Goal: Task Accomplishment & Management: Use online tool/utility

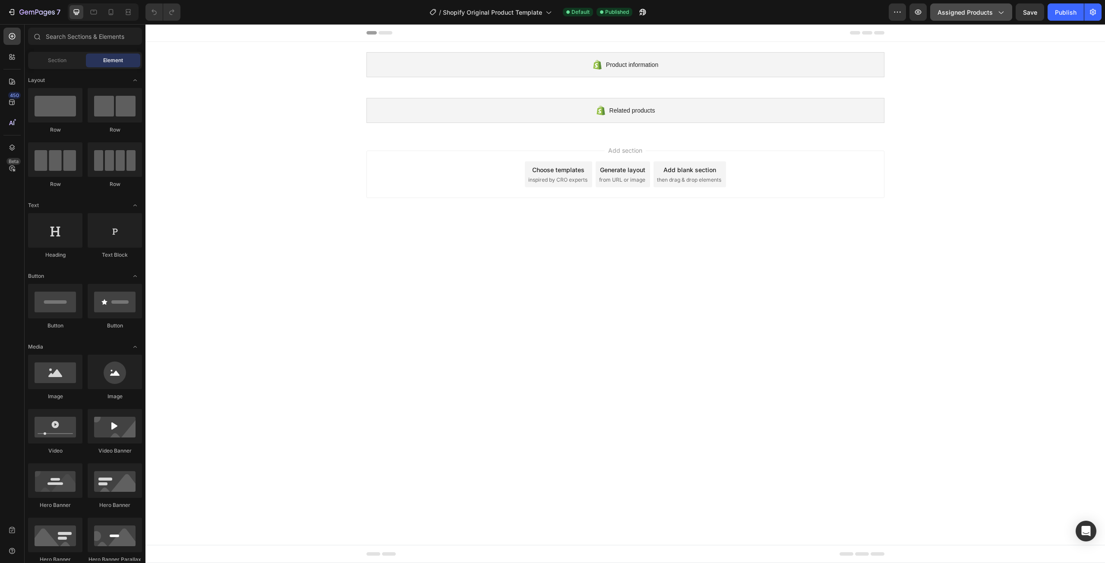
click at [1001, 11] on icon "button" at bounding box center [1000, 12] width 9 height 9
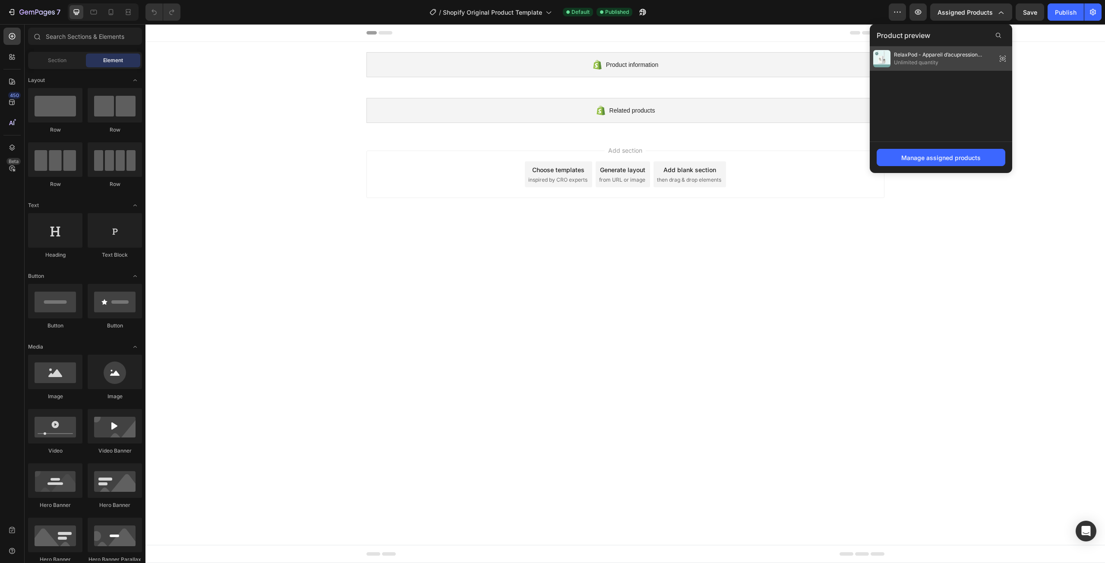
click at [928, 62] on span "Unlimited quantity" at bounding box center [943, 63] width 99 height 8
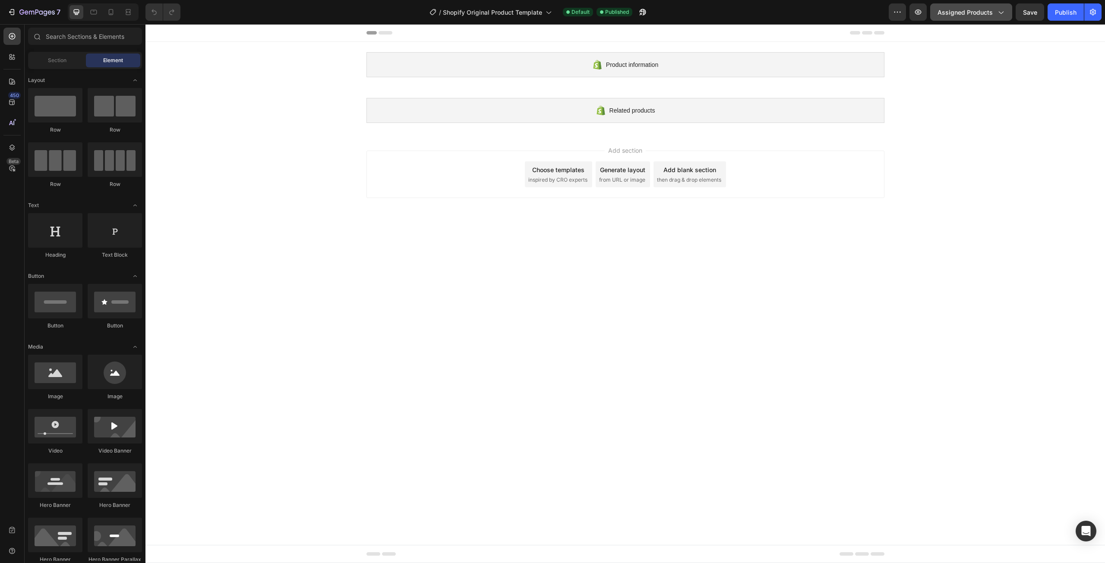
click at [991, 16] on span "Assigned Products" at bounding box center [964, 12] width 55 height 9
click at [1026, 50] on div "Product information Shopify section: Product information Related products Shopi…" at bounding box center [624, 87] width 959 height 91
click at [893, 15] on button "button" at bounding box center [897, 11] width 17 height 17
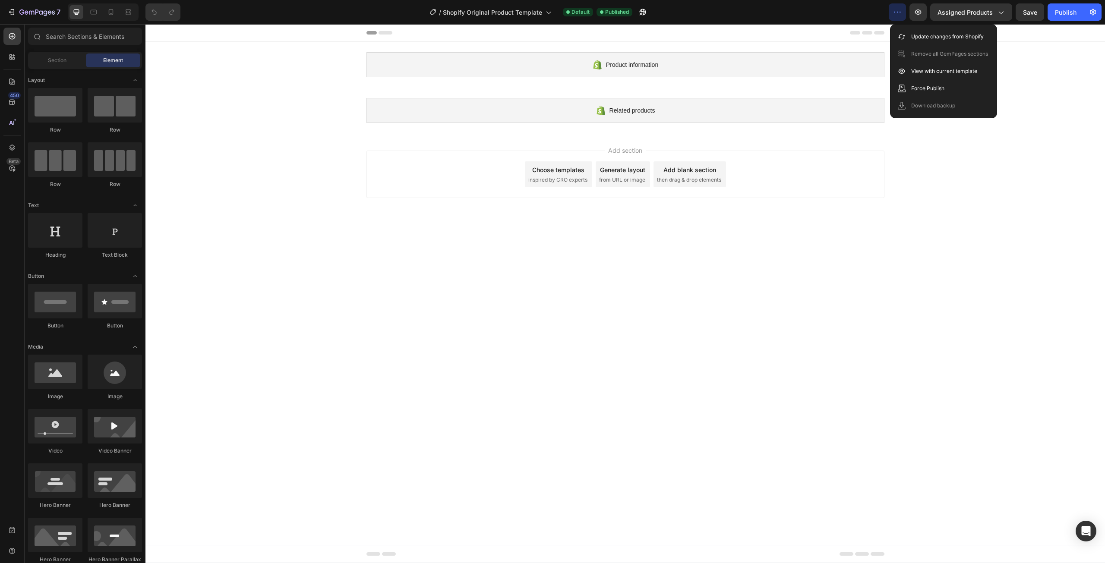
click at [896, 14] on icon "button" at bounding box center [897, 12] width 9 height 9
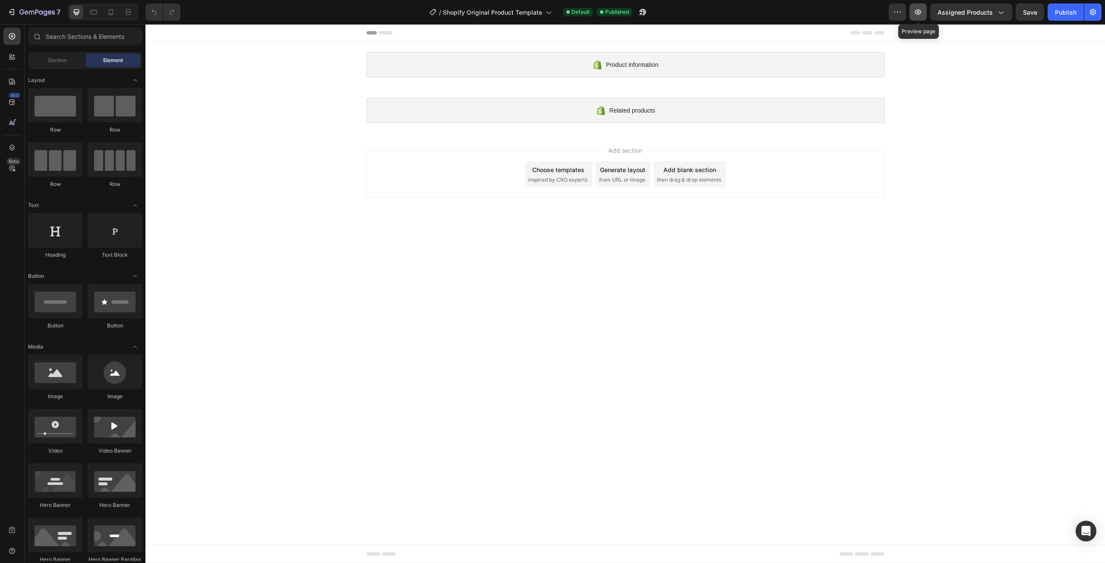
click at [919, 14] on icon "button" at bounding box center [918, 12] width 9 height 9
click at [895, 16] on button "button" at bounding box center [897, 11] width 17 height 17
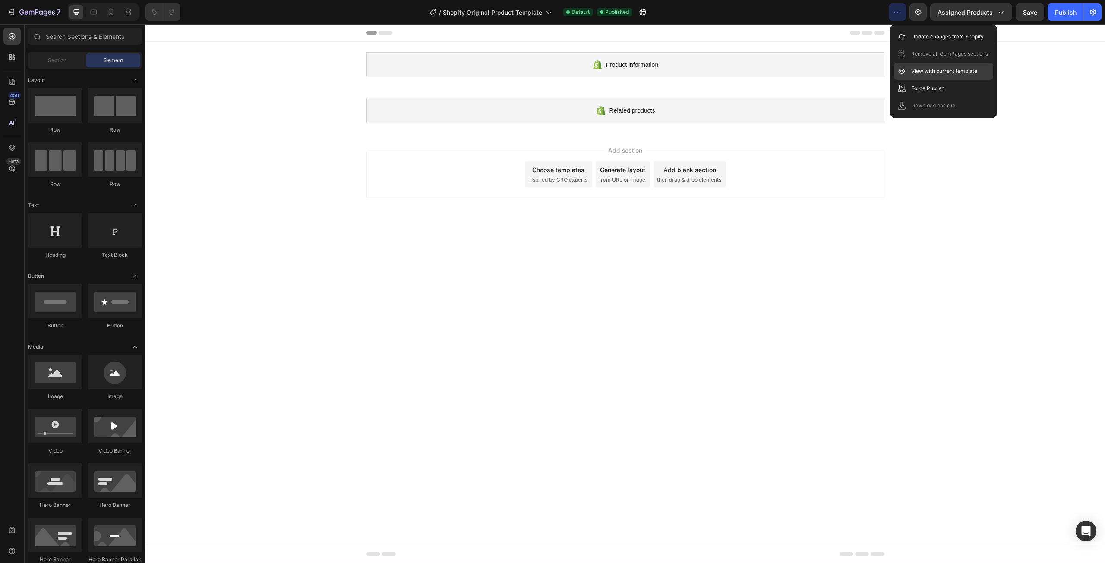
click at [938, 80] on div "View with current template" at bounding box center [943, 88] width 99 height 17
click at [534, 16] on span "Shopify Original Product Template" at bounding box center [492, 12] width 99 height 9
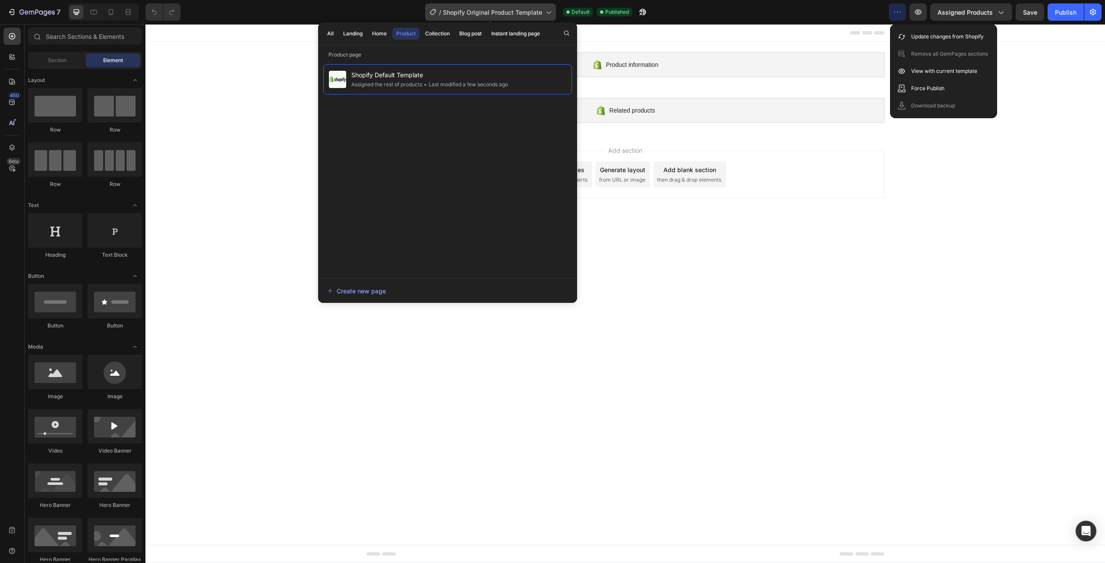
click at [534, 16] on span "Shopify Original Product Template" at bounding box center [492, 12] width 99 height 9
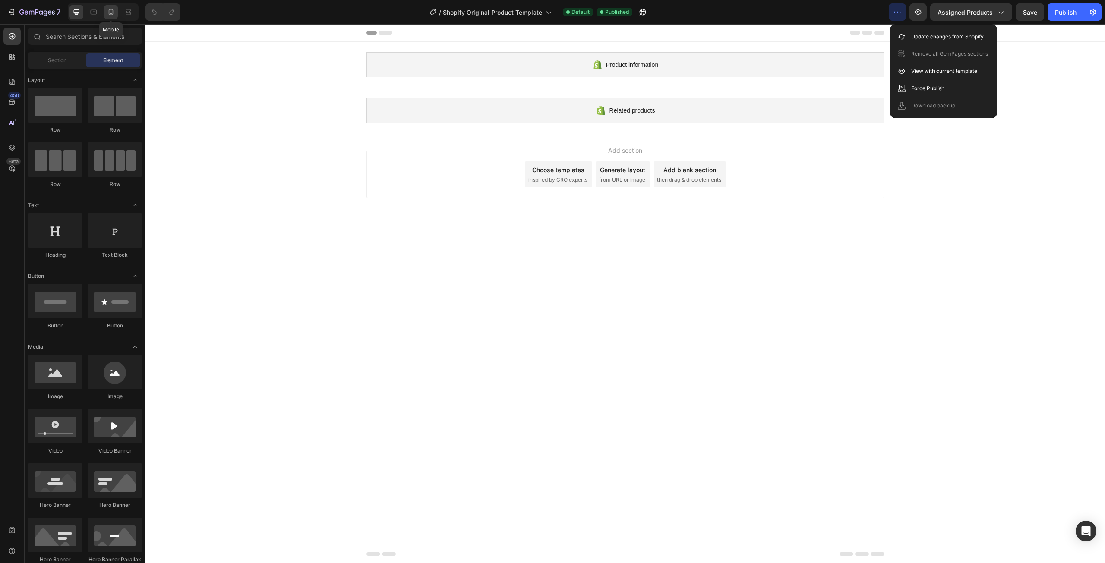
click at [107, 13] on icon at bounding box center [111, 12] width 9 height 9
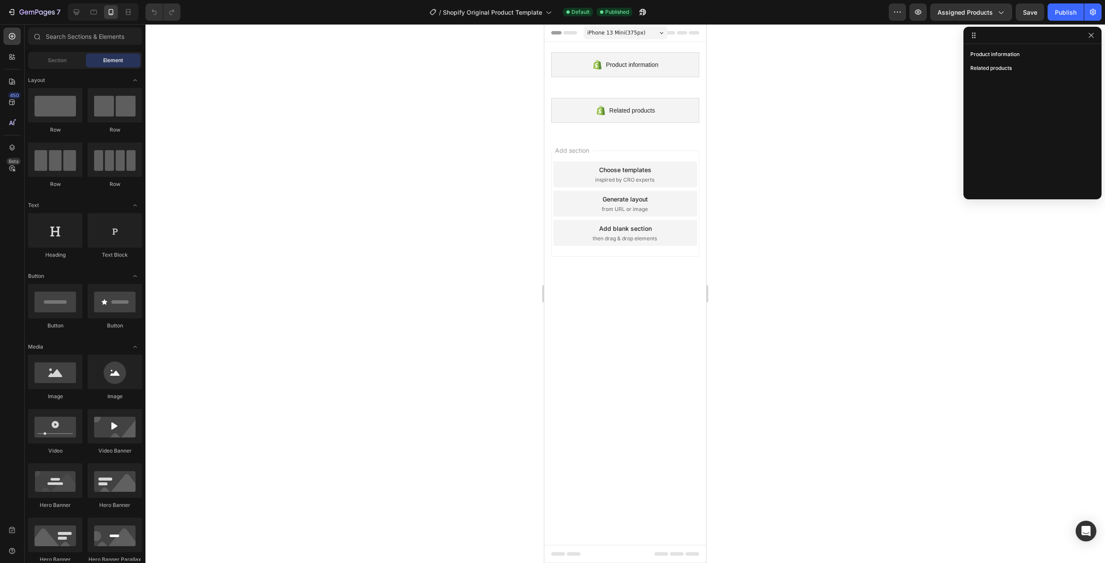
click at [637, 181] on span "inspired by CRO experts" at bounding box center [624, 180] width 59 height 8
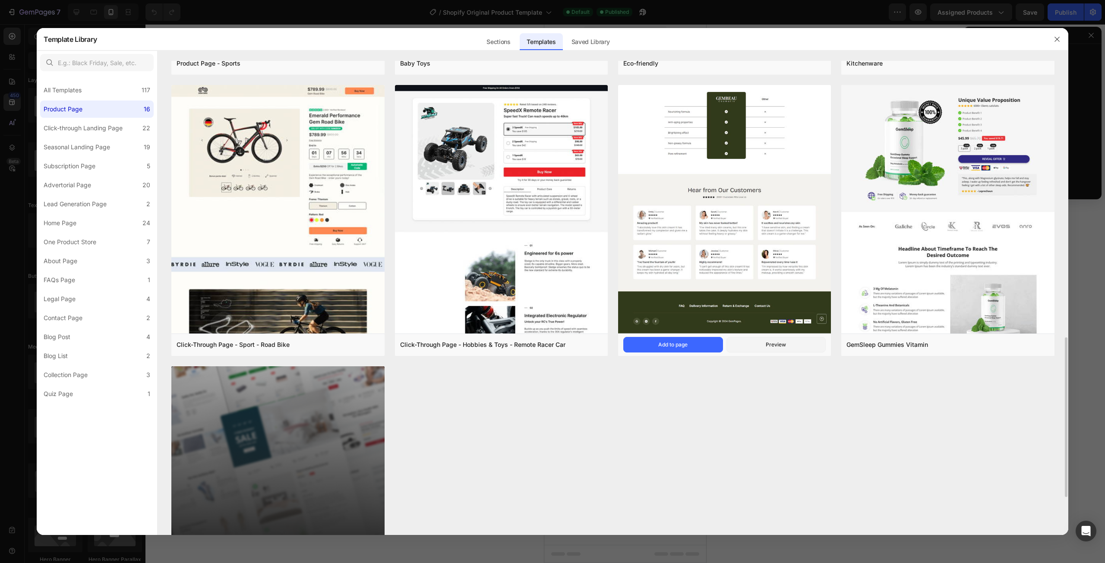
scroll to position [734, 0]
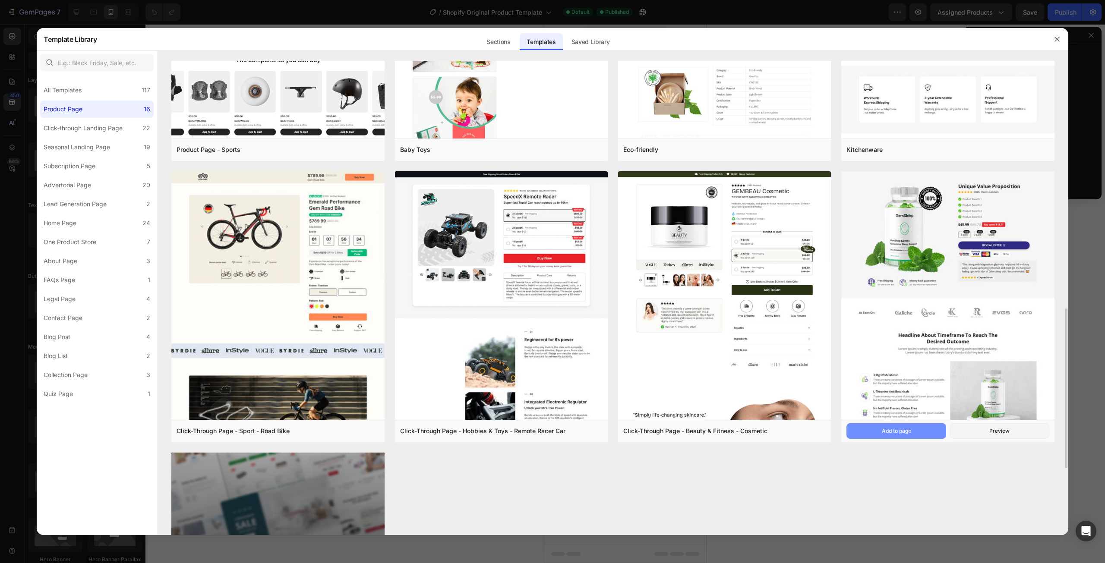
click at [914, 428] on button "Add to page" at bounding box center [896, 431] width 100 height 16
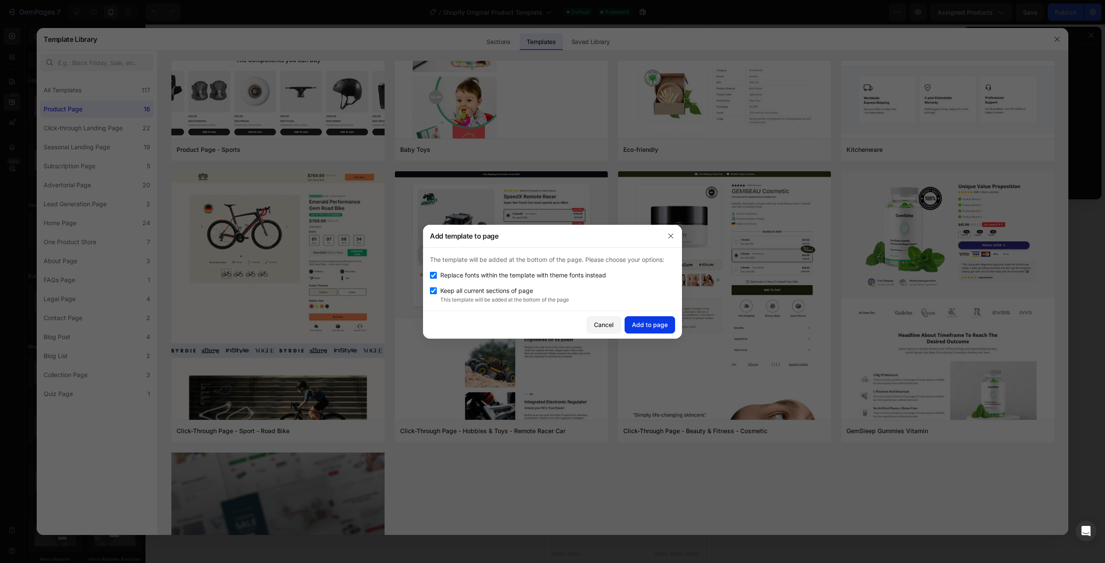
click at [654, 328] on div "Add to page" at bounding box center [650, 324] width 36 height 9
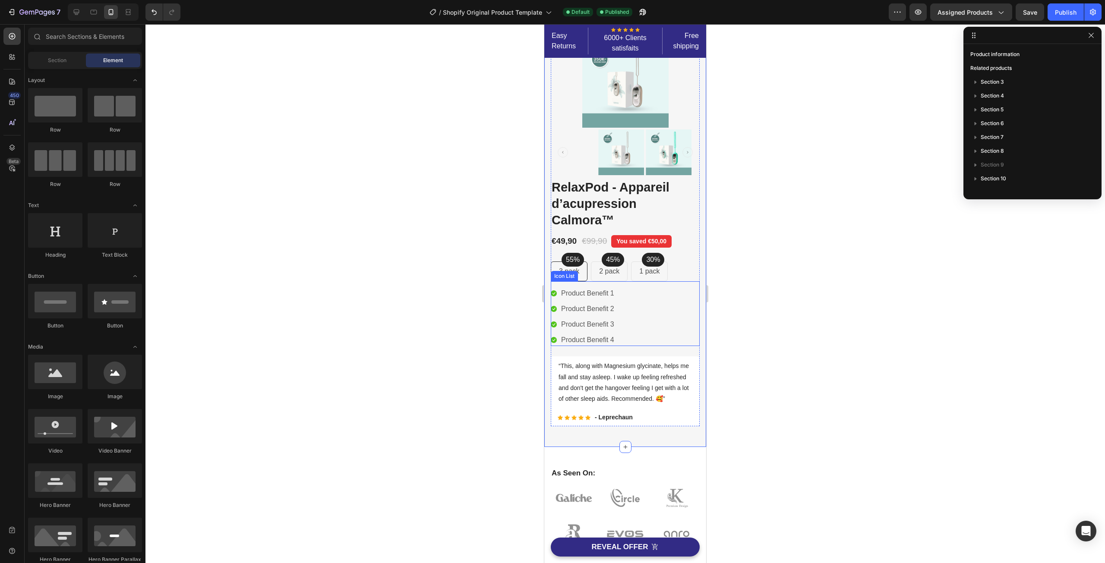
scroll to position [0, 0]
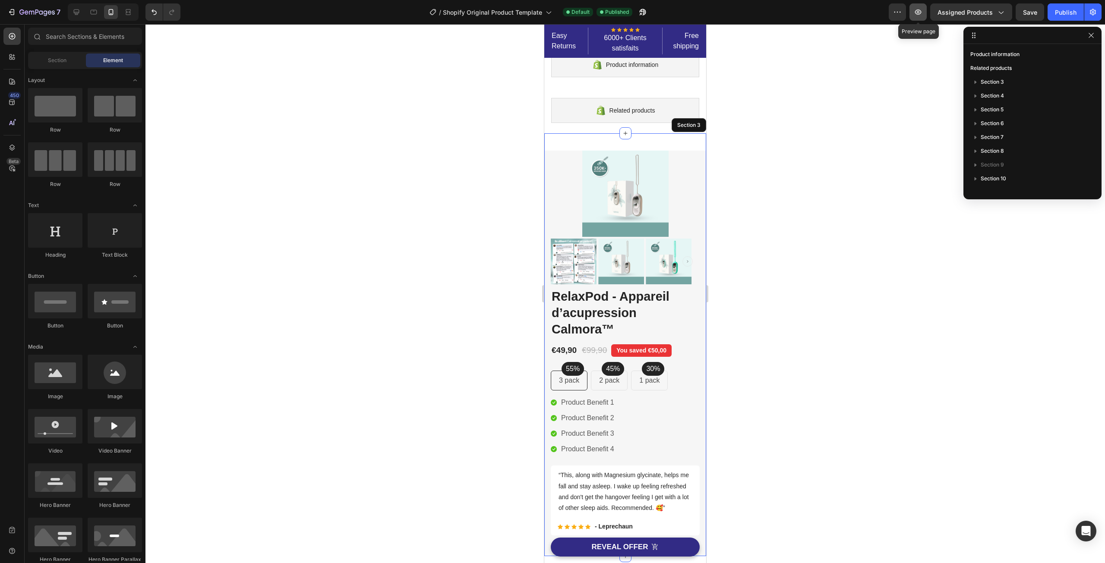
click at [914, 14] on icon "button" at bounding box center [918, 12] width 9 height 9
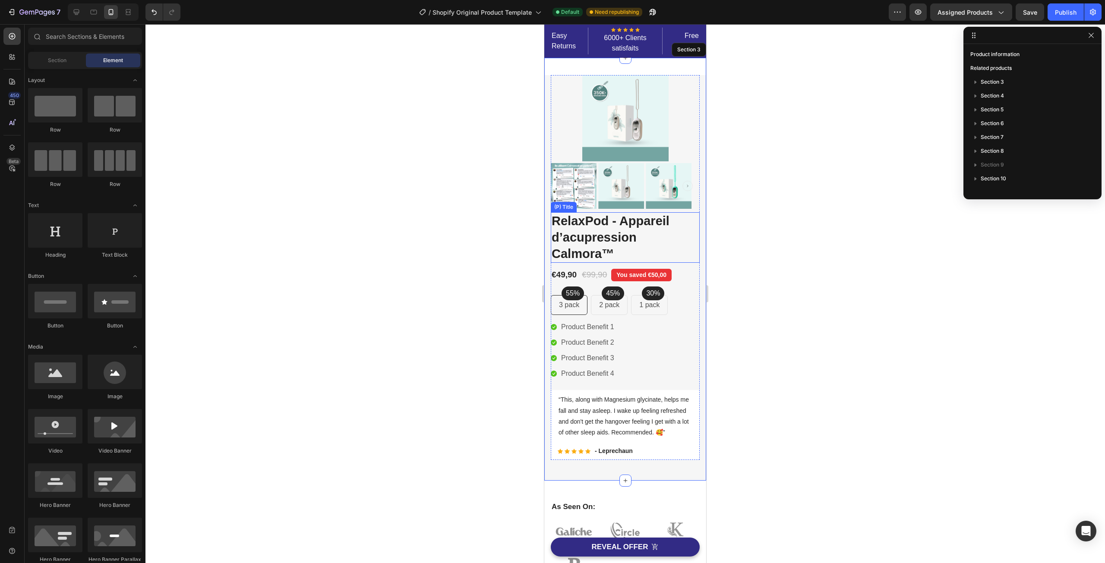
scroll to position [86, 0]
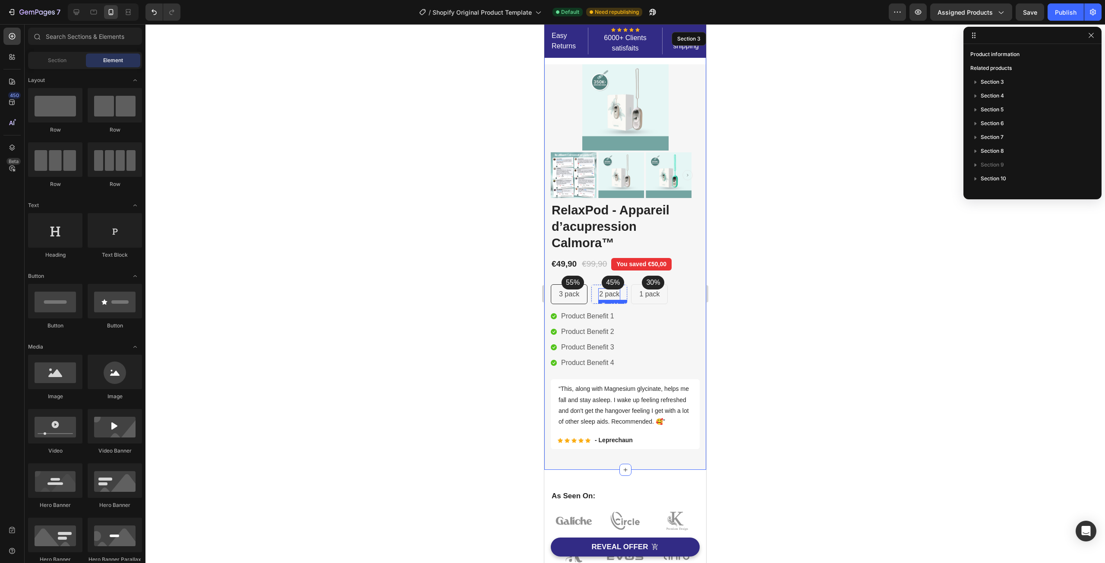
click at [604, 295] on p "2 pack" at bounding box center [609, 294] width 20 height 10
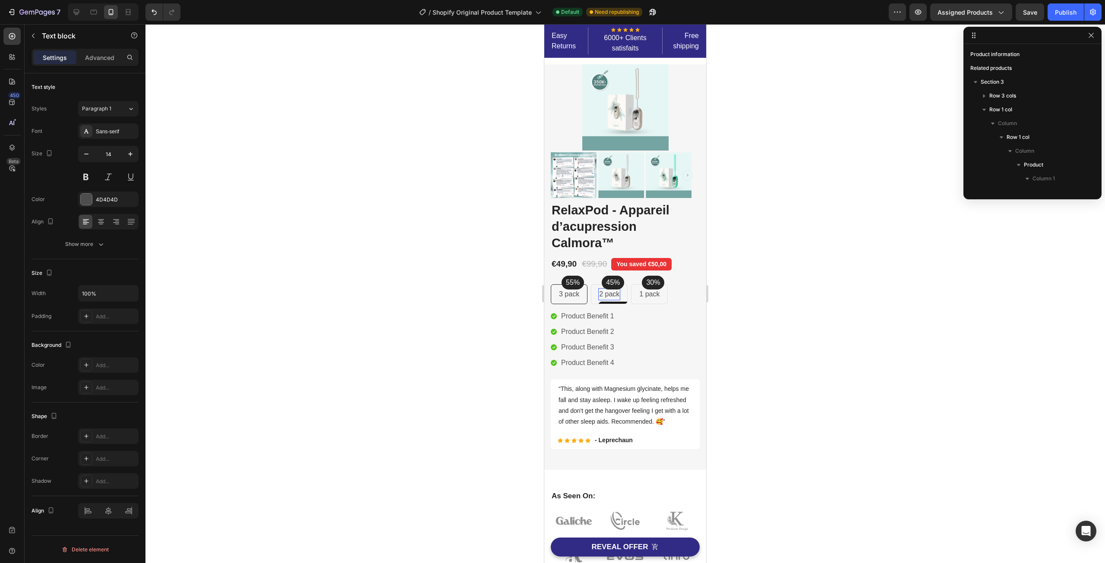
scroll to position [315, 0]
click at [656, 301] on div "1 pack Text block Row" at bounding box center [649, 294] width 37 height 20
click at [573, 296] on p "3 pack" at bounding box center [569, 294] width 20 height 10
click at [609, 296] on p "2 pack" at bounding box center [609, 294] width 20 height 10
click at [646, 296] on p "1 pack" at bounding box center [649, 294] width 20 height 10
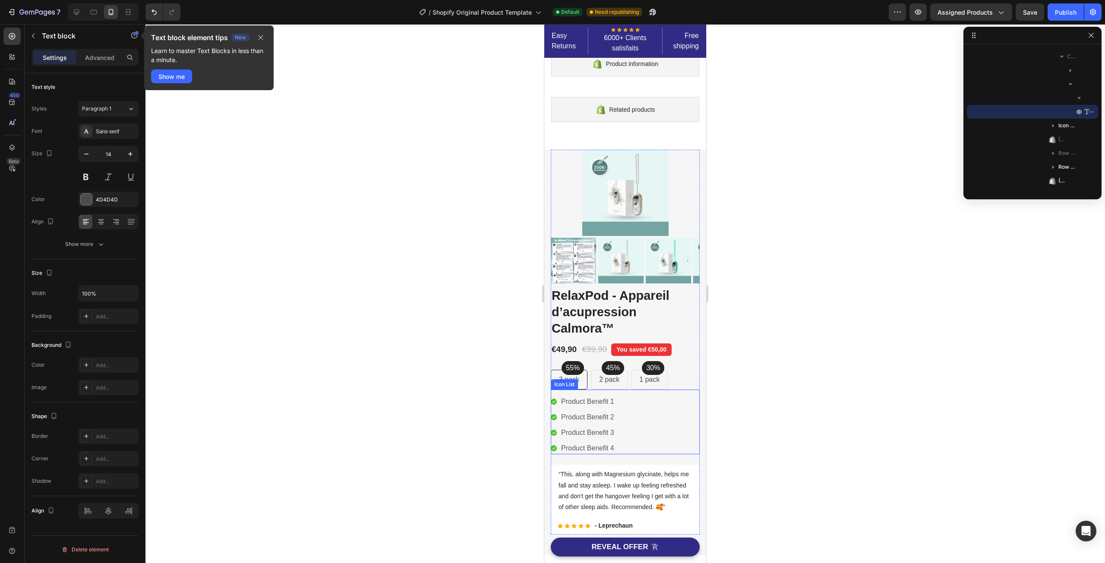
scroll to position [0, 0]
click at [919, 13] on icon "button" at bounding box center [918, 12] width 9 height 9
click at [1090, 36] on icon "button" at bounding box center [1090, 35] width 5 height 5
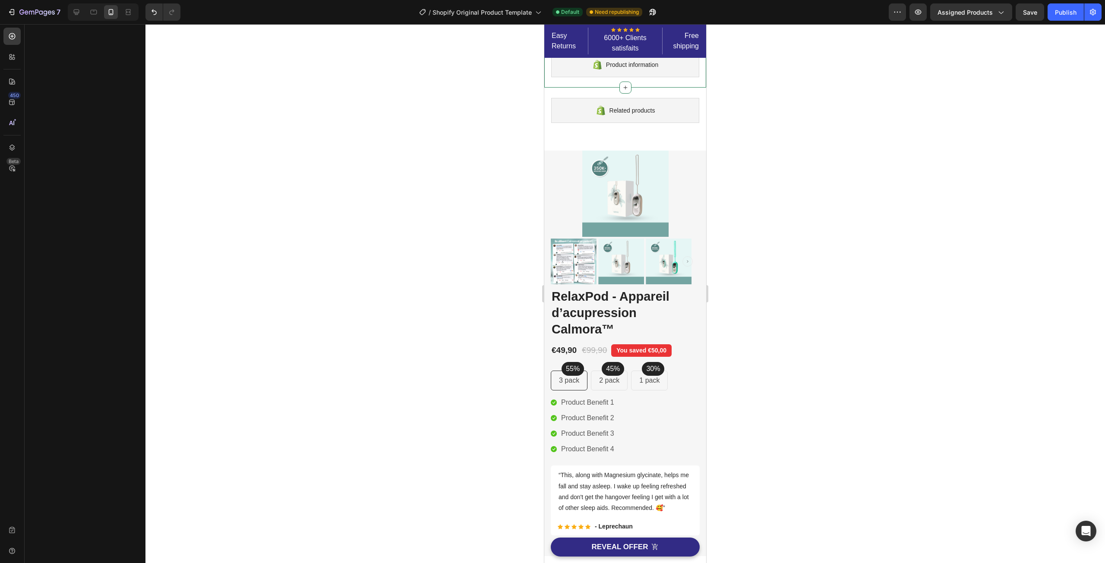
click at [611, 67] on span "Product information" at bounding box center [632, 65] width 52 height 10
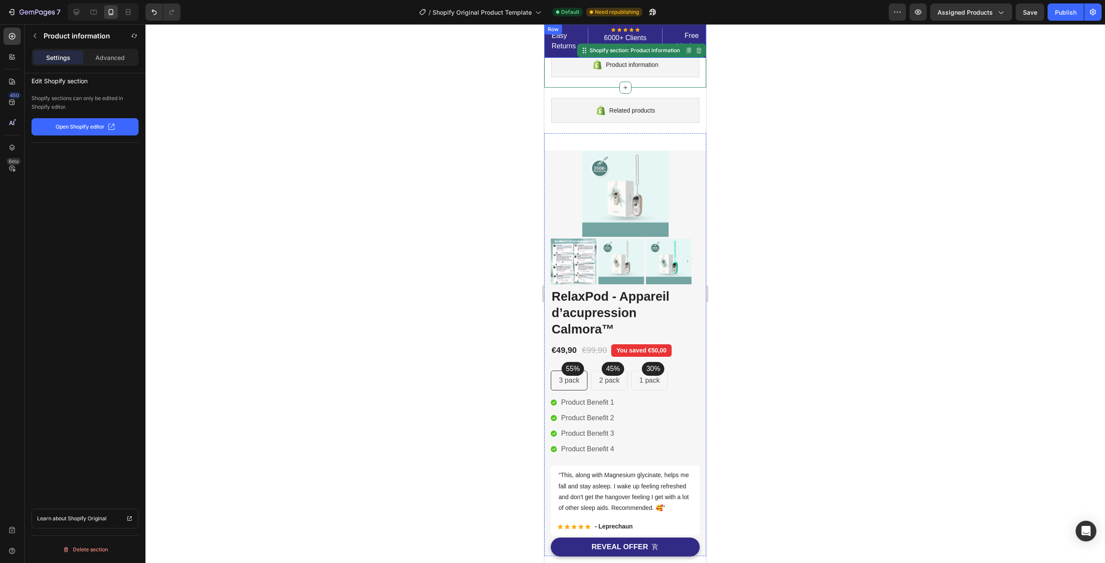
click at [577, 28] on div "Easy Returns Text block" at bounding box center [569, 41] width 37 height 27
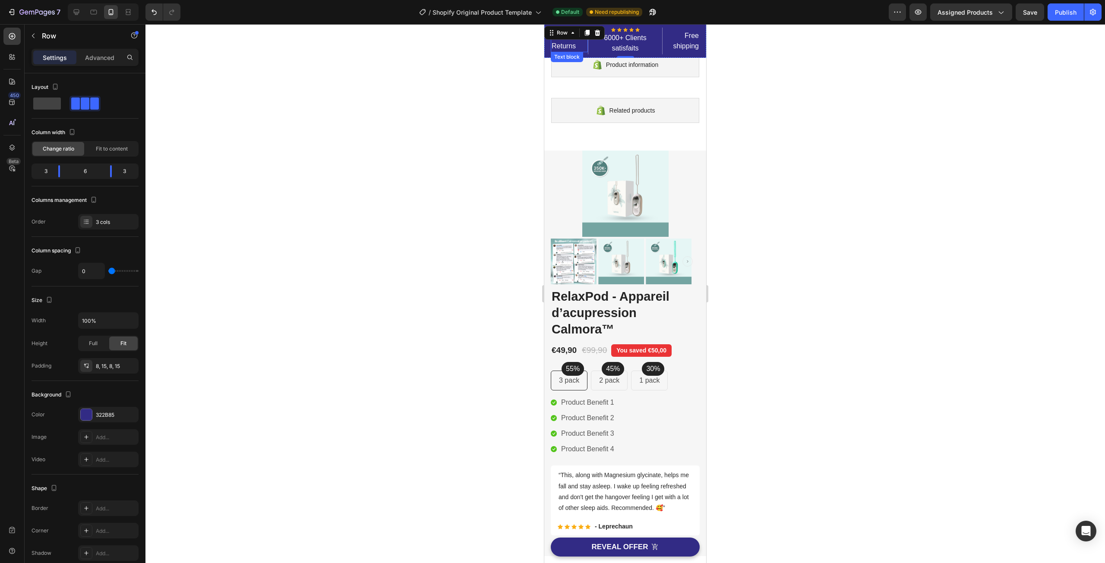
click at [568, 45] on p "Easy Returns" at bounding box center [569, 41] width 35 height 21
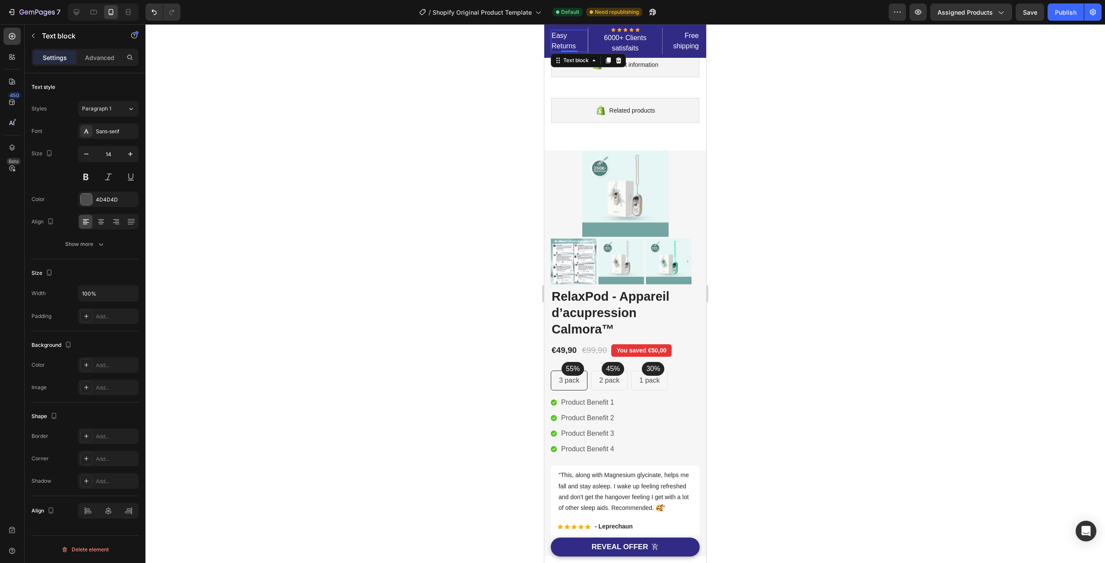
click at [568, 44] on p "Easy Returns" at bounding box center [569, 41] width 35 height 21
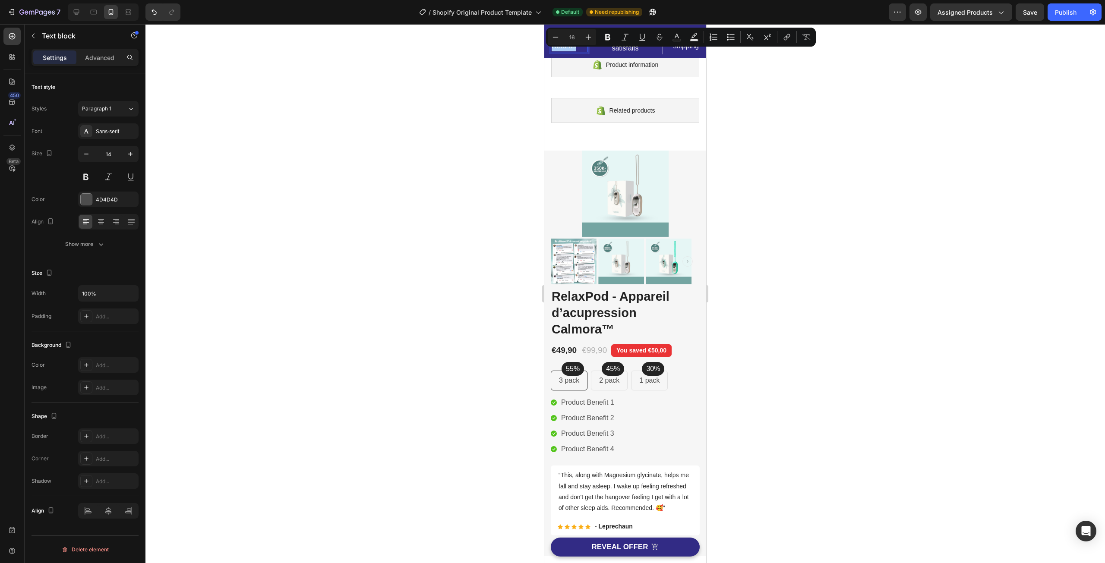
click at [520, 59] on div at bounding box center [624, 293] width 959 height 539
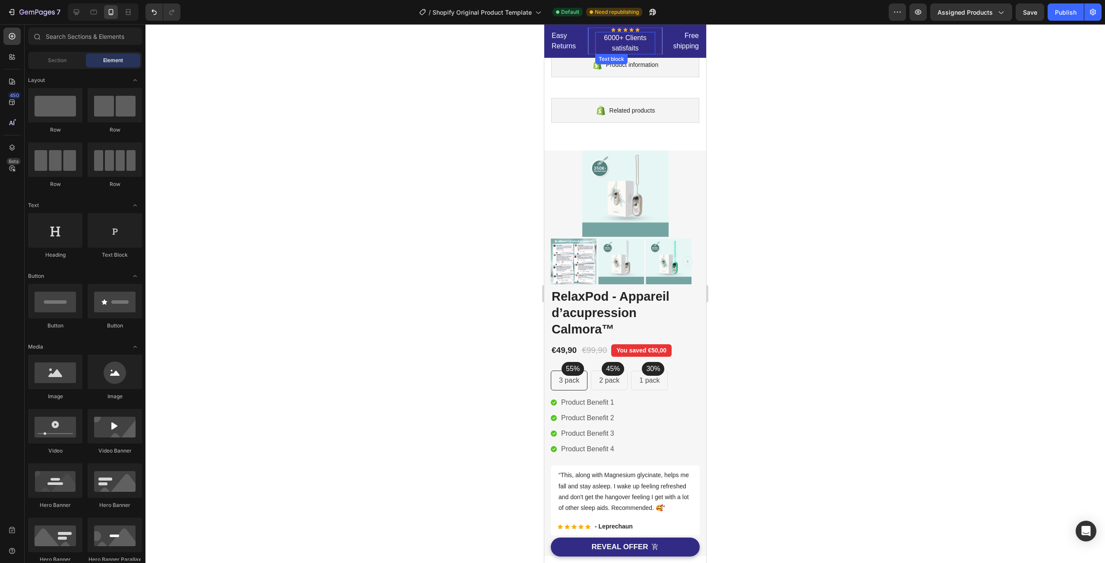
click at [617, 43] on p "6000+ Clients satisfaits" at bounding box center [625, 43] width 58 height 21
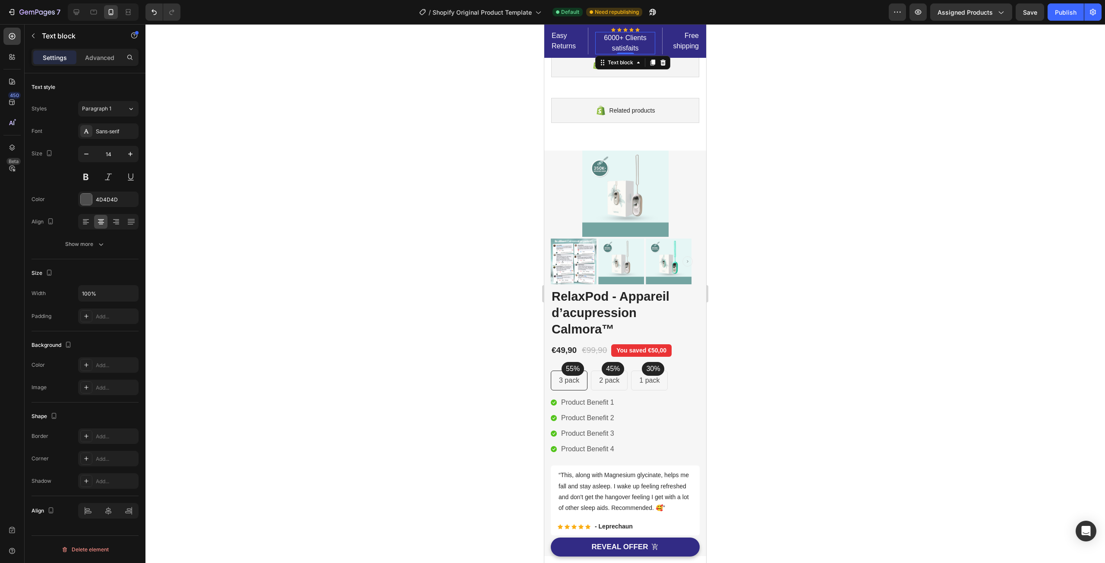
click at [617, 43] on p "6000+ Clients satisfaits" at bounding box center [625, 43] width 58 height 21
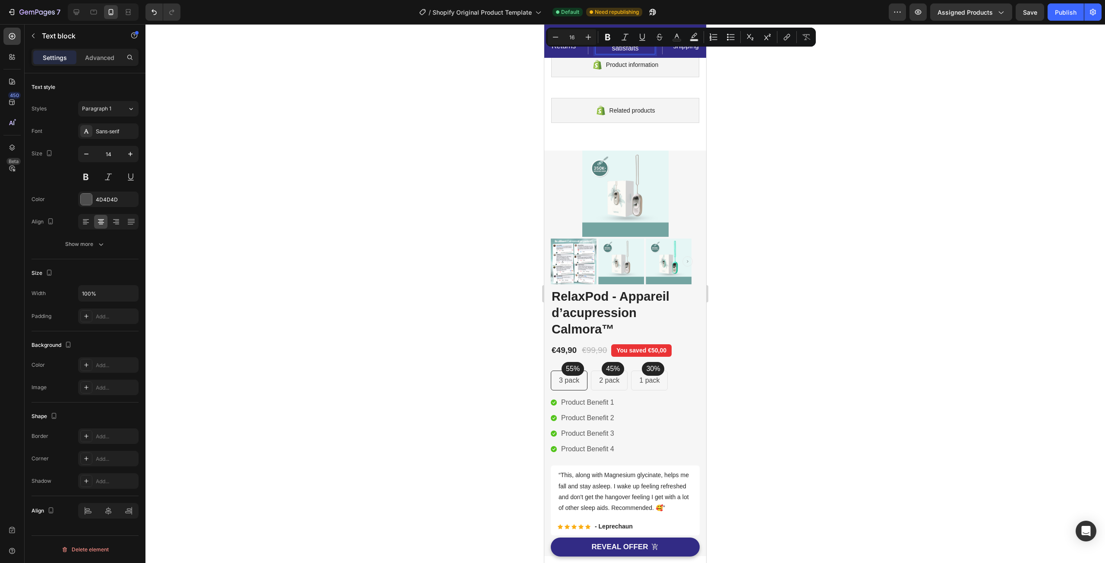
click at [605, 49] on p "6000+ Clients satisfaits" at bounding box center [625, 43] width 58 height 21
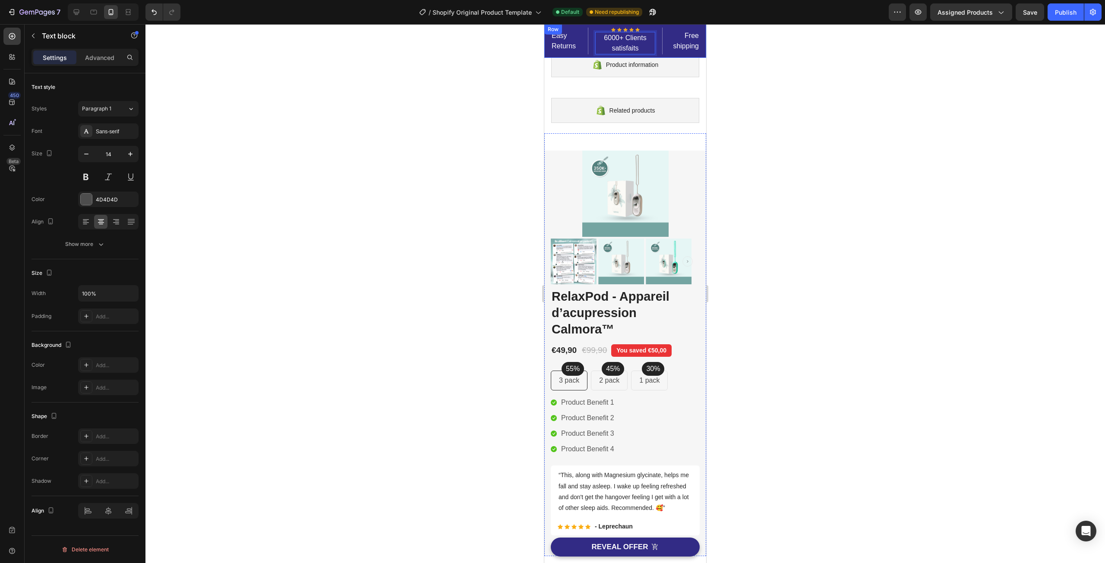
click at [588, 27] on div "Easy Returns Text block Icon Icon Icon Icon Icon Icon List Hoz 6000+ Clients sa…" at bounding box center [625, 41] width 162 height 34
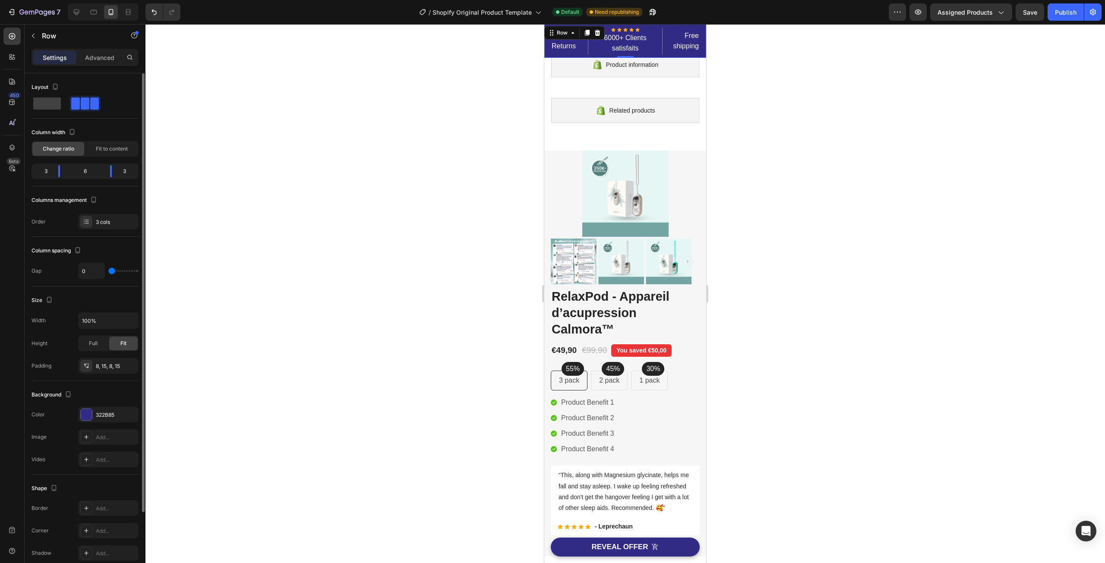
click at [90, 101] on span at bounding box center [94, 104] width 9 height 12
click at [81, 105] on span at bounding box center [85, 104] width 9 height 12
click at [92, 105] on span at bounding box center [94, 104] width 9 height 12
click at [97, 104] on span at bounding box center [94, 104] width 9 height 12
click at [55, 182] on div "Column width Change ratio Fit to content 3 6 3" at bounding box center [85, 156] width 107 height 61
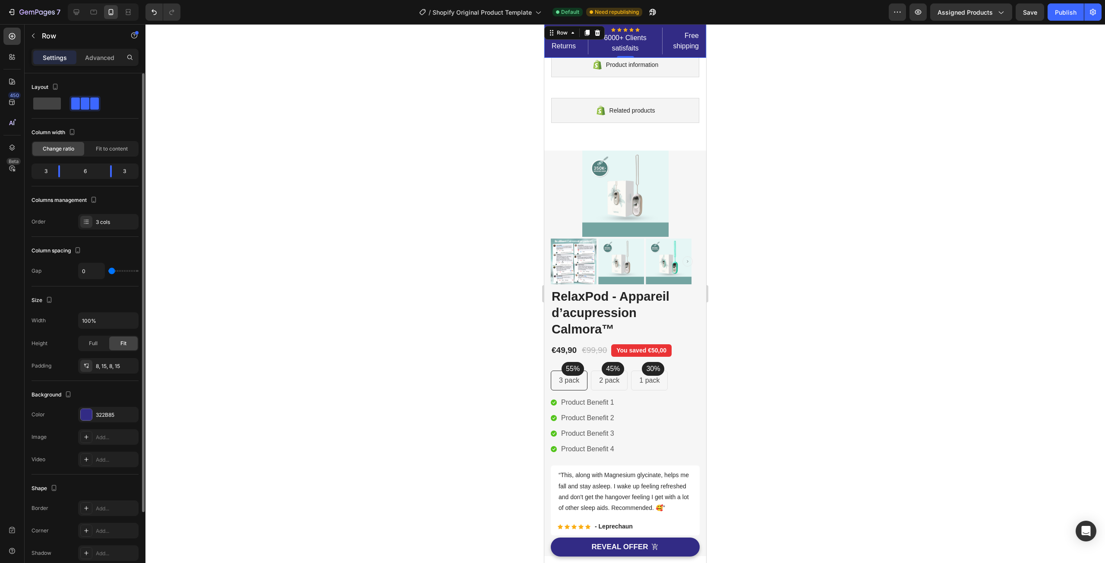
click at [46, 91] on div "Layout" at bounding box center [46, 88] width 29 height 12
click at [53, 103] on span at bounding box center [47, 104] width 28 height 12
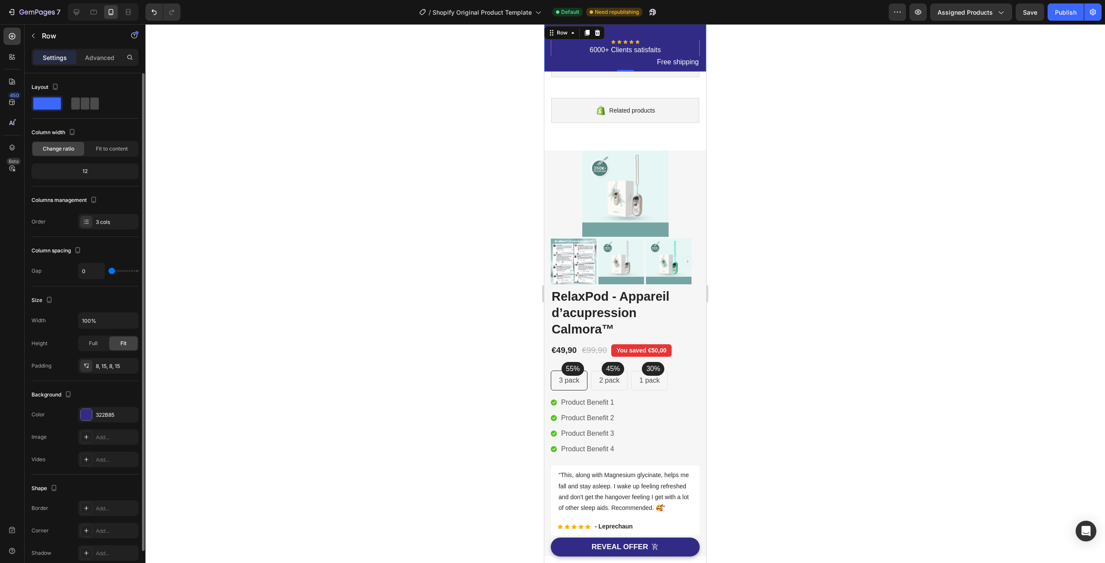
click at [90, 104] on span at bounding box center [94, 104] width 9 height 12
click at [55, 104] on span at bounding box center [47, 104] width 28 height 12
click at [90, 101] on span at bounding box center [94, 104] width 9 height 12
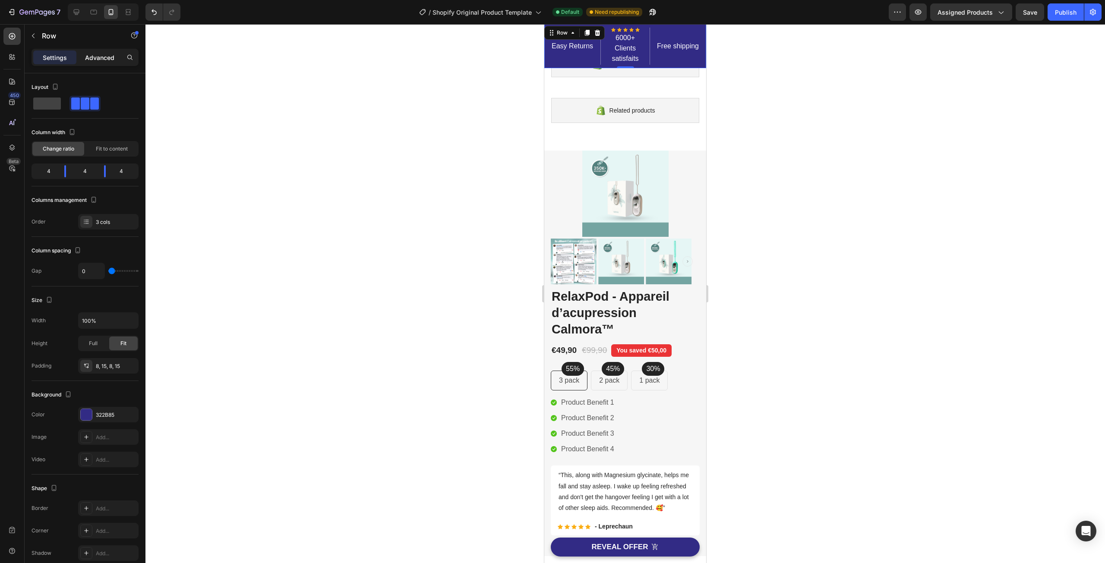
click at [101, 57] on p "Advanced" at bounding box center [99, 57] width 29 height 9
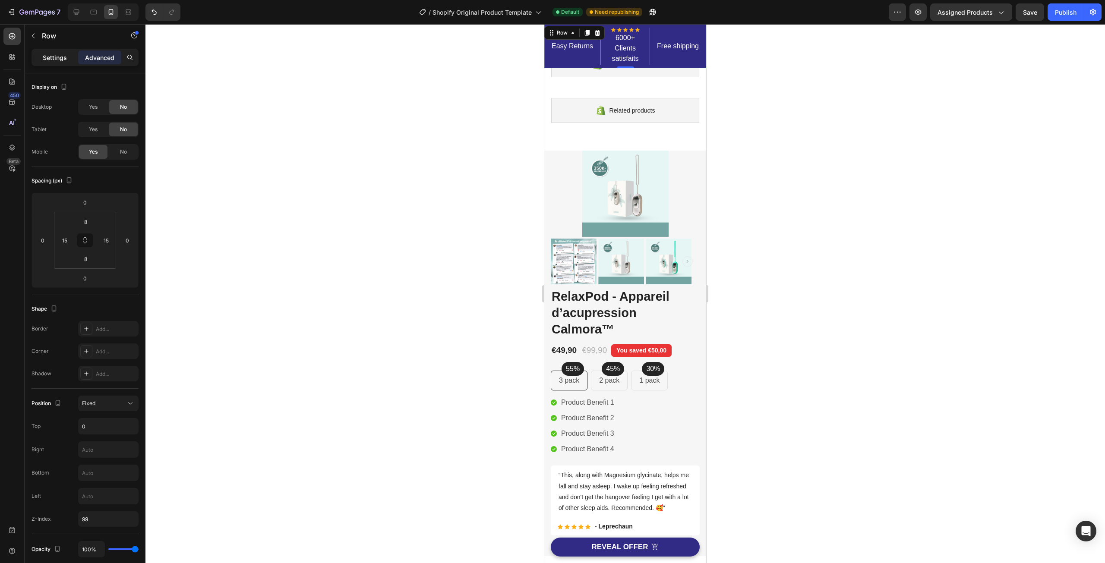
click at [61, 55] on p "Settings" at bounding box center [55, 57] width 24 height 9
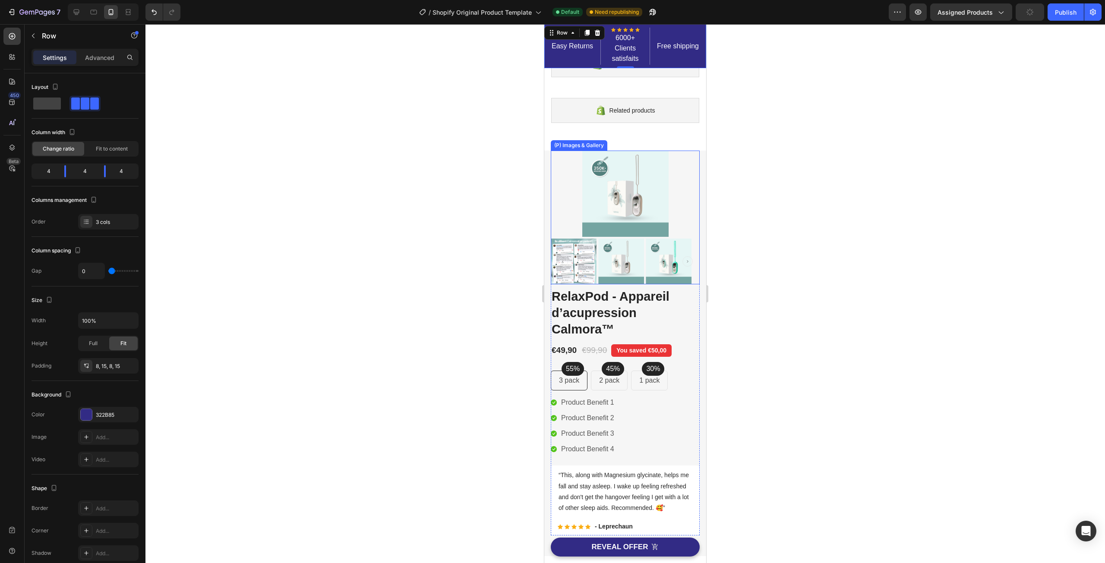
scroll to position [129, 0]
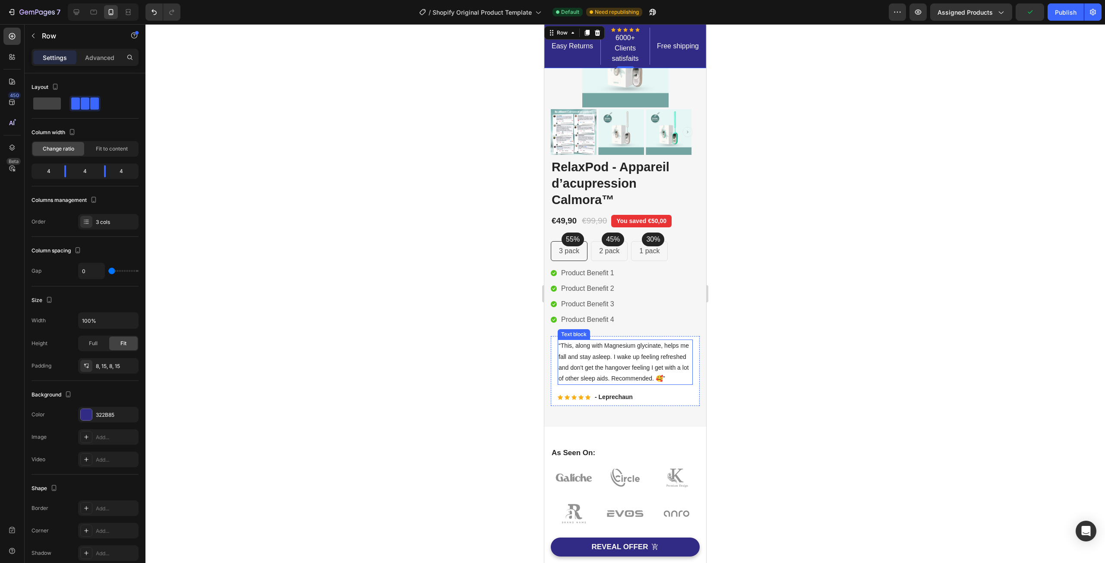
click at [597, 350] on p "“This, along with Magnesium glycinate, helps me fall and stay asleep. I wake up…" at bounding box center [624, 362] width 133 height 44
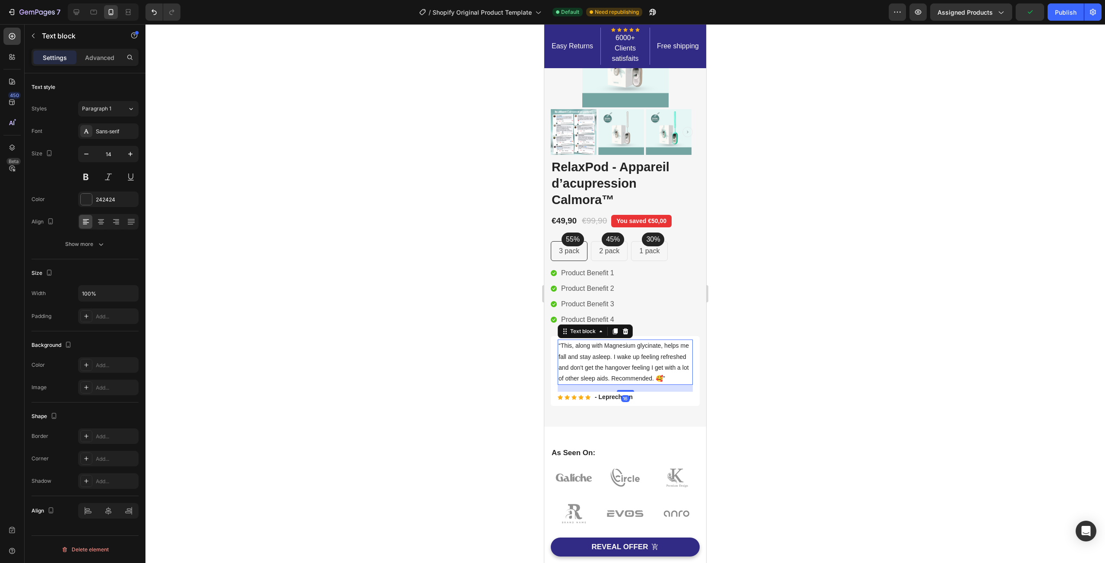
click at [597, 349] on p "“This, along with Magnesium glycinate, helps me fall and stay asleep. I wake up…" at bounding box center [624, 362] width 133 height 44
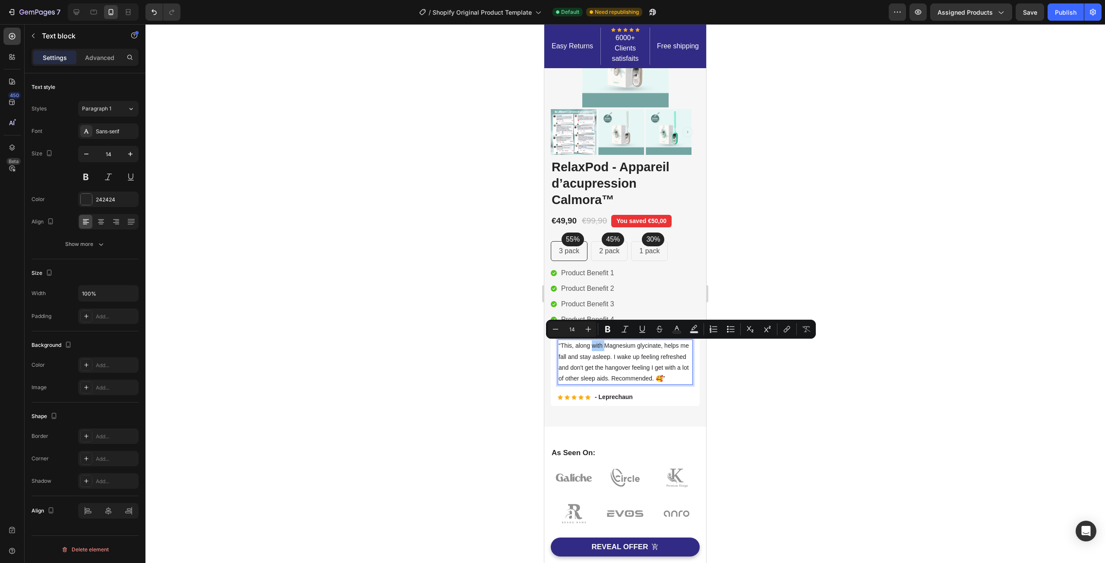
click at [517, 337] on div at bounding box center [624, 293] width 959 height 539
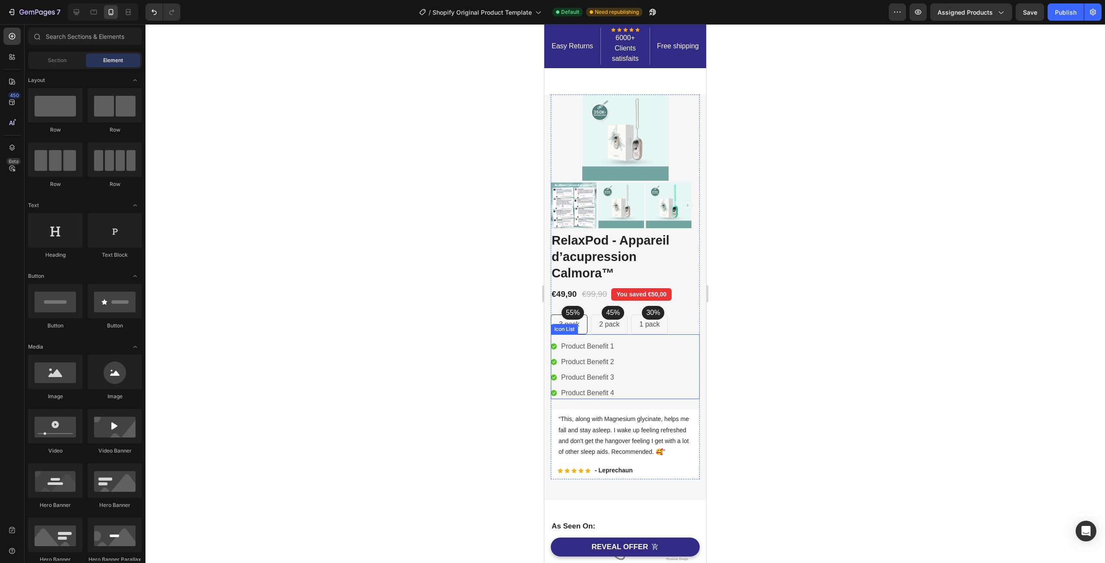
scroll to position [0, 0]
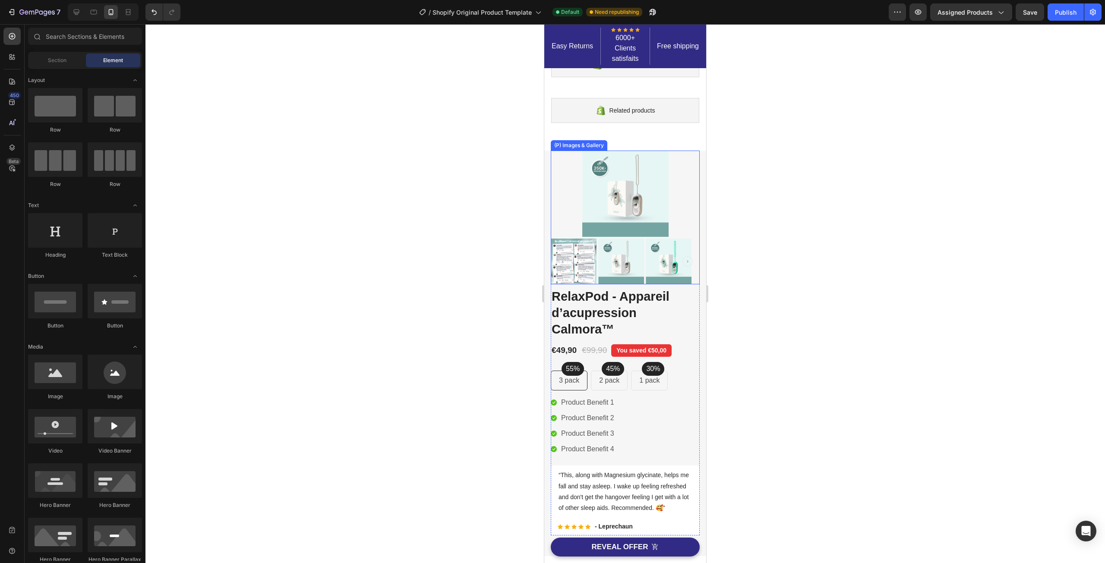
click at [564, 170] on div at bounding box center [625, 194] width 149 height 86
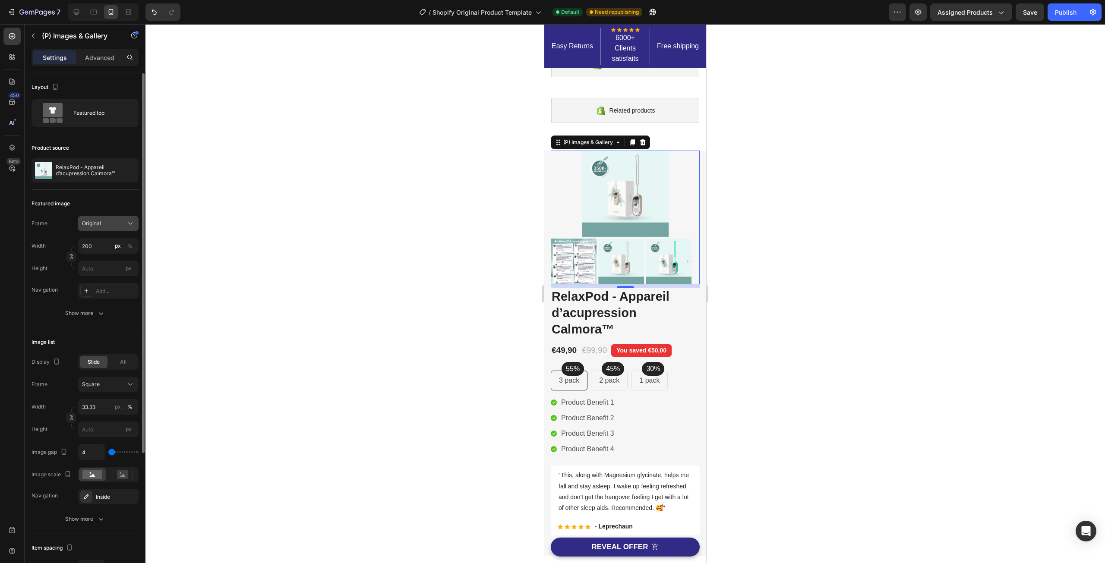
click at [109, 228] on button "Original" at bounding box center [108, 224] width 60 height 16
click at [100, 306] on span "Custom" at bounding box center [91, 309] width 19 height 8
click at [109, 222] on div "Custom" at bounding box center [103, 224] width 42 height 8
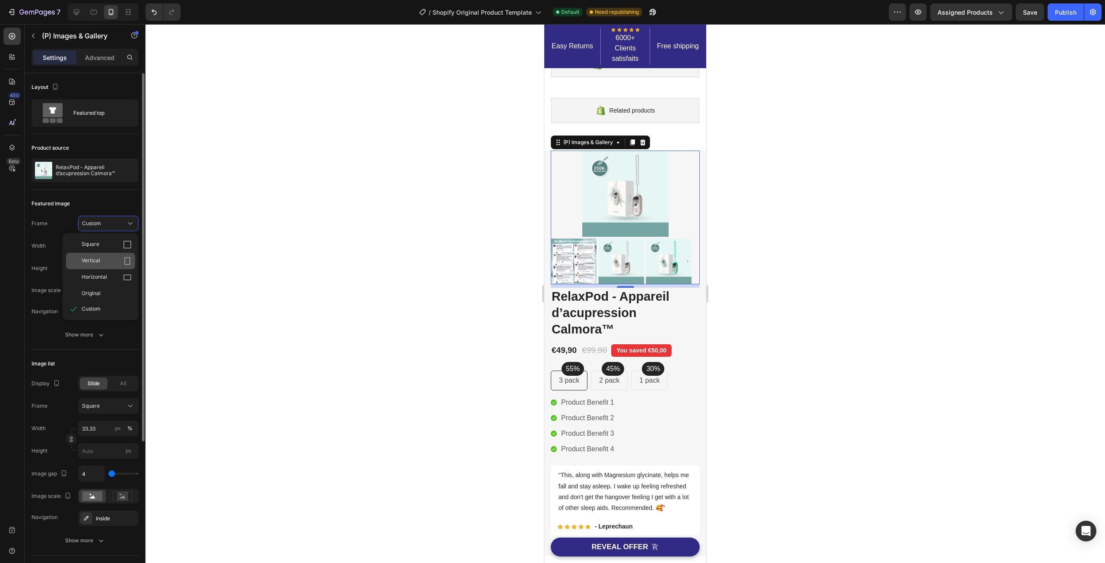
click at [117, 257] on div "Vertical" at bounding box center [107, 261] width 50 height 9
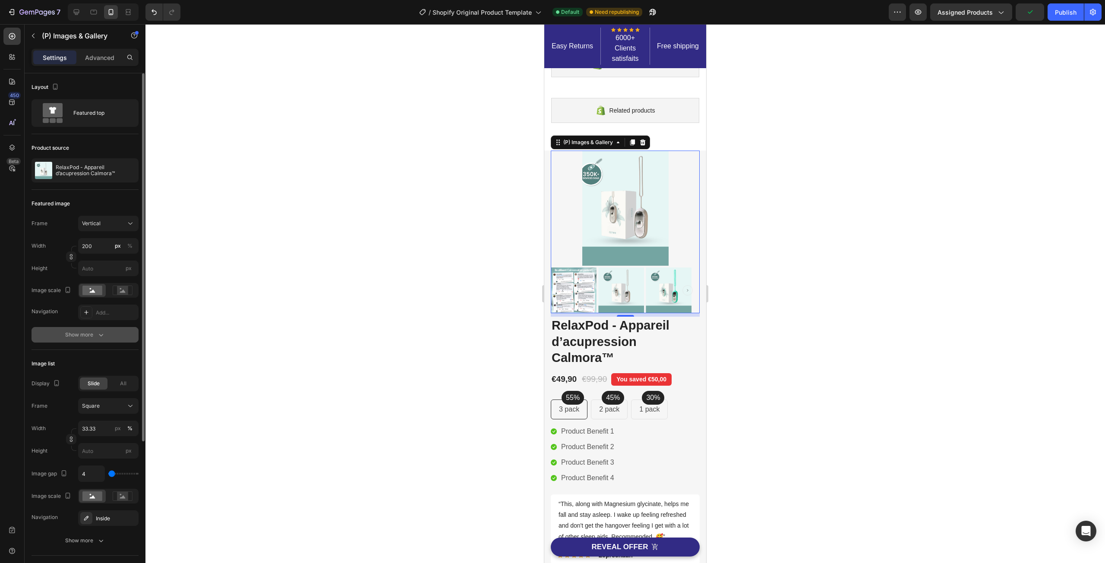
click at [95, 333] on div "Show more" at bounding box center [85, 335] width 40 height 9
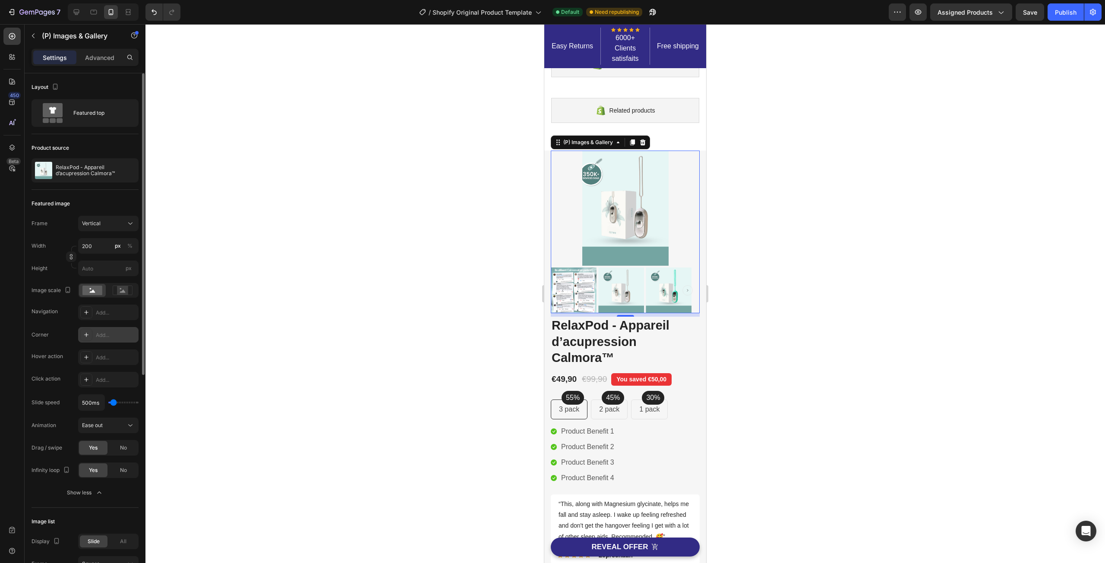
click at [109, 340] on div "Add..." at bounding box center [108, 335] width 60 height 16
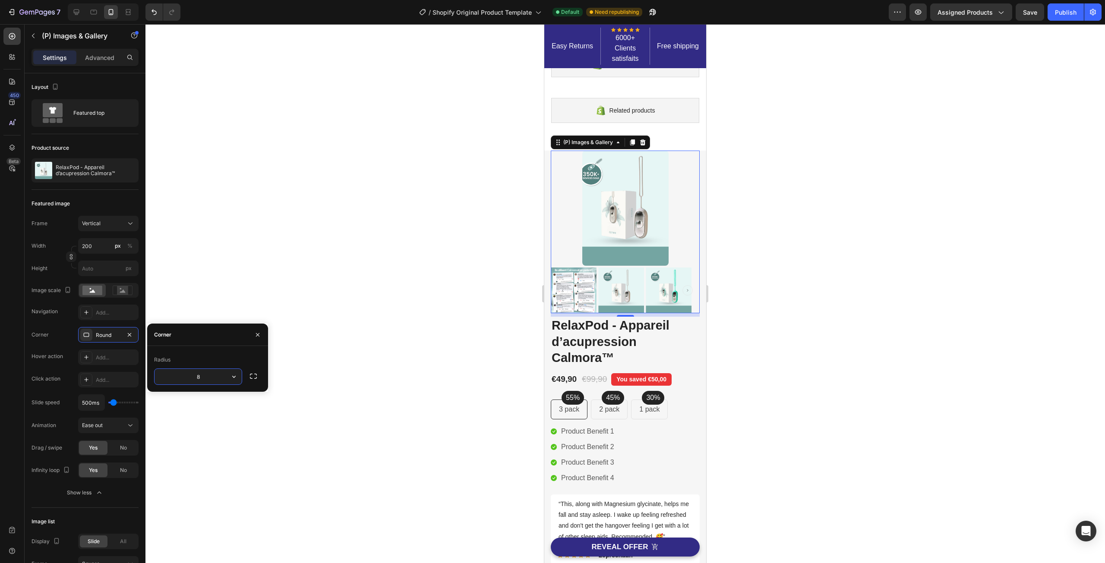
click at [203, 375] on input "8" at bounding box center [197, 377] width 87 height 16
click at [196, 375] on input "8" at bounding box center [197, 377] width 87 height 16
type input "16"
click at [230, 356] on div "Radius" at bounding box center [207, 360] width 107 height 14
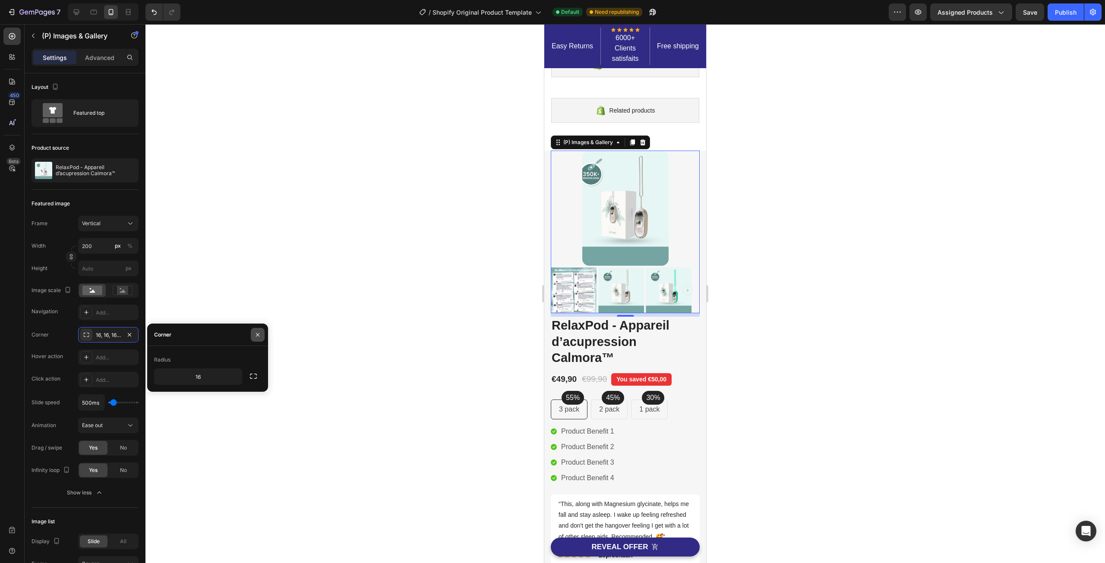
click at [257, 333] on icon "button" at bounding box center [257, 334] width 7 height 7
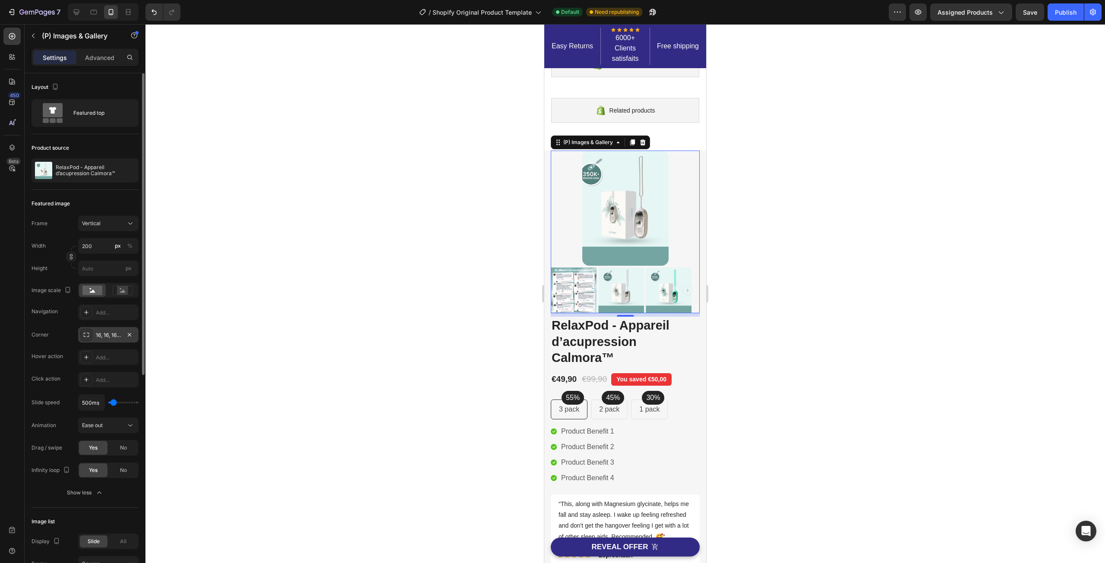
click at [104, 334] on div "16, 16, 16, 16" at bounding box center [108, 335] width 25 height 8
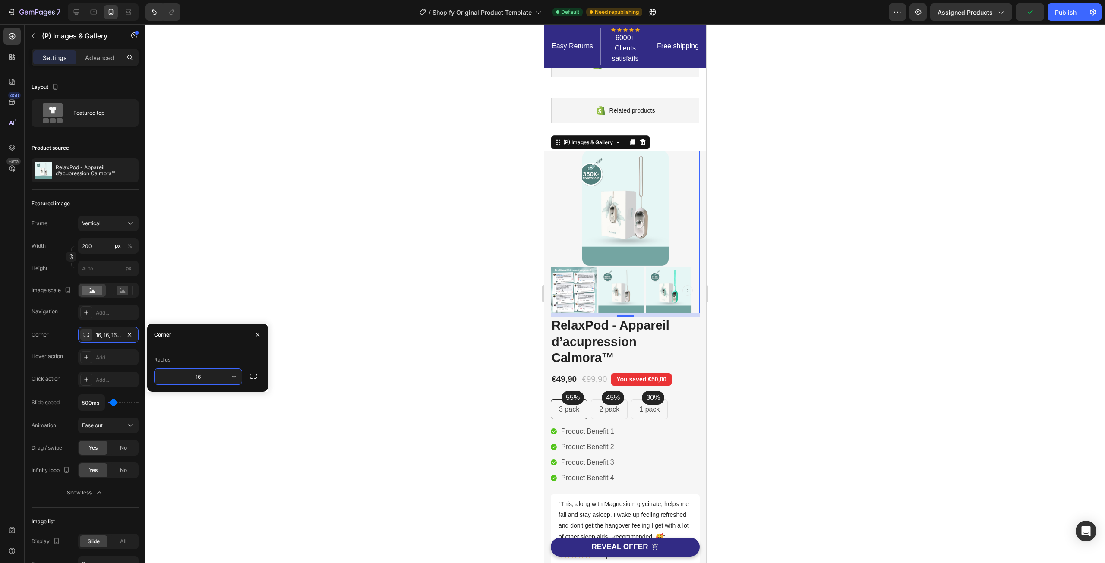
click at [64, 309] on div "Navigation Add..." at bounding box center [85, 313] width 107 height 16
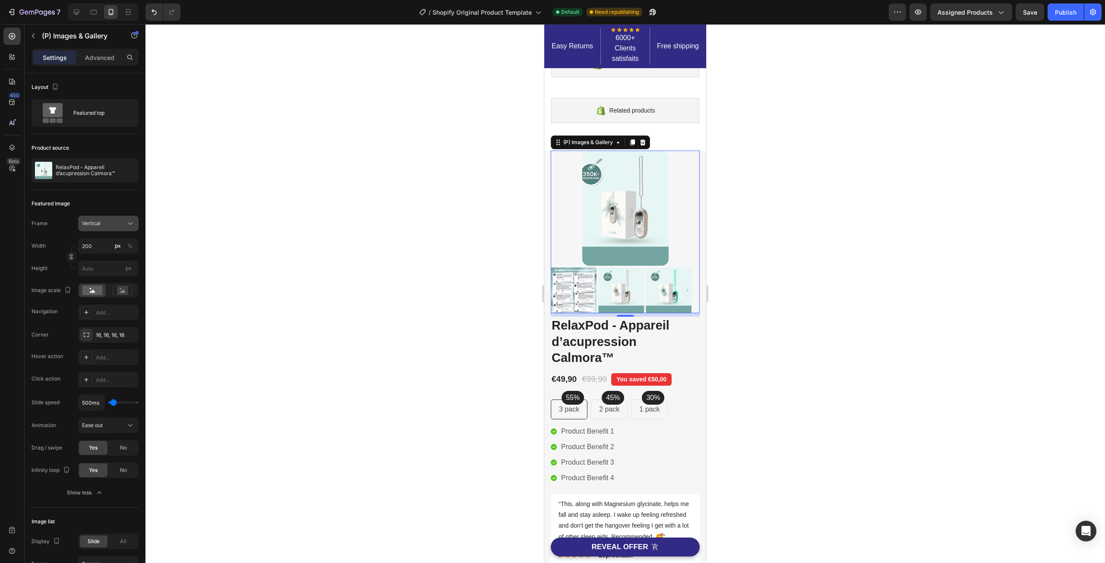
click at [94, 225] on span "Vertical" at bounding box center [91, 224] width 19 height 8
click at [104, 292] on div "Original" at bounding box center [107, 294] width 50 height 8
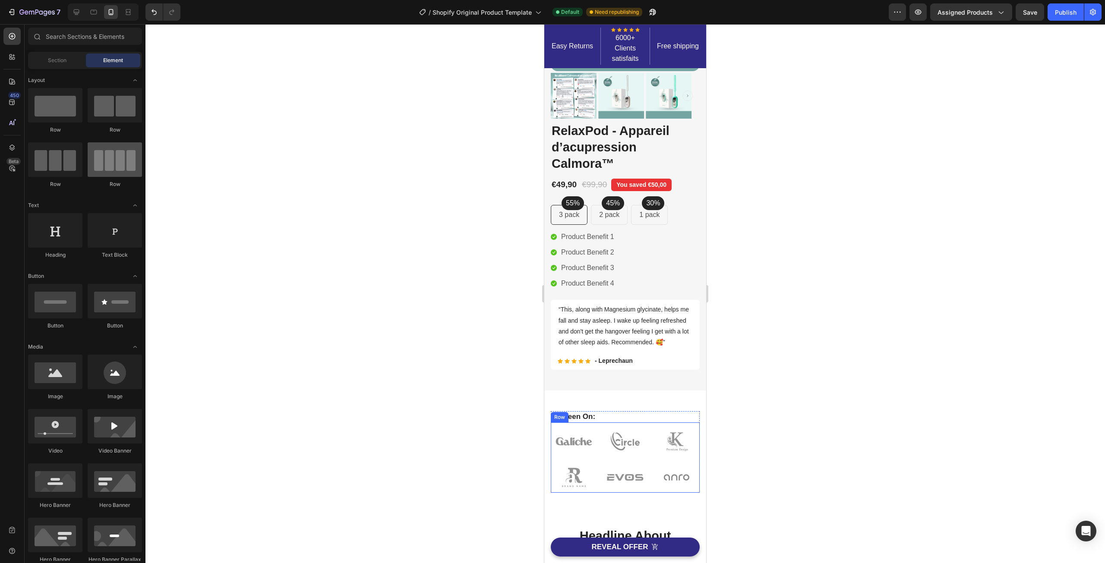
scroll to position [126, 0]
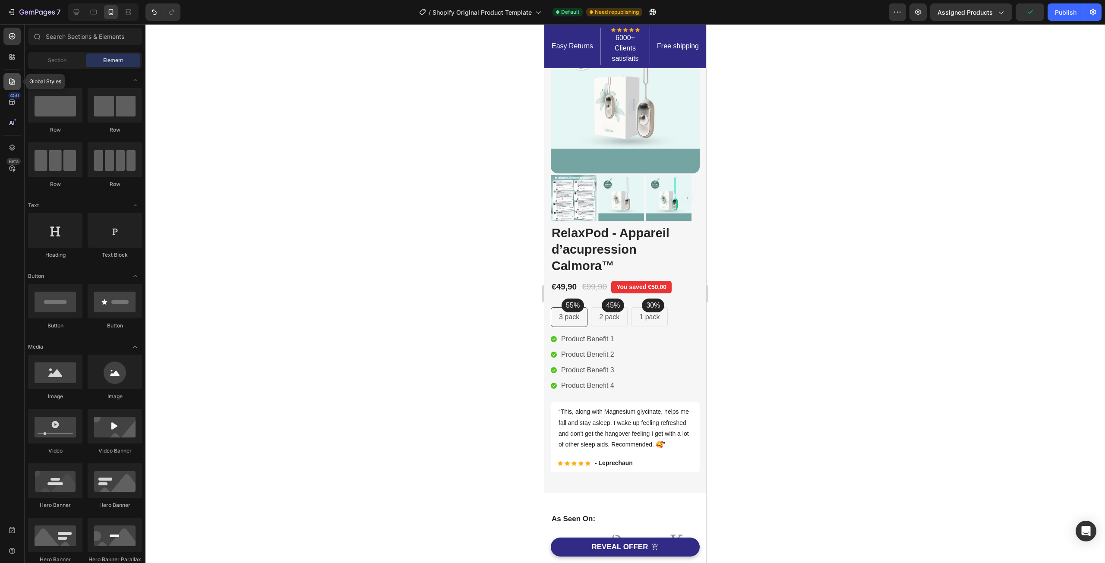
click at [15, 81] on icon at bounding box center [12, 81] width 9 height 9
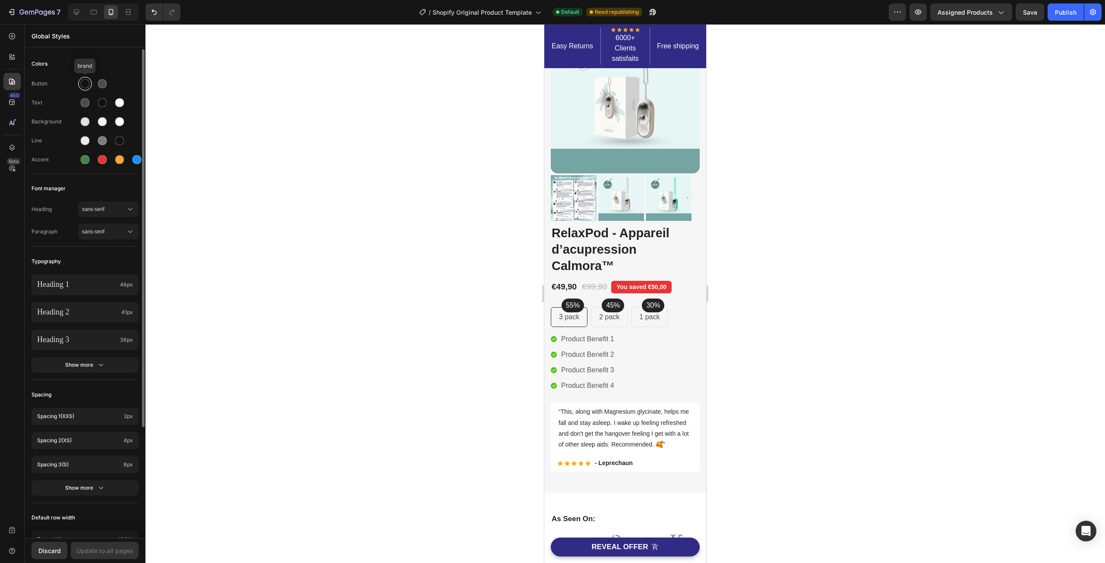
click at [91, 88] on div at bounding box center [85, 84] width 16 height 16
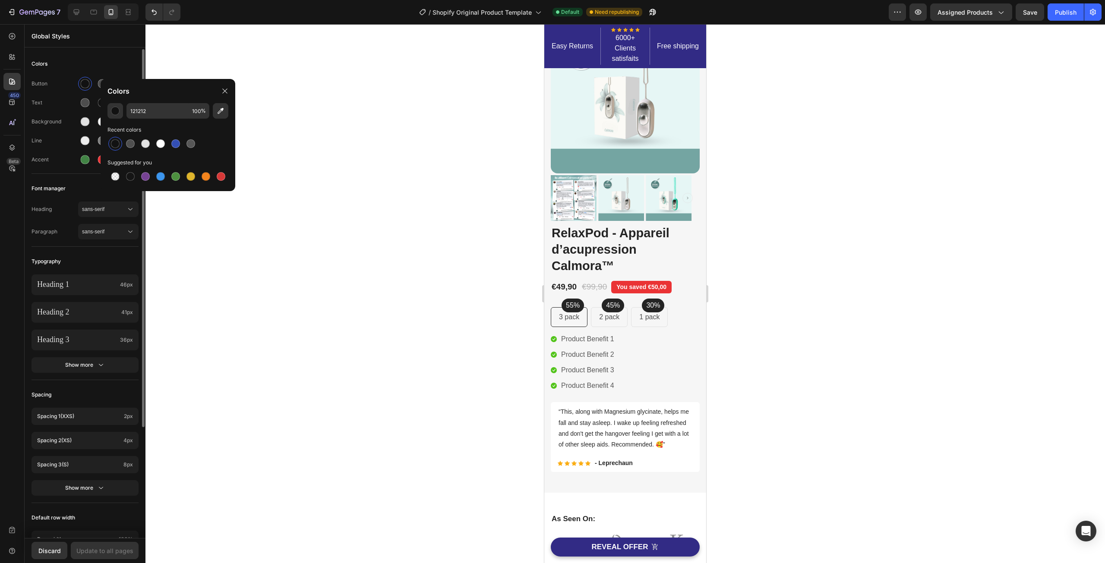
click at [69, 68] on div "Colors" at bounding box center [85, 64] width 107 height 16
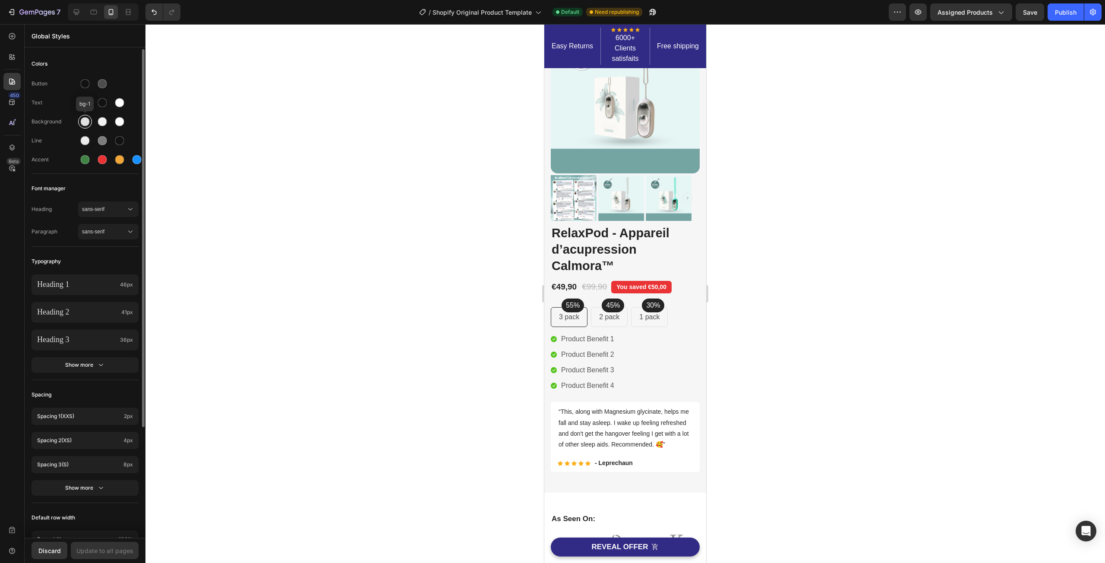
click at [82, 121] on div at bounding box center [85, 121] width 9 height 9
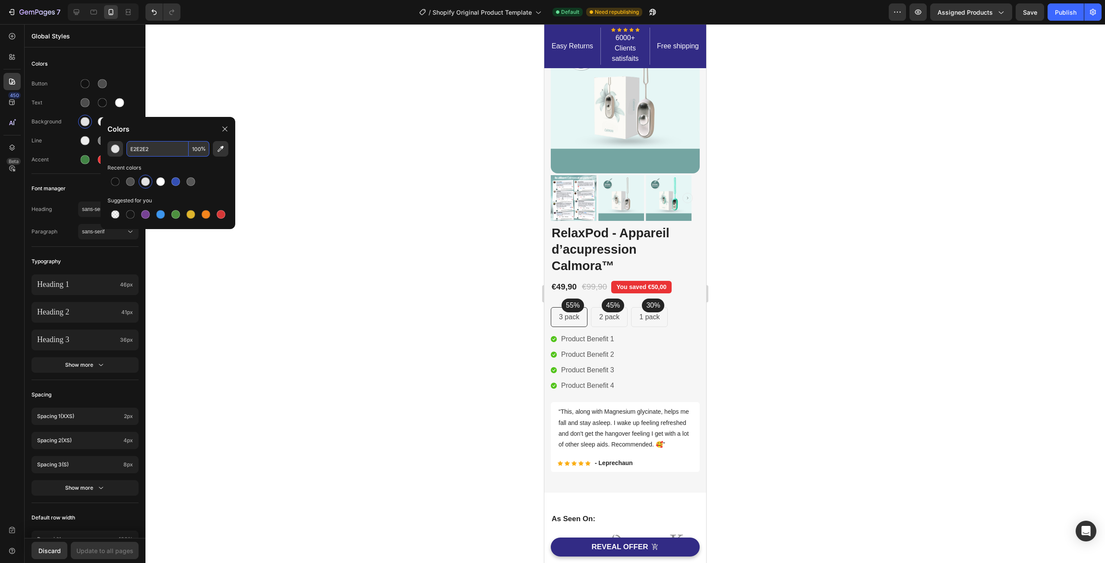
click at [145, 149] on input "E2E2E2" at bounding box center [157, 149] width 62 height 16
paste input "6F6F5"
type input "E6F6F5"
click at [183, 164] on div "Recent colors" at bounding box center [167, 168] width 121 height 9
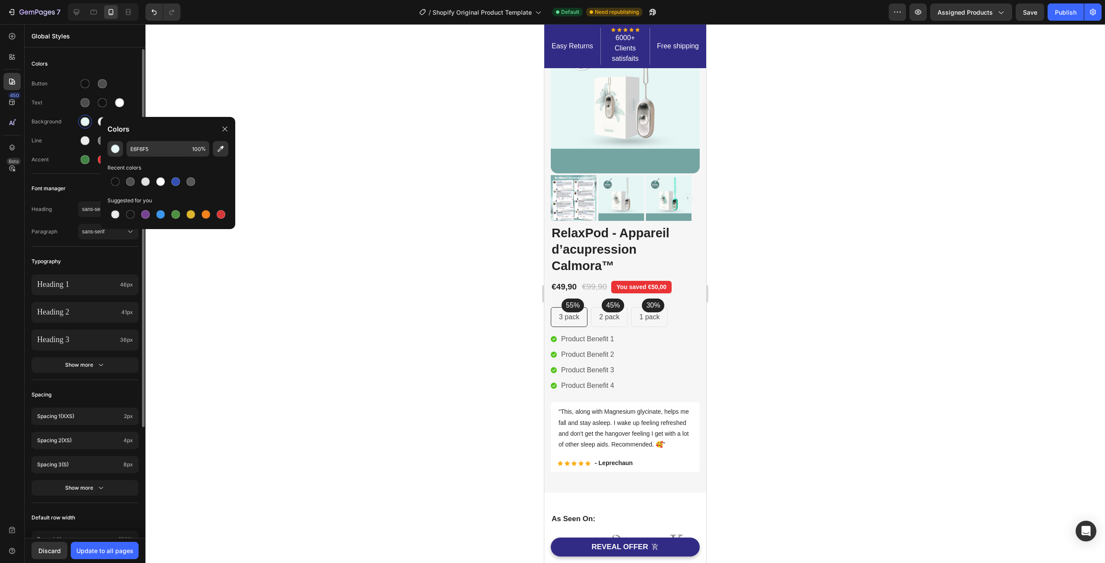
click at [60, 129] on div "Button Text Background Line Accent" at bounding box center [85, 123] width 107 height 102
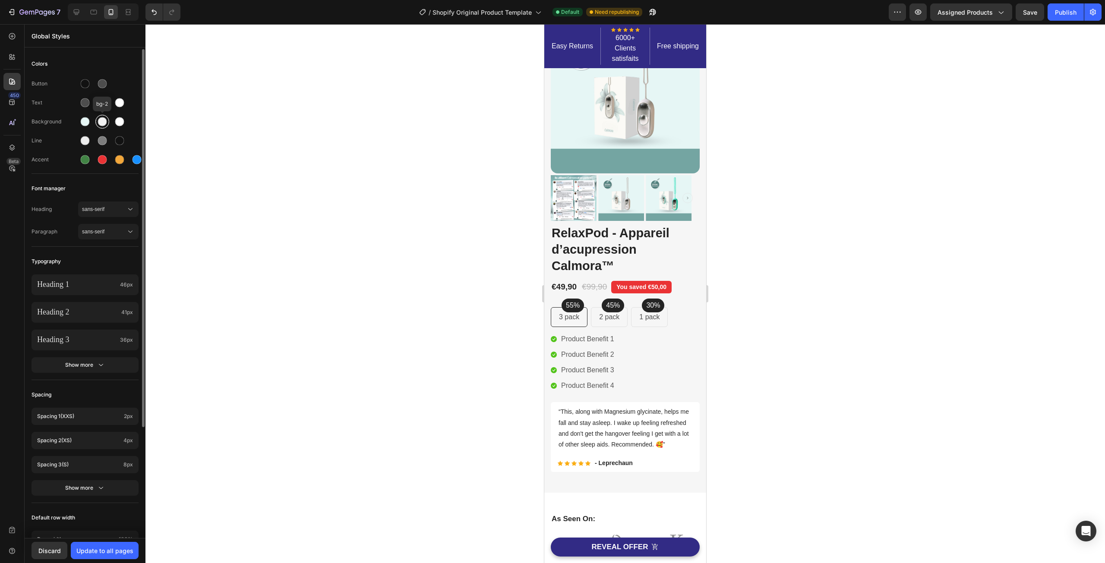
click at [102, 124] on div at bounding box center [102, 121] width 9 height 9
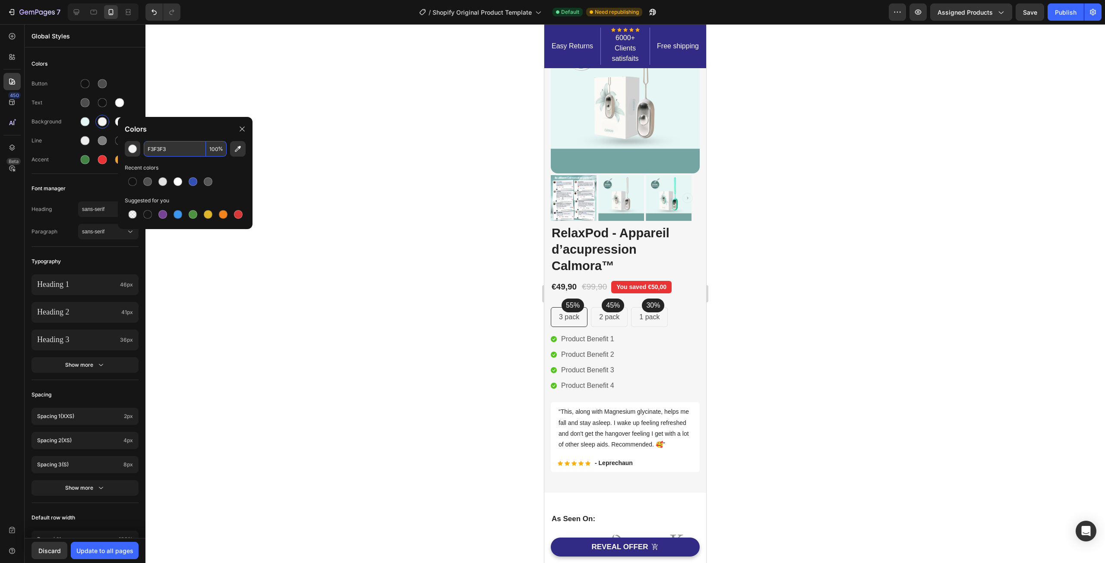
click at [162, 146] on input "F3F3F3" at bounding box center [175, 149] width 62 height 16
paste input "E6F6F5"
type input "E6F6F5"
click at [242, 174] on div at bounding box center [185, 182] width 121 height 16
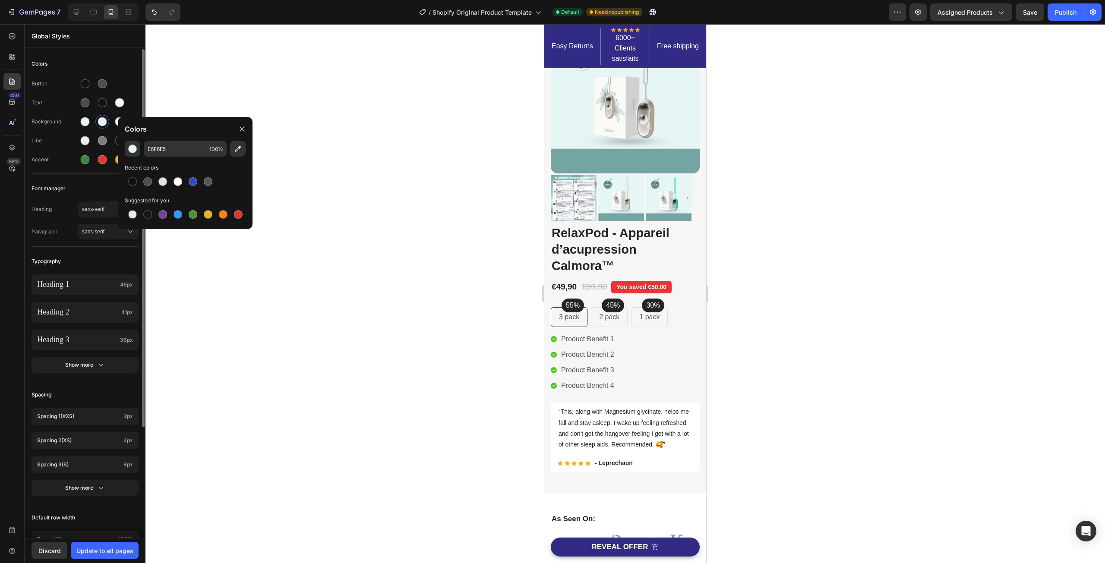
click at [62, 124] on div "Background" at bounding box center [55, 122] width 47 height 8
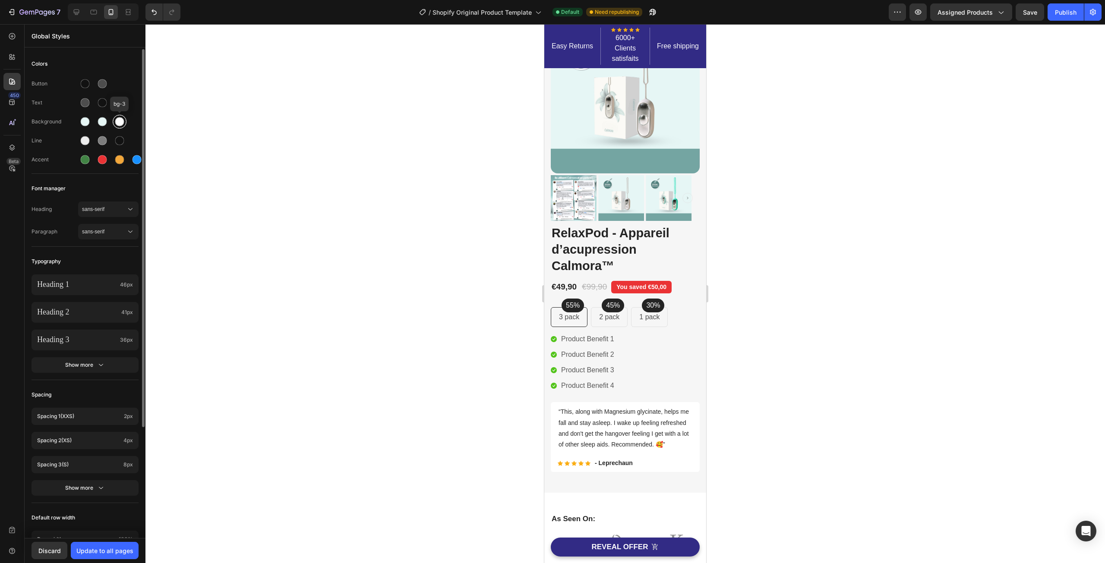
click at [119, 123] on div at bounding box center [119, 121] width 9 height 9
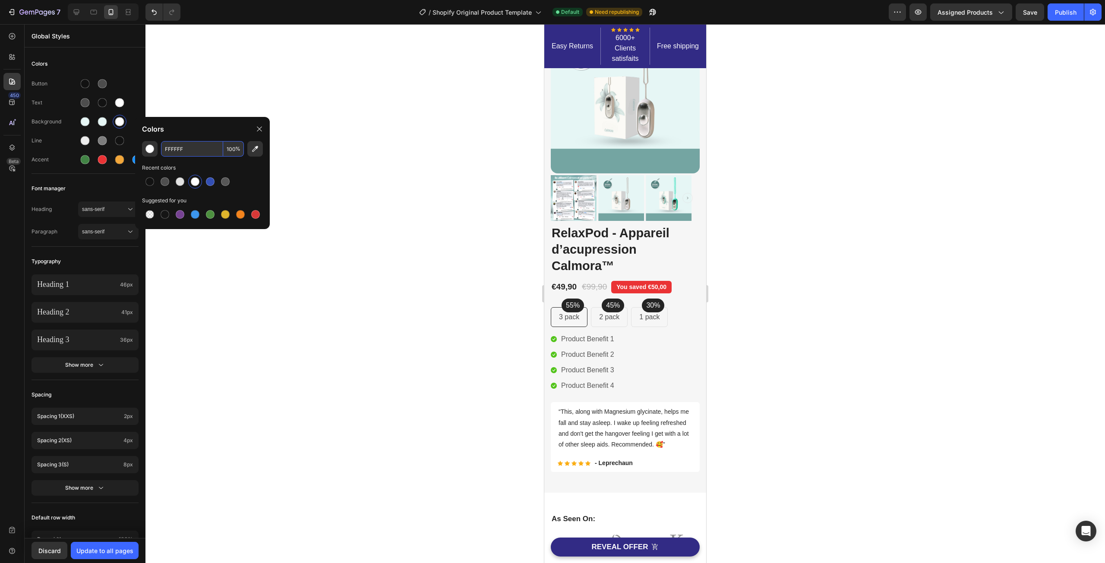
click at [190, 147] on input "FFFFFF" at bounding box center [192, 149] width 62 height 16
paste input "E6F6F5"
type input "FFFFFF"
click at [246, 176] on div at bounding box center [202, 182] width 121 height 16
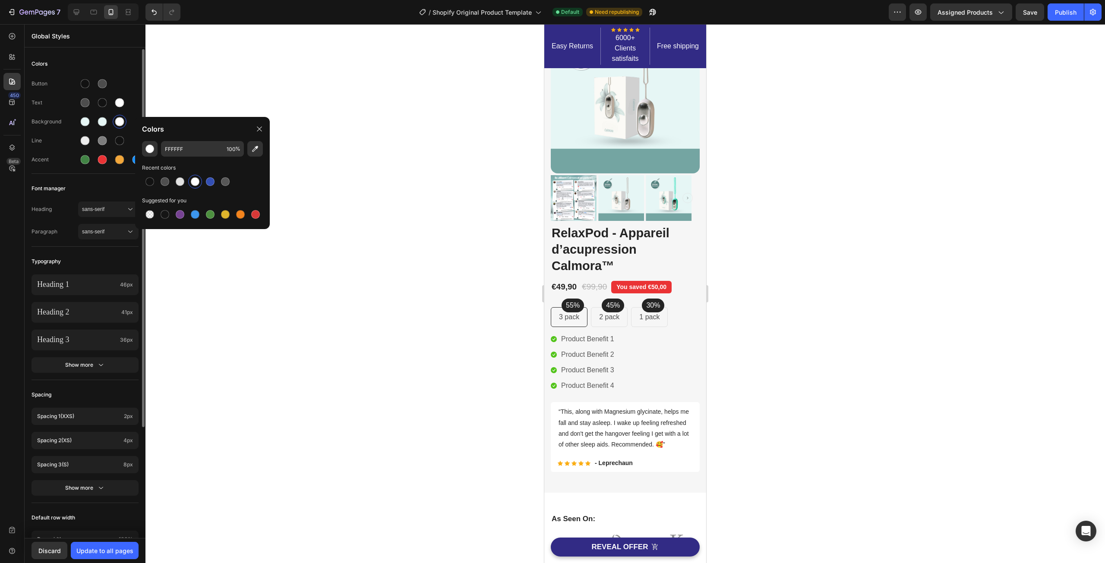
click at [44, 131] on div "Button Text Background Line Accent" at bounding box center [85, 123] width 107 height 102
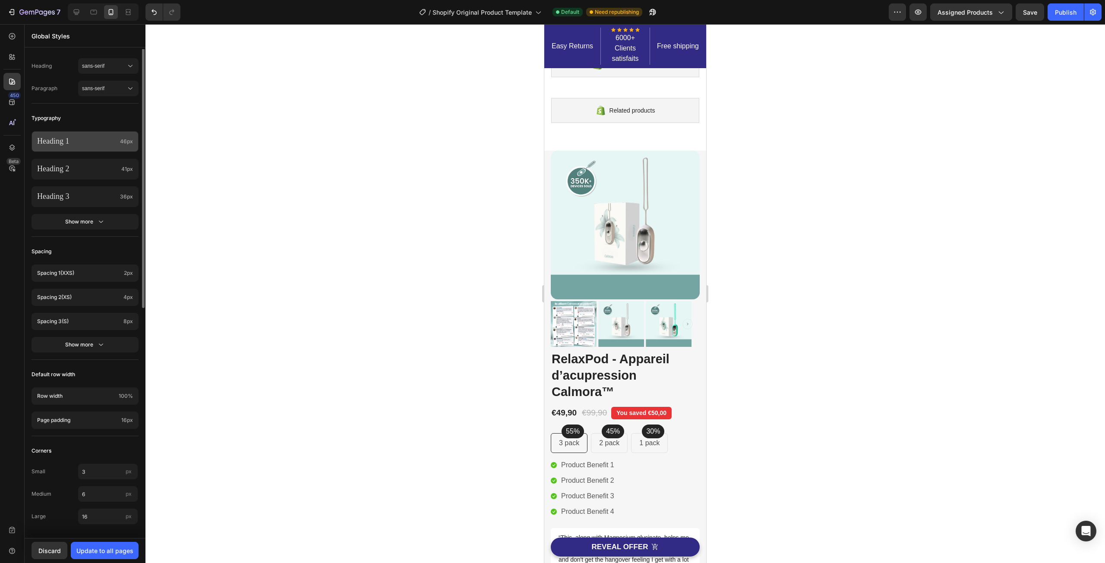
scroll to position [0, 0]
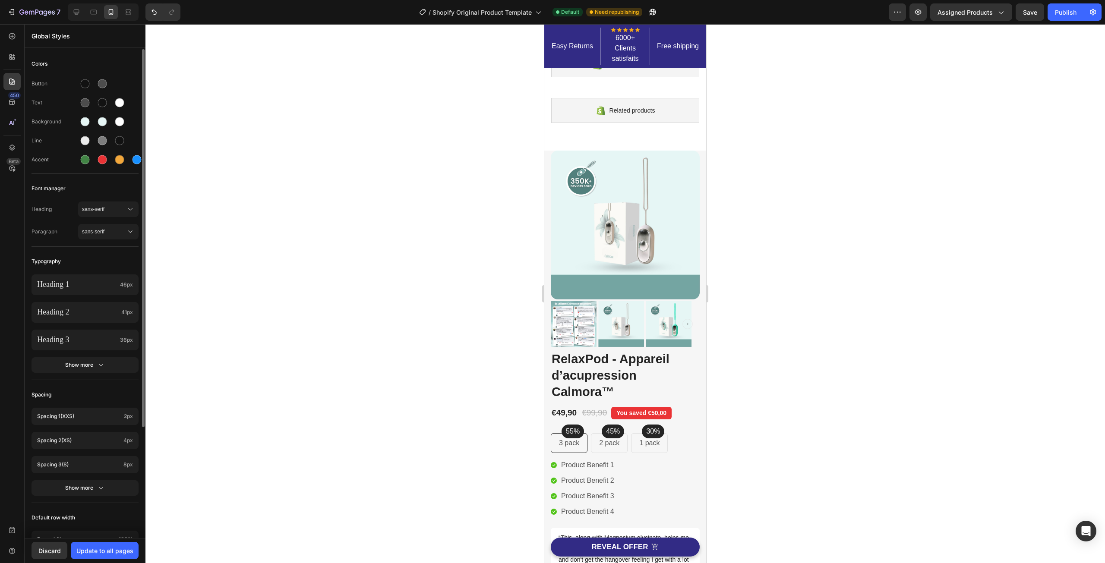
click at [3, 258] on div "450 Beta" at bounding box center [12, 293] width 25 height 539
click at [13, 55] on icon at bounding box center [12, 57] width 9 height 9
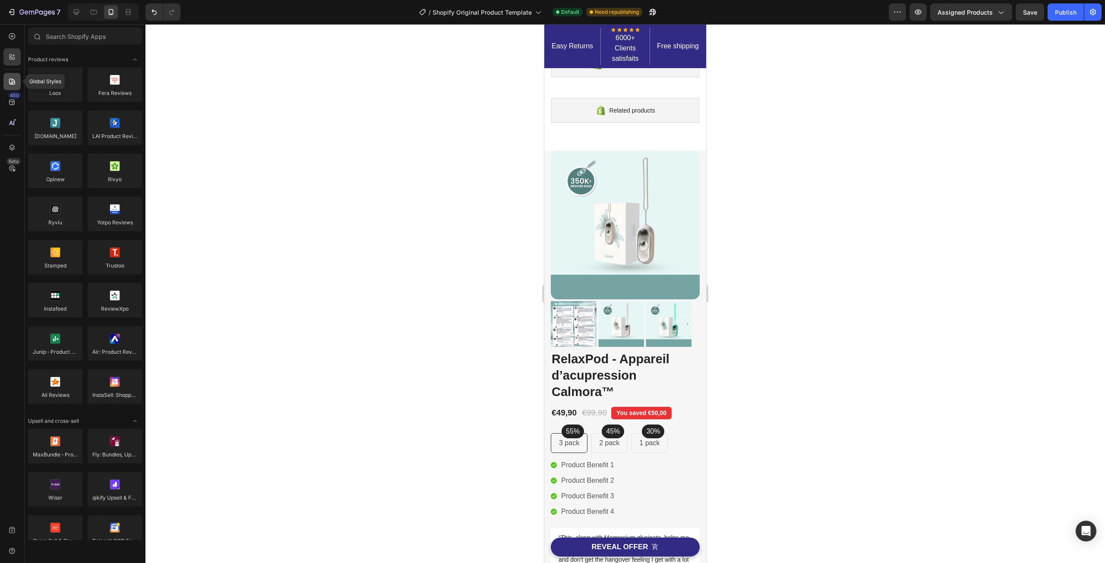
click at [10, 83] on icon at bounding box center [10, 82] width 1 height 1
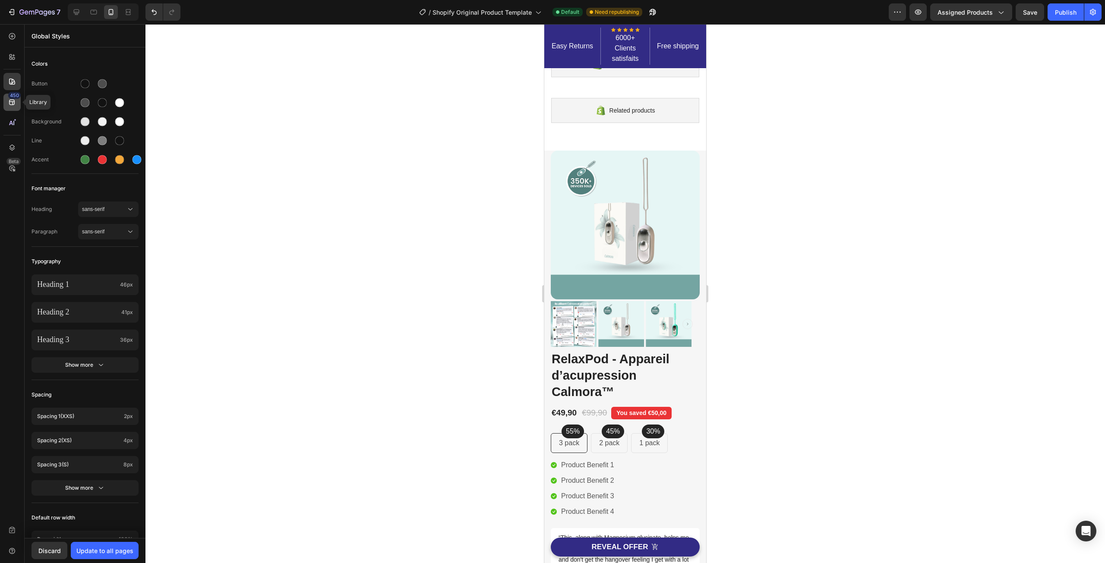
click at [13, 104] on icon at bounding box center [12, 103] width 6 height 6
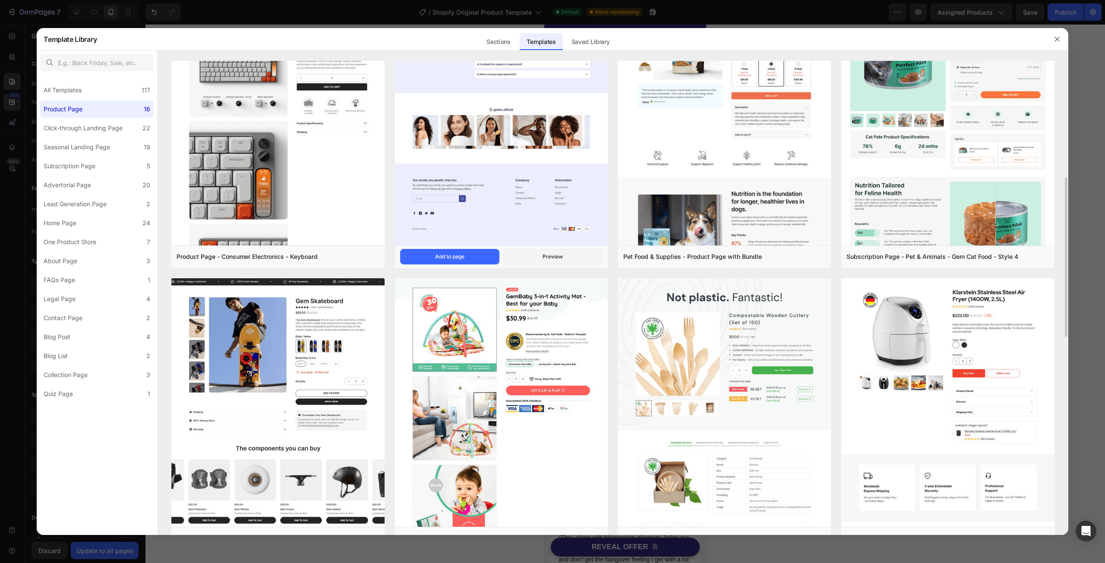
scroll to position [388, 0]
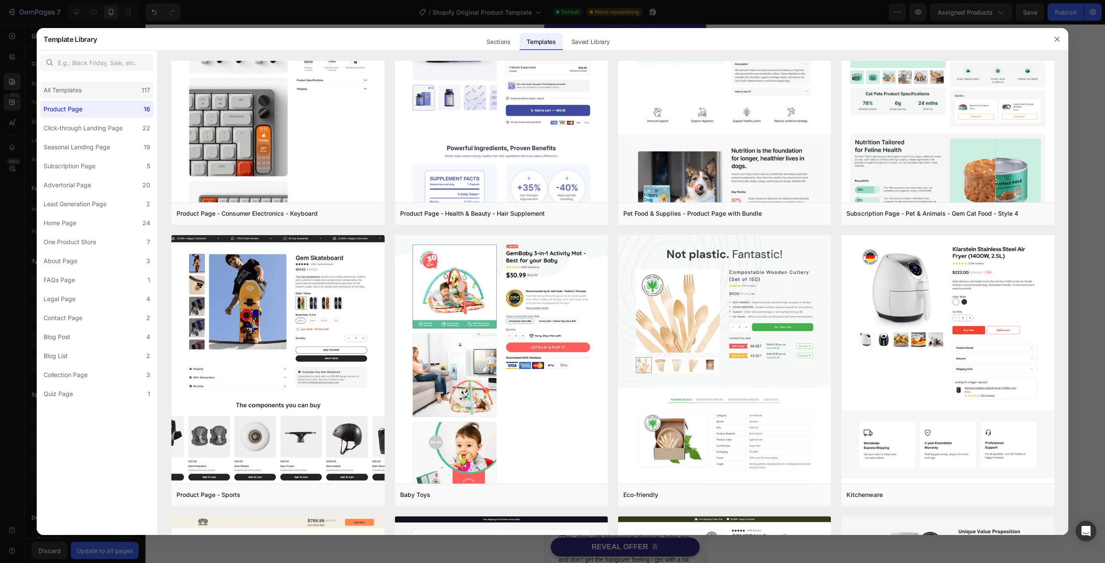
click at [75, 86] on div "All Templates" at bounding box center [63, 90] width 38 height 10
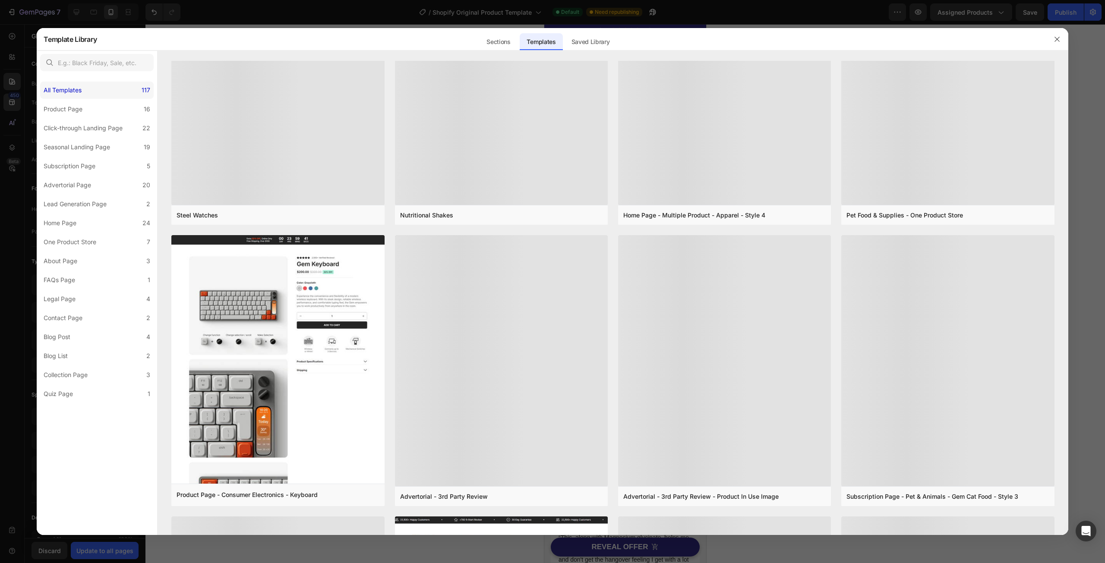
scroll to position [0, 0]
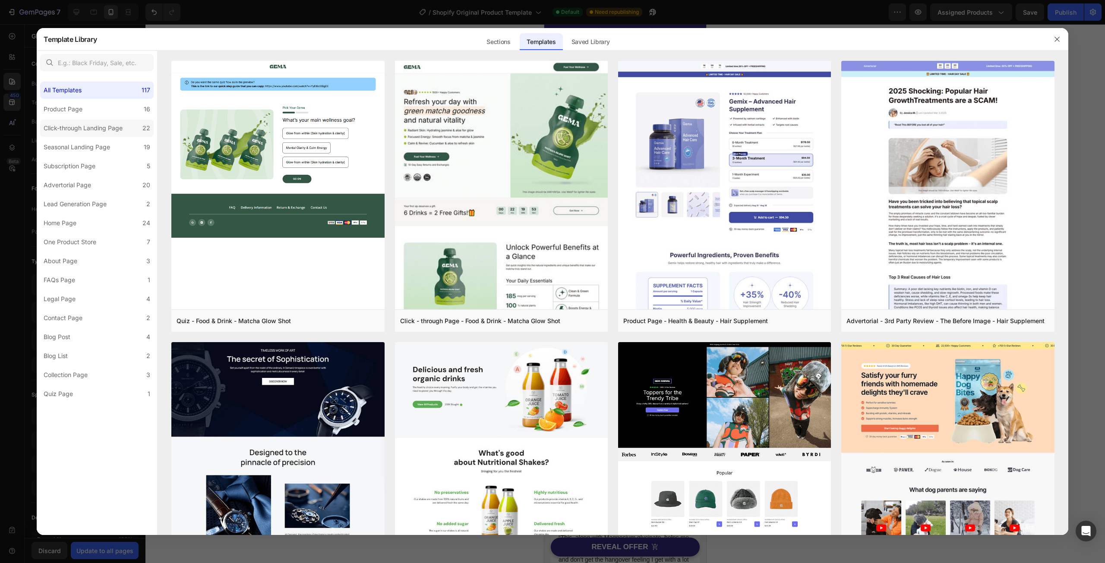
click at [84, 132] on div "Click-through Landing Page" at bounding box center [83, 128] width 79 height 10
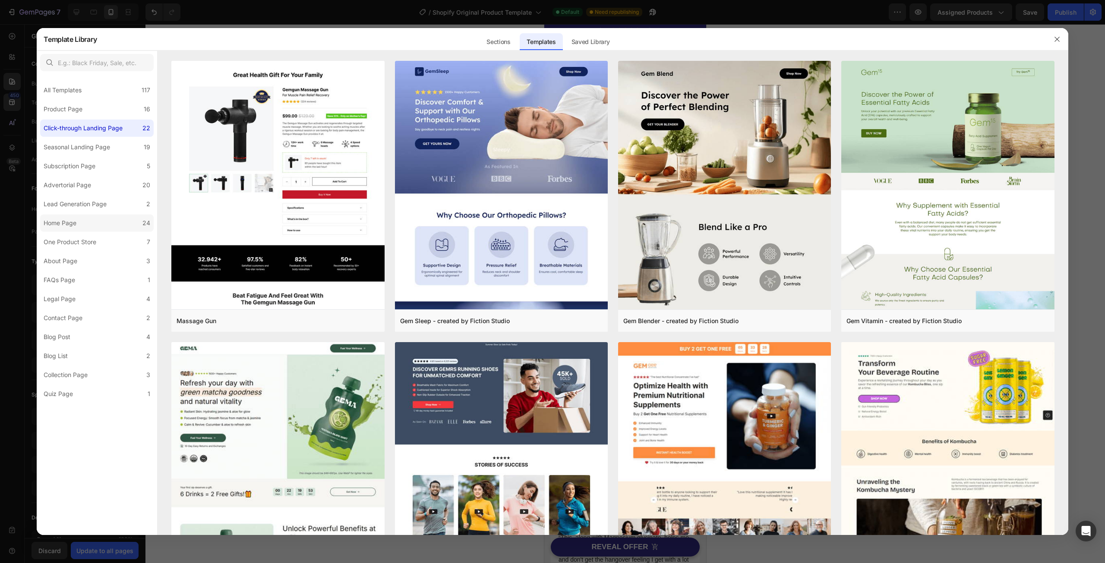
click at [108, 227] on label "Home Page 24" at bounding box center [96, 222] width 113 height 17
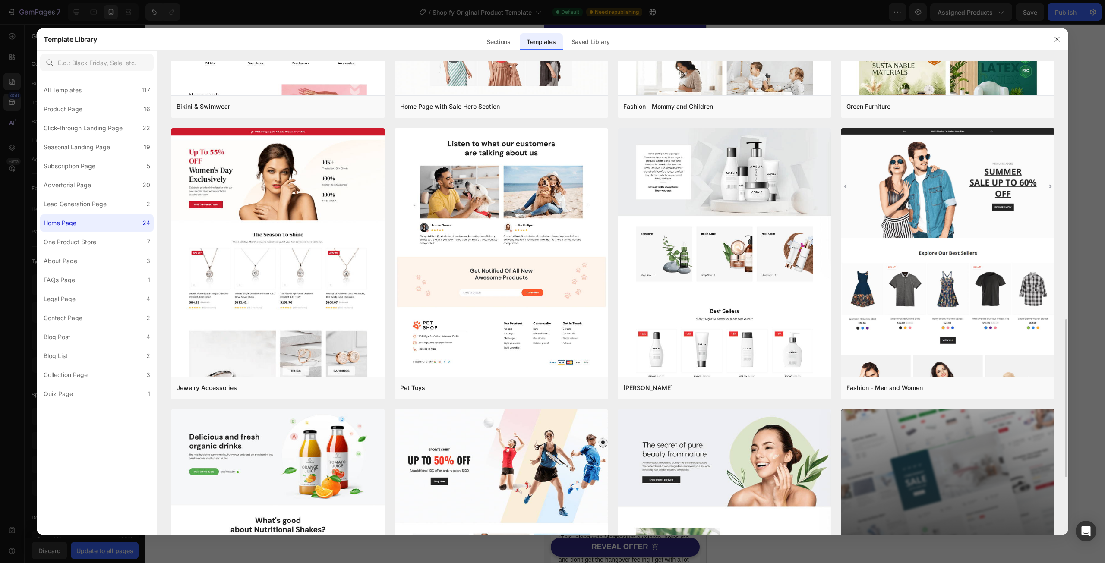
scroll to position [932, 0]
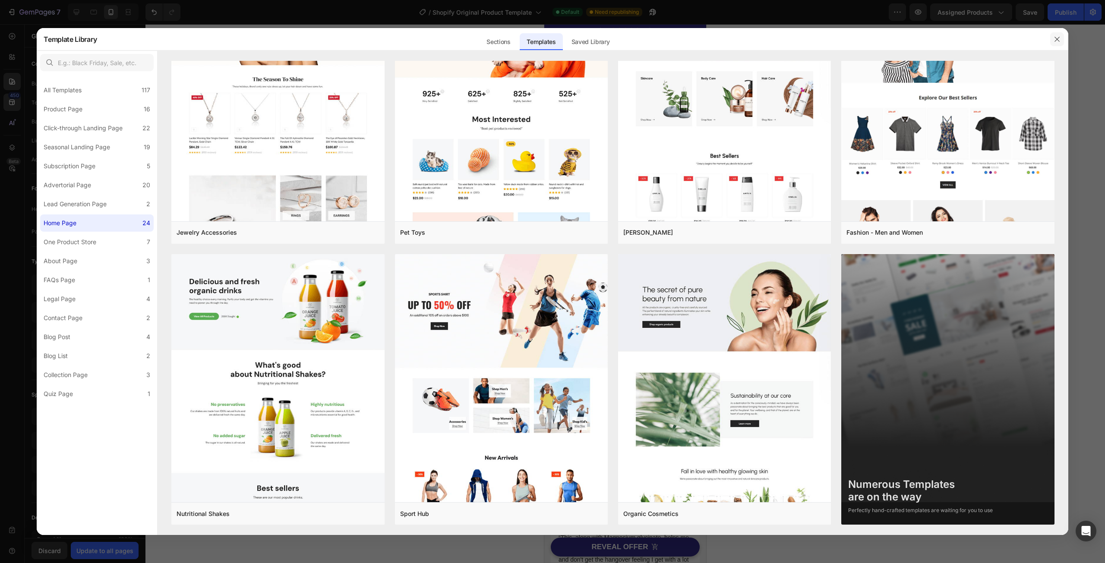
click at [1053, 37] on icon "button" at bounding box center [1056, 39] width 7 height 7
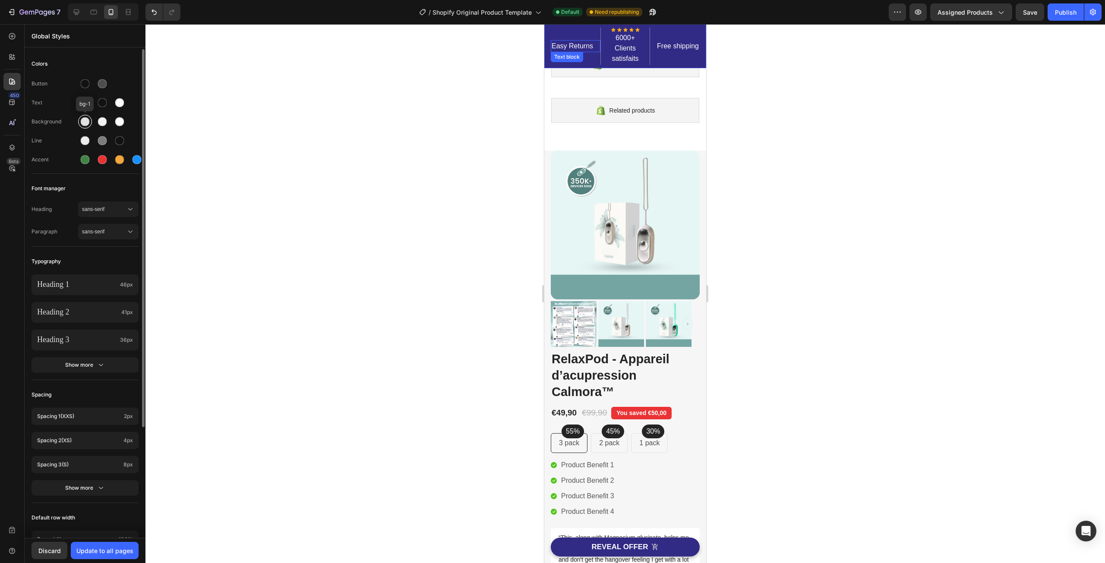
click at [82, 125] on div at bounding box center [85, 122] width 10 height 10
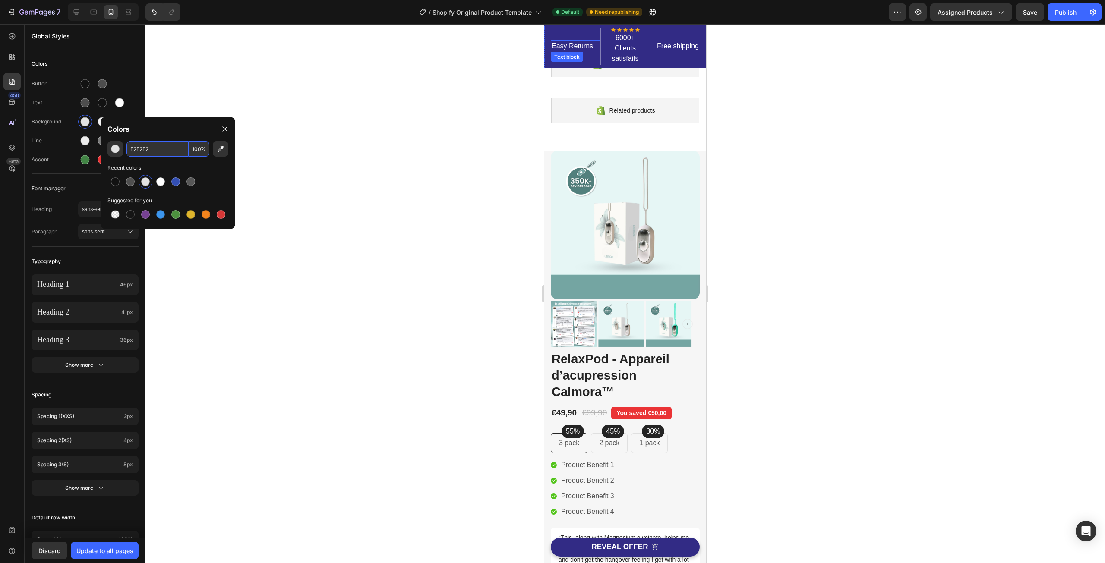
click at [148, 150] on input "E2E2E2" at bounding box center [157, 149] width 62 height 16
paste input "6F6F5"
type input "E6F6F5"
click at [152, 164] on div "Recent colors" at bounding box center [167, 168] width 121 height 9
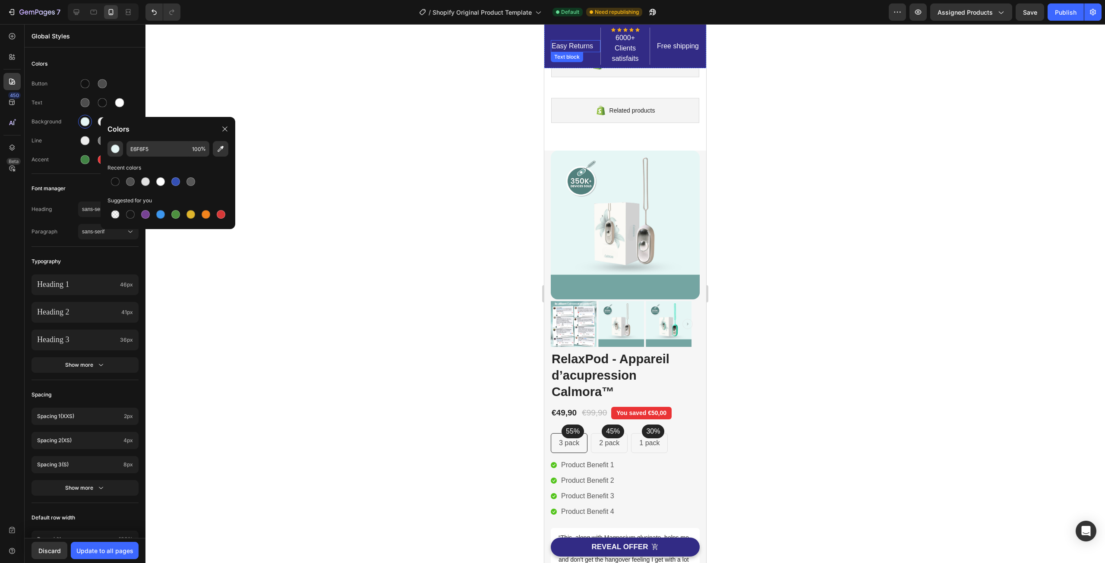
click at [152, 164] on div "Recent colors" at bounding box center [167, 168] width 121 height 9
click at [221, 165] on div "Recent colors" at bounding box center [167, 168] width 121 height 9
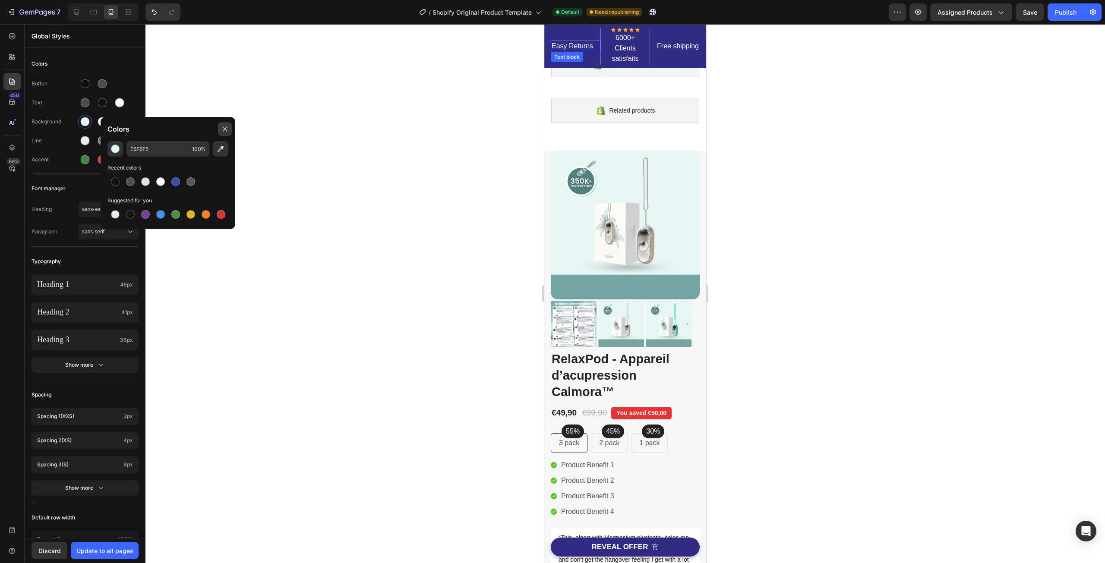
click at [229, 128] on div at bounding box center [225, 129] width 14 height 14
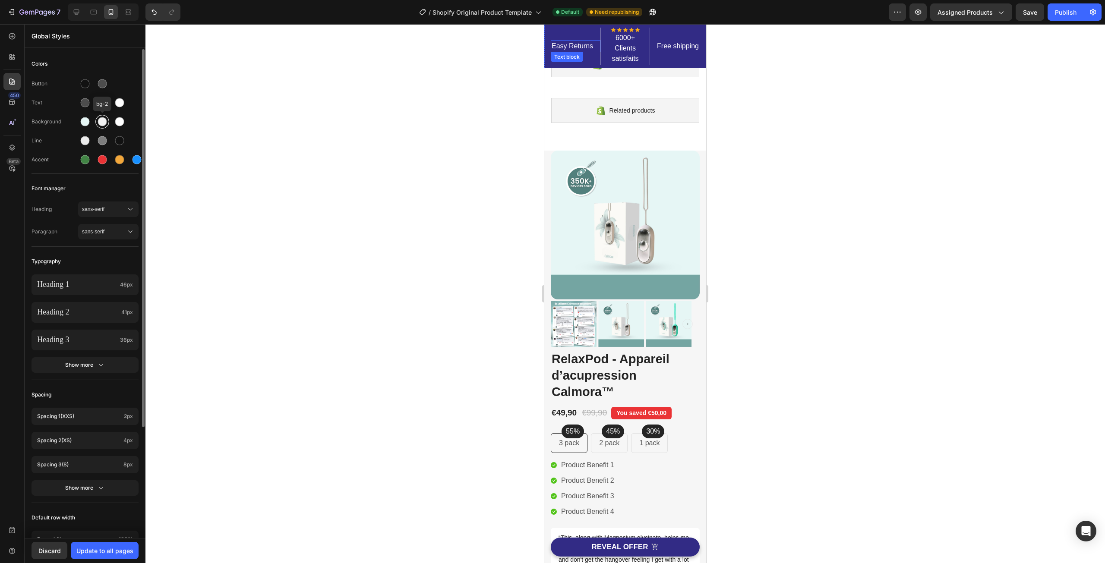
click at [106, 125] on div at bounding box center [102, 122] width 14 height 14
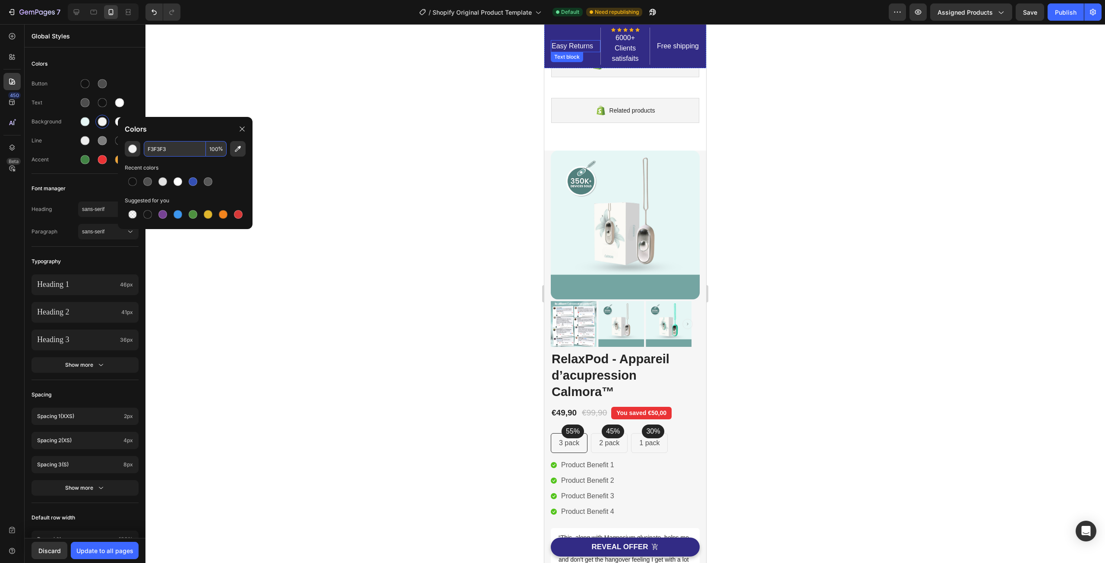
click at [168, 154] on input "F3F3F3" at bounding box center [175, 149] width 62 height 16
paste input "E6F6F5"
type input "E6F6F5"
click at [211, 164] on div "Recent colors" at bounding box center [185, 168] width 121 height 9
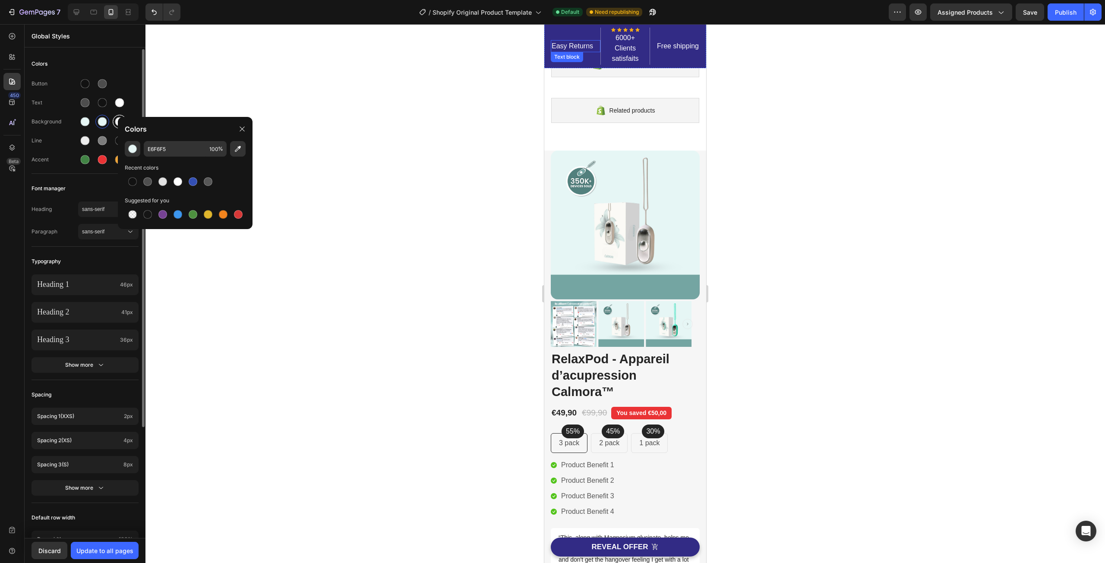
drag, startPoint x: 61, startPoint y: 119, endPoint x: 117, endPoint y: 124, distance: 55.5
click at [62, 119] on div "Background" at bounding box center [55, 122] width 47 height 8
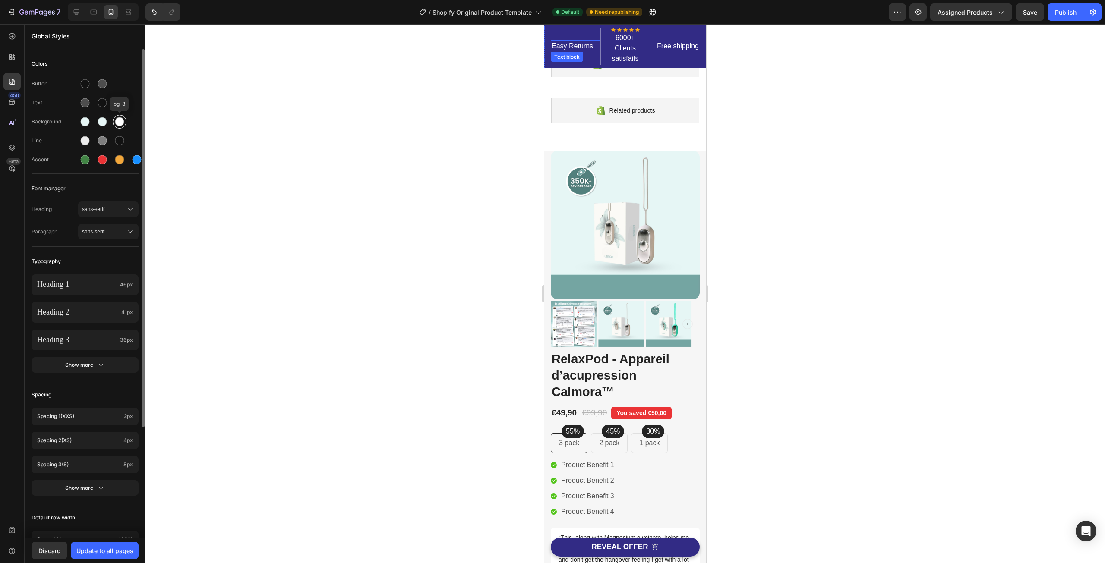
click at [123, 124] on div at bounding box center [119, 121] width 9 height 9
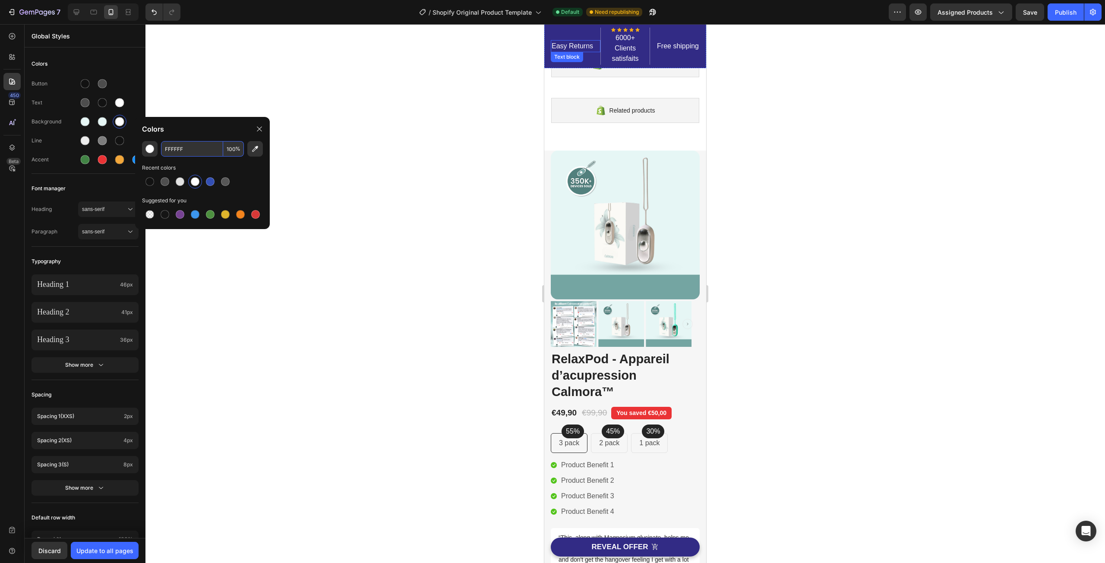
click at [172, 145] on input "FFFFFF" at bounding box center [192, 149] width 62 height 16
paste input "E6F6F5"
click at [196, 126] on div "Colors" at bounding box center [202, 129] width 135 height 24
click at [186, 145] on input "FFFFFF" at bounding box center [192, 149] width 62 height 16
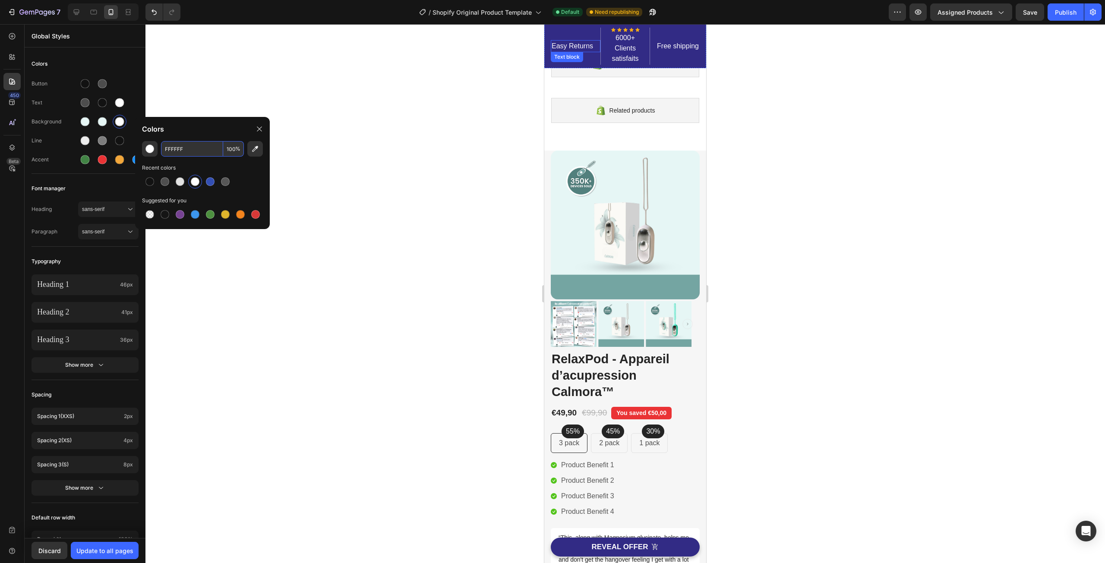
click at [178, 147] on input "FFFFFF" at bounding box center [192, 149] width 62 height 16
paste input "E6F6F5"
type input "E6F6F5"
click at [192, 133] on div "Colors" at bounding box center [202, 129] width 135 height 24
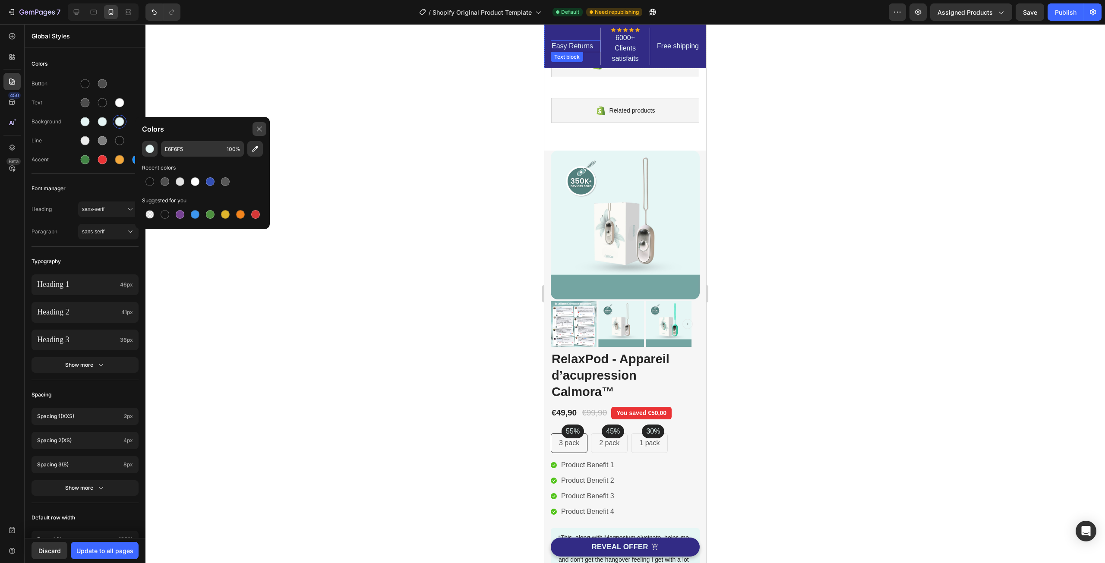
click at [261, 124] on div at bounding box center [259, 129] width 14 height 14
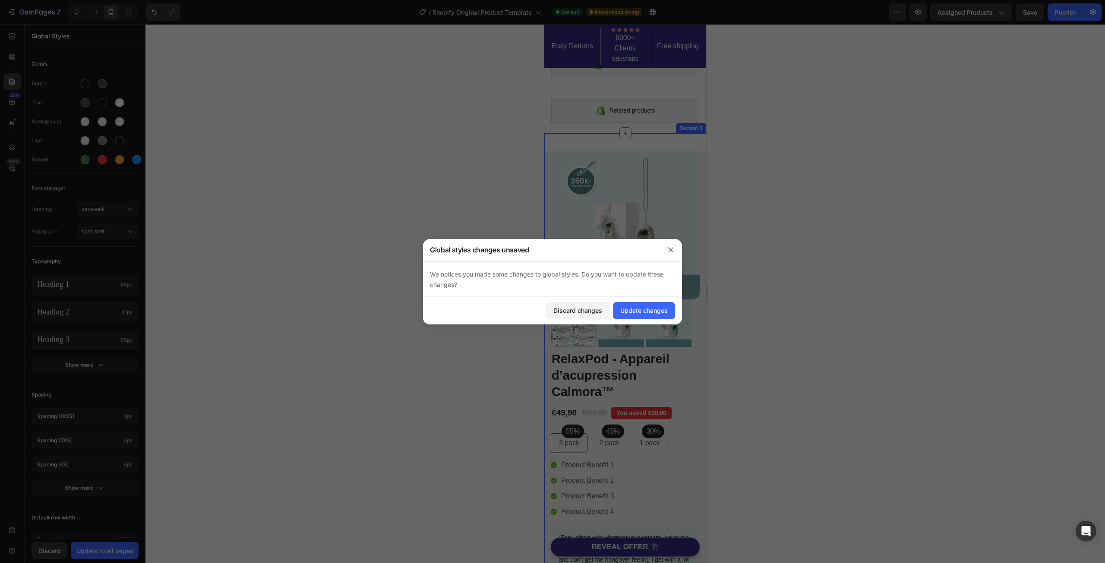
click at [549, 139] on div "Easy Returns Text block Icon Icon Icon Icon Icon Icon List Hoz 6000+ Clients sa…" at bounding box center [625, 375] width 162 height 485
click at [632, 310] on div "Update changes" at bounding box center [643, 310] width 47 height 9
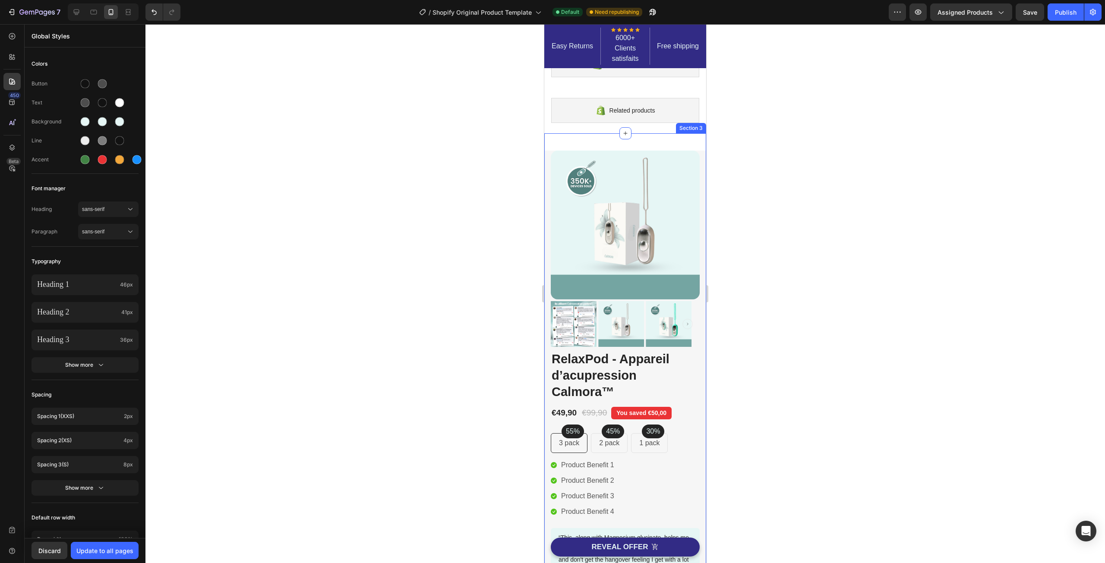
click at [693, 139] on div "Easy Returns Text block Icon Icon Icon Icon Icon Icon List Hoz 6000+ Clients sa…" at bounding box center [625, 375] width 162 height 485
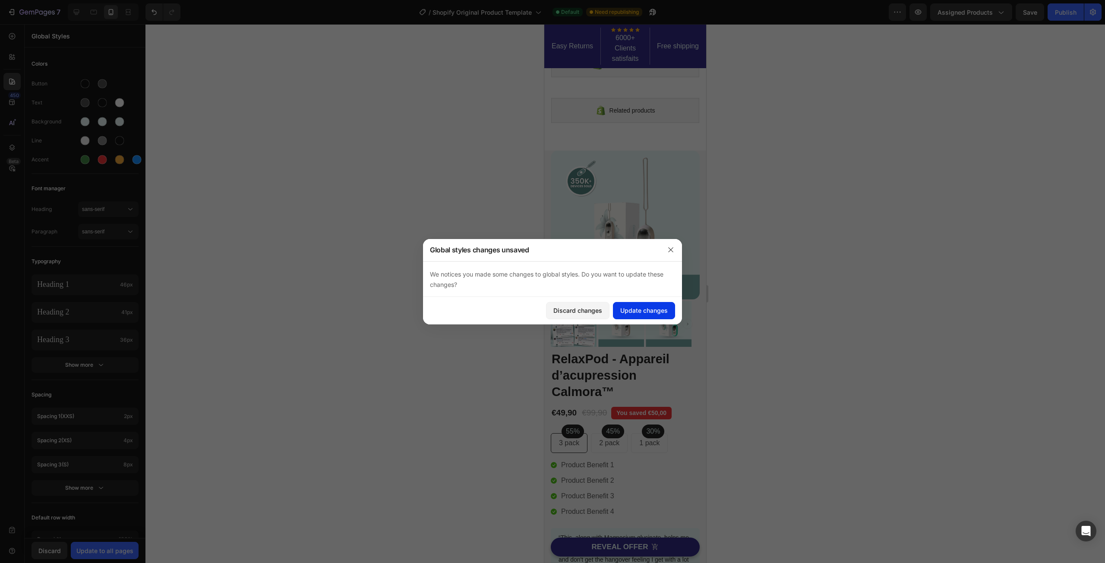
click at [639, 311] on div "Update changes" at bounding box center [643, 310] width 47 height 9
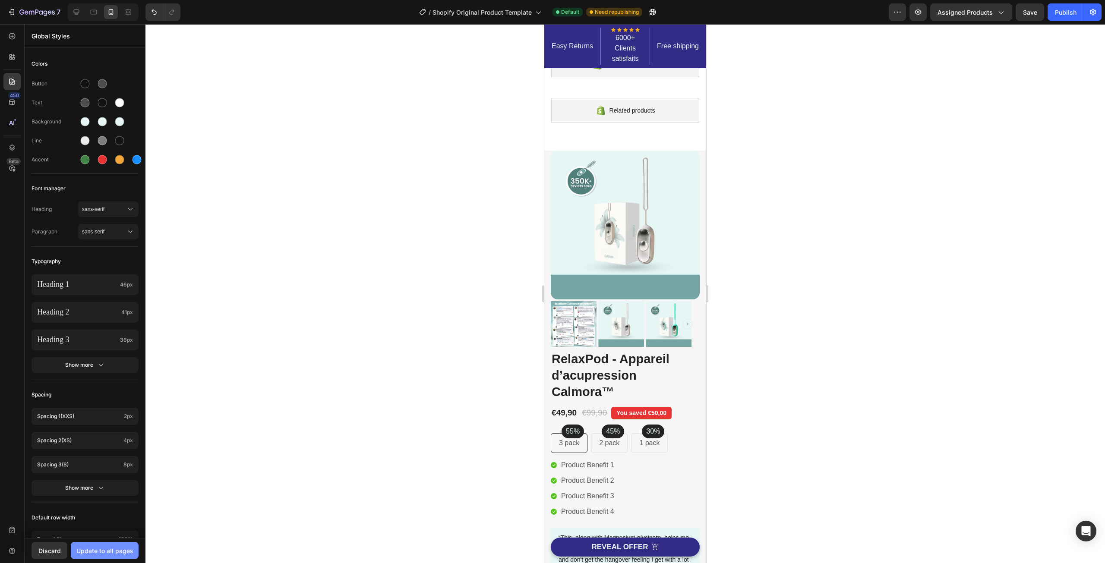
click at [117, 551] on div "Update to all pages" at bounding box center [104, 550] width 57 height 9
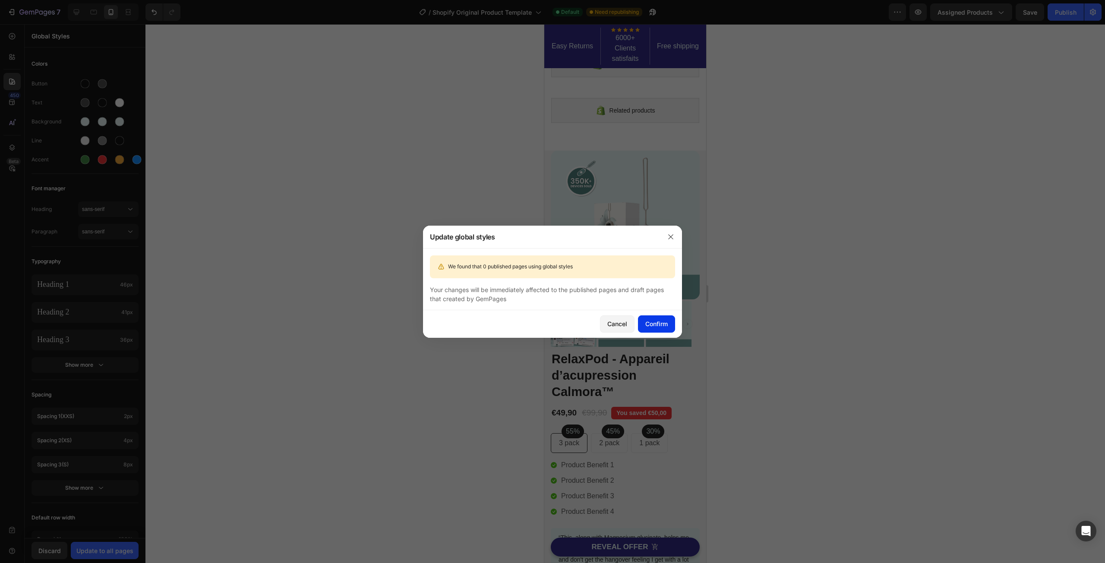
click at [652, 321] on div "Confirm" at bounding box center [656, 323] width 22 height 9
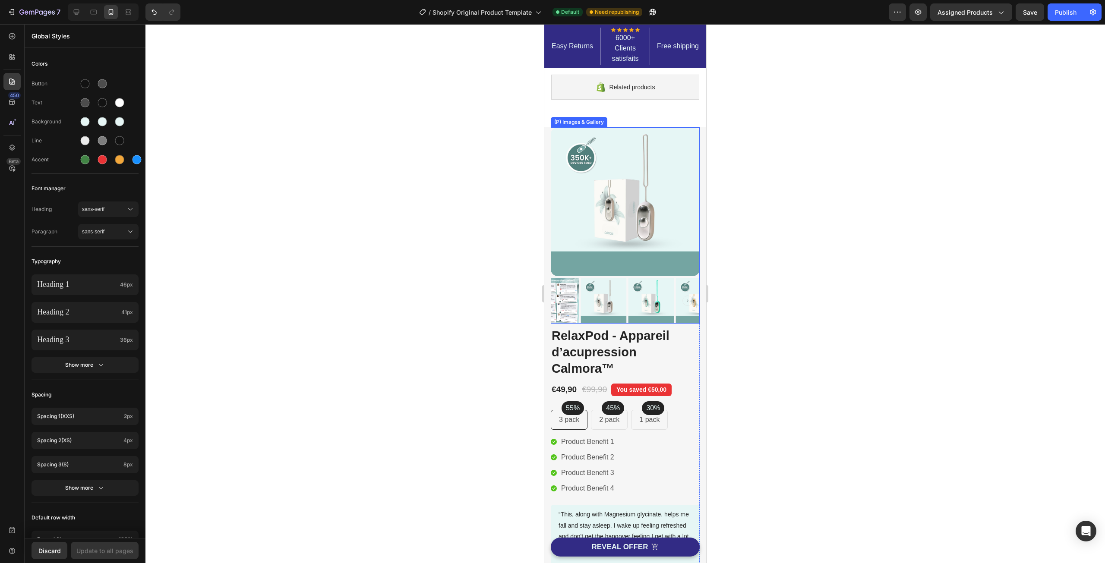
scroll to position [0, 0]
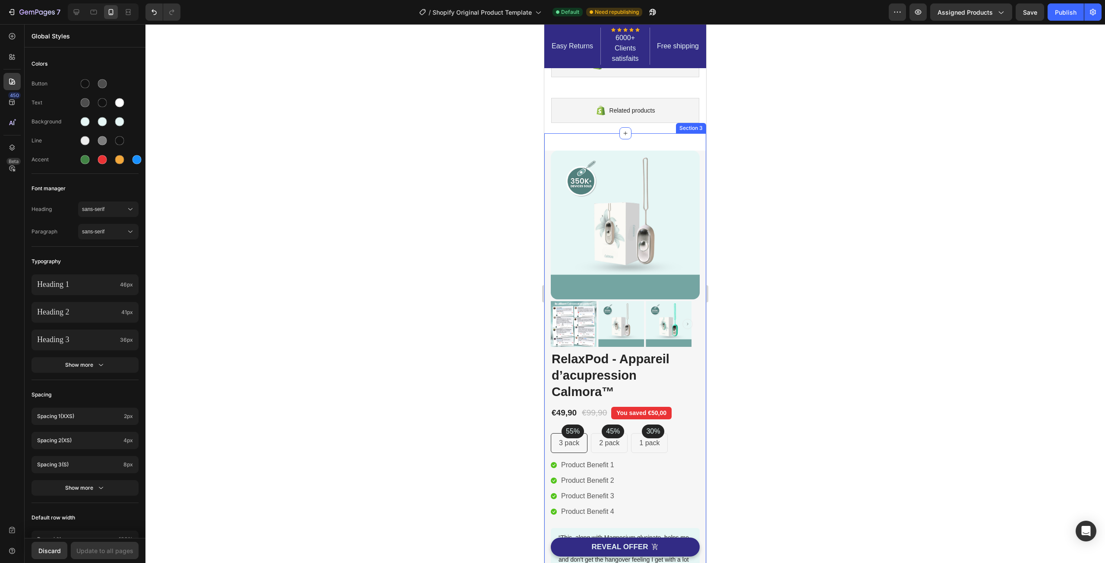
click at [556, 139] on div "Easy Returns Text block Icon Icon Icon Icon Icon Icon List Hoz 6000+ Clients sa…" at bounding box center [625, 375] width 162 height 485
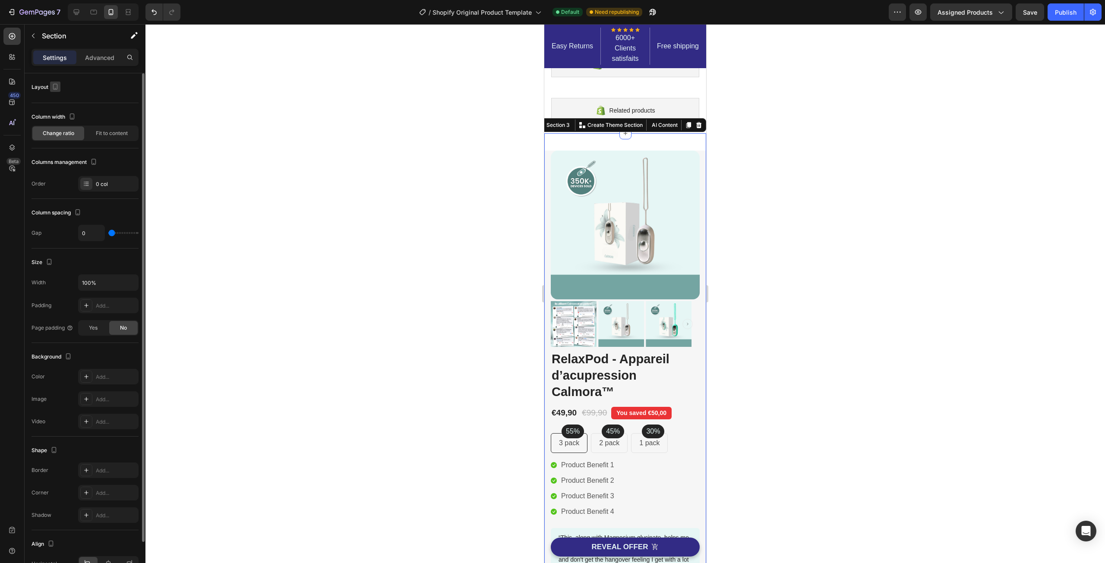
click at [57, 85] on icon "button" at bounding box center [55, 86] width 9 height 9
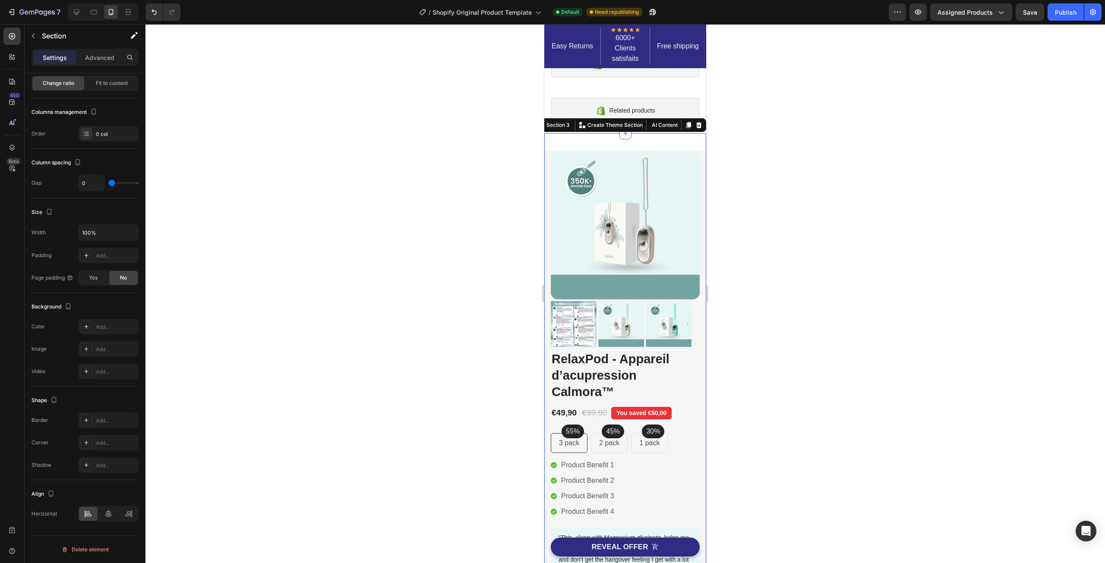
click at [484, 178] on div at bounding box center [624, 293] width 959 height 539
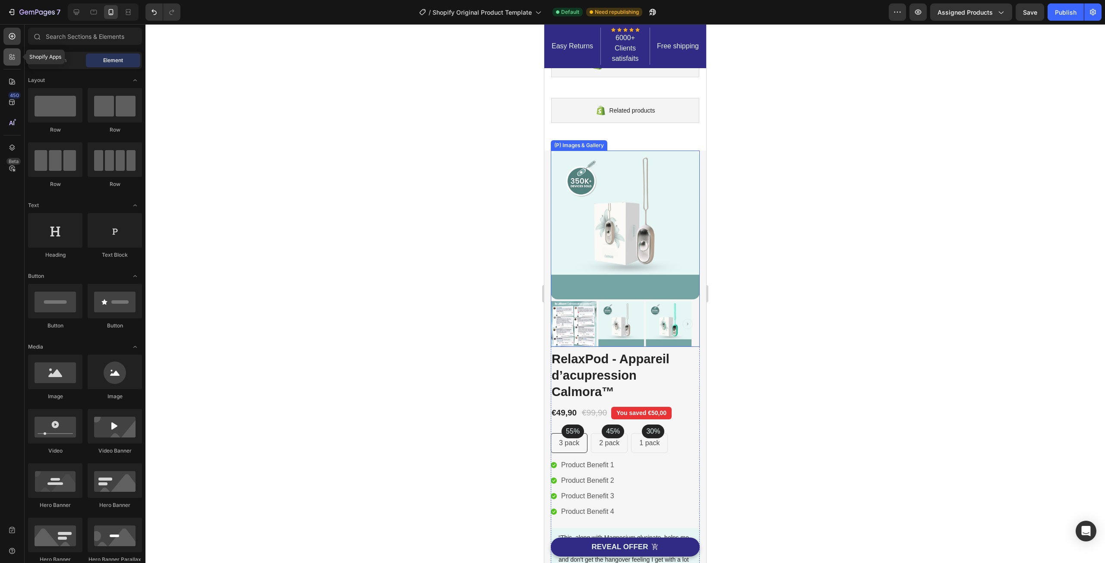
click at [4, 58] on div at bounding box center [11, 56] width 17 height 17
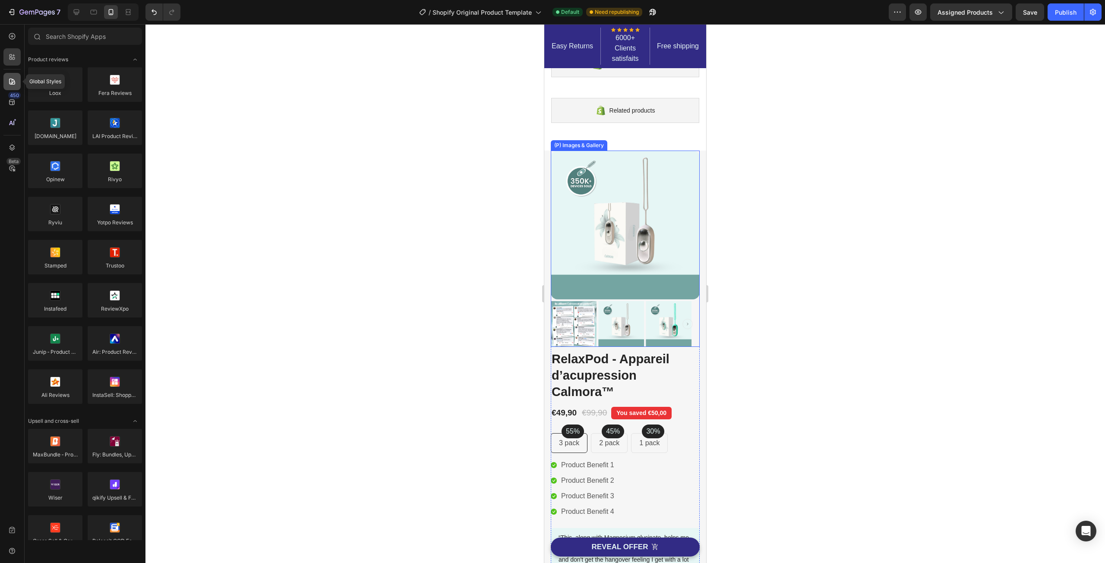
click at [9, 81] on icon at bounding box center [12, 81] width 9 height 9
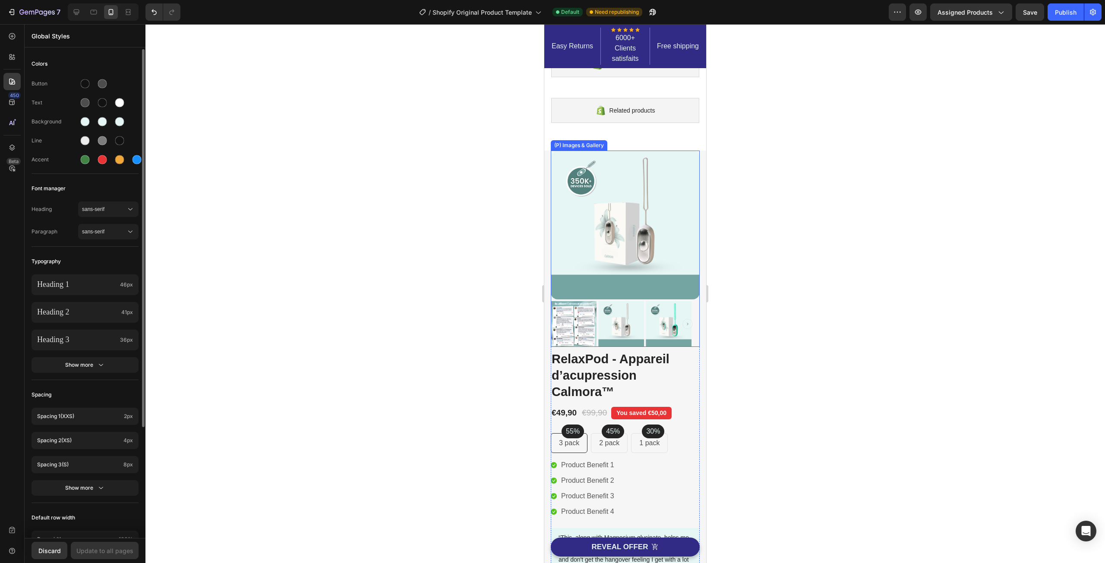
click at [75, 123] on div "Background" at bounding box center [55, 122] width 47 height 8
click at [82, 122] on div at bounding box center [85, 121] width 9 height 9
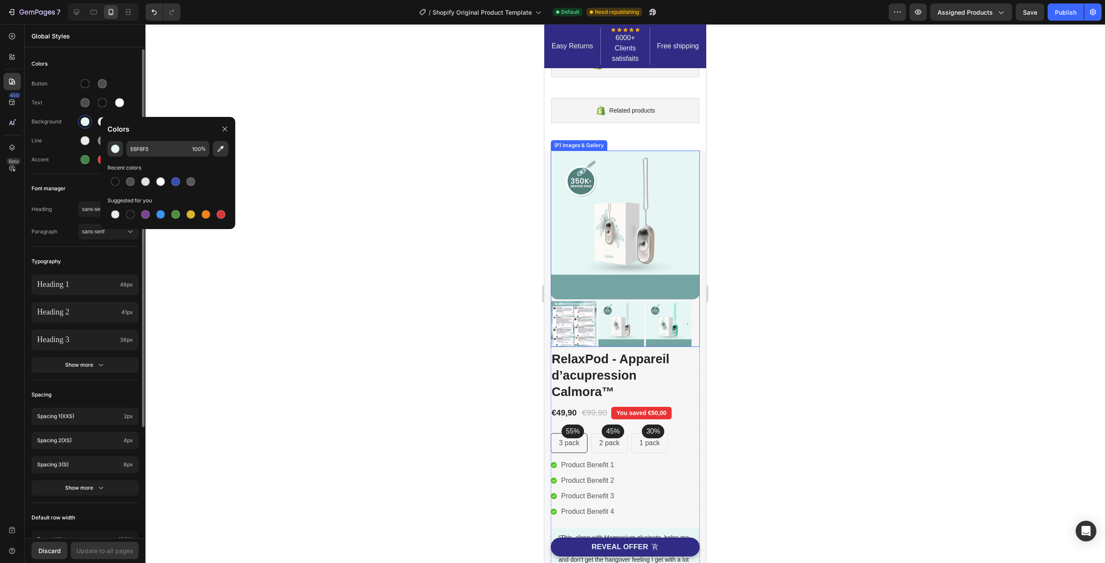
click at [60, 105] on div "Text" at bounding box center [55, 103] width 47 height 8
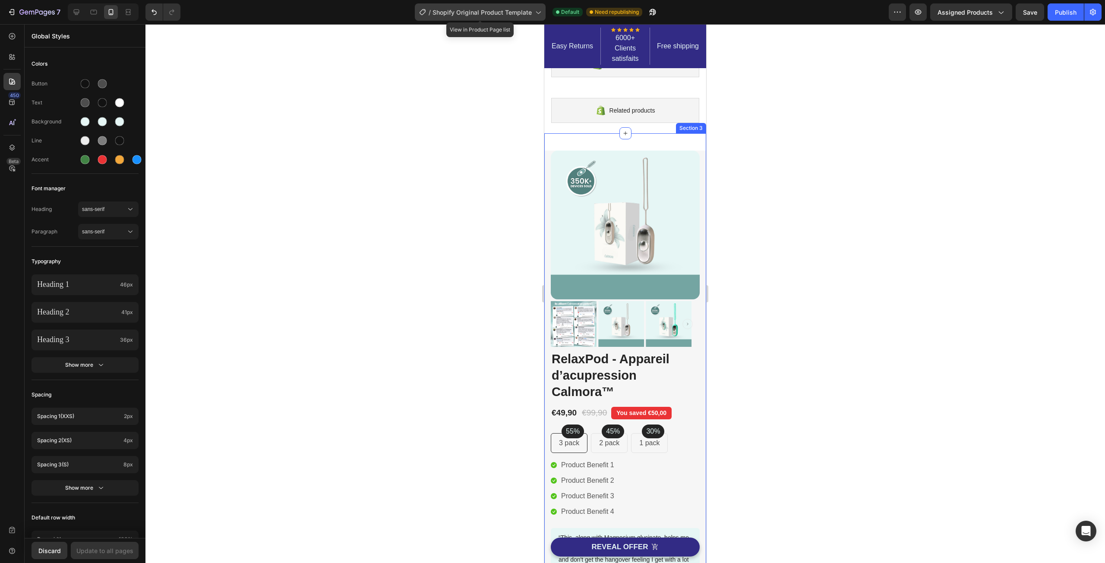
click at [499, 14] on span "Shopify Original Product Template" at bounding box center [481, 12] width 99 height 9
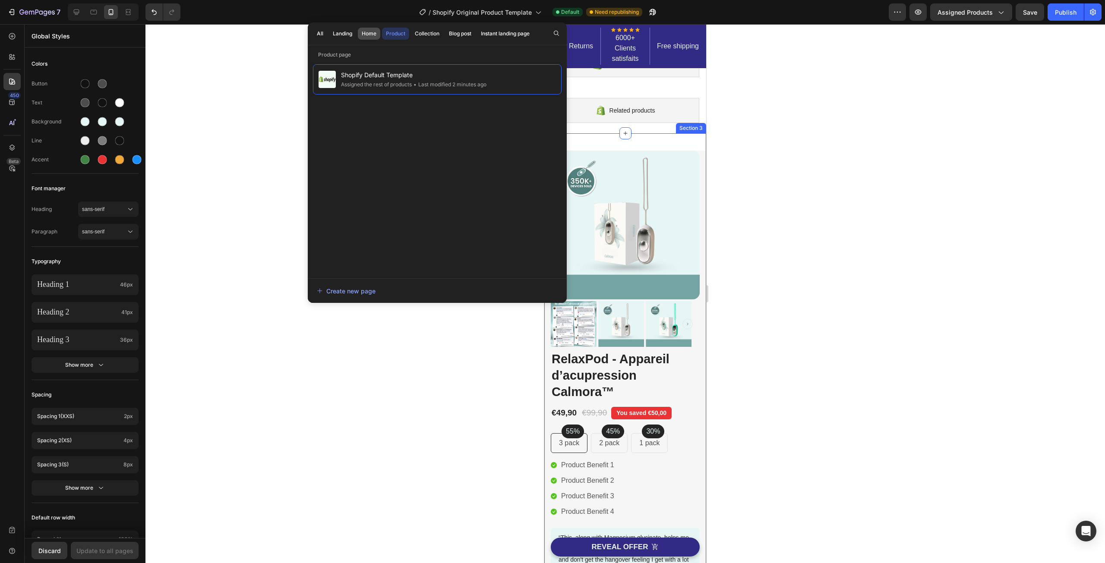
click at [366, 30] on div "Home" at bounding box center [369, 34] width 15 height 8
click at [370, 77] on span "Shopify Original Home Template" at bounding box center [385, 74] width 91 height 10
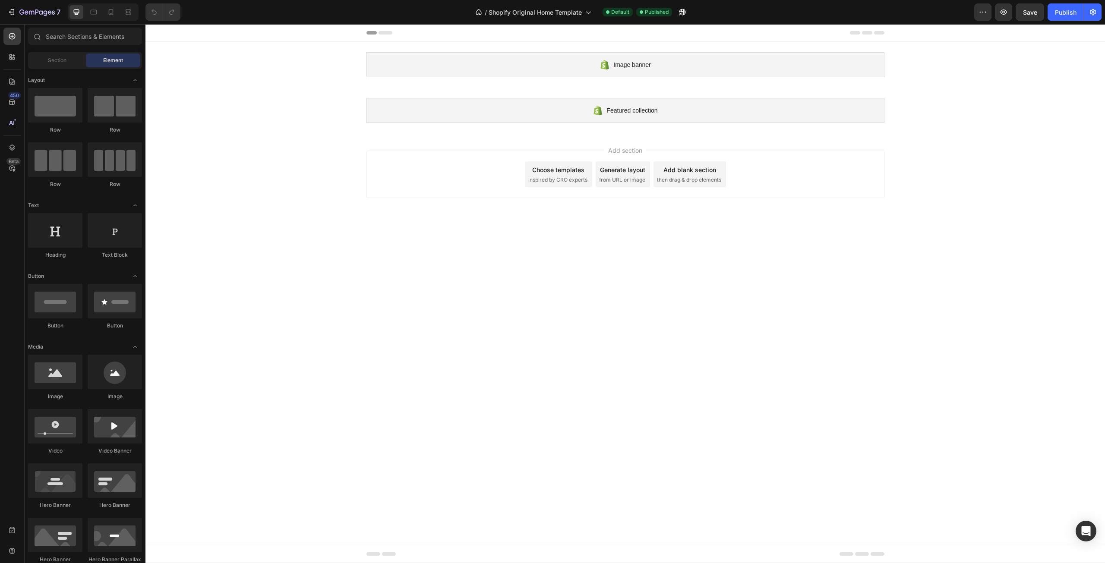
click at [546, 167] on div "Choose templates" at bounding box center [558, 169] width 52 height 9
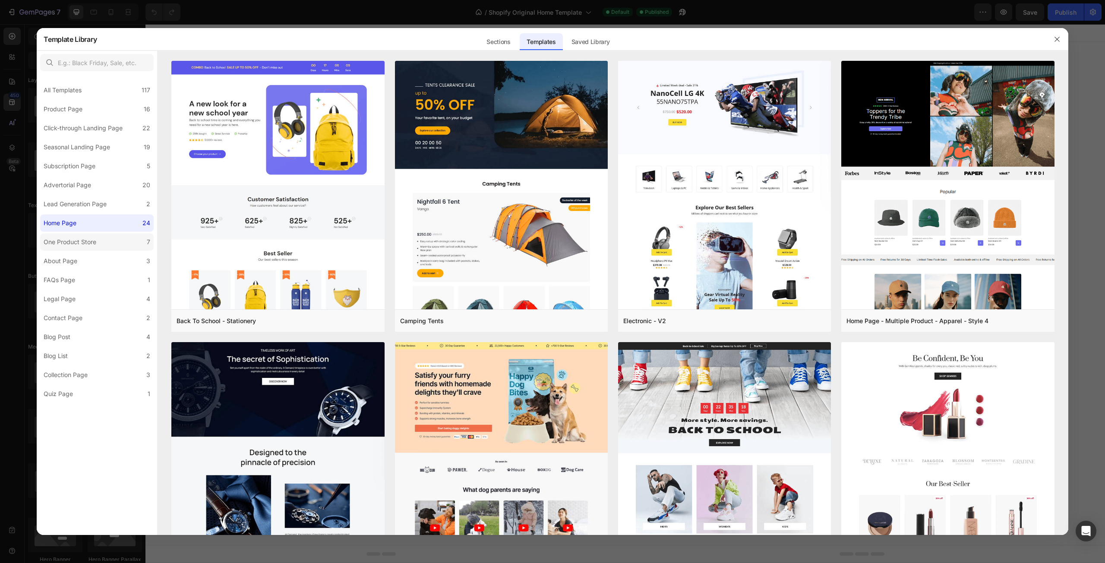
click at [123, 246] on label "One Product Store 7" at bounding box center [96, 241] width 113 height 17
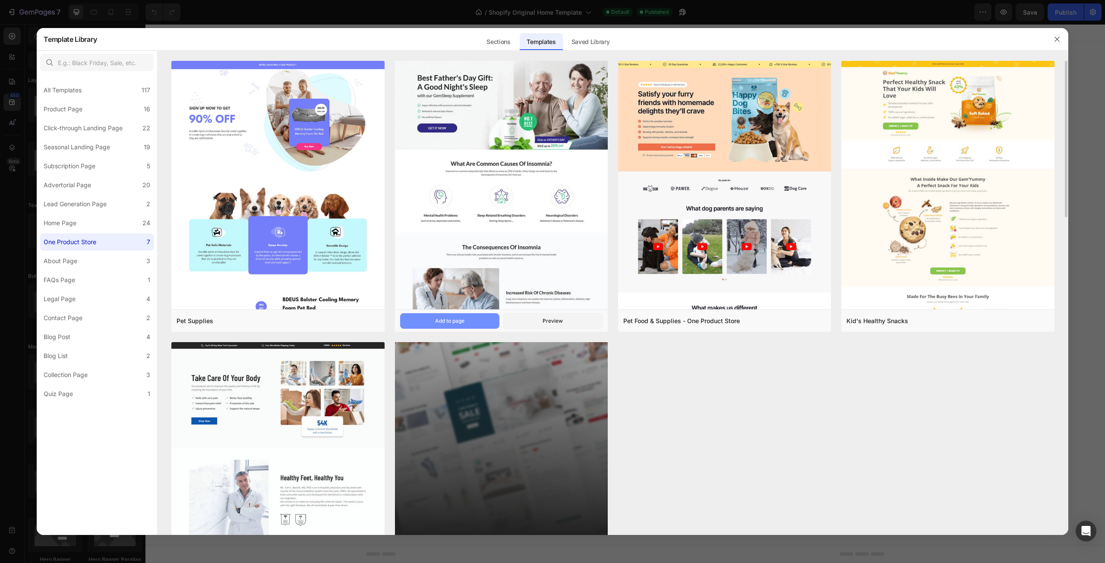
click at [474, 320] on button "Add to page" at bounding box center [450, 321] width 100 height 16
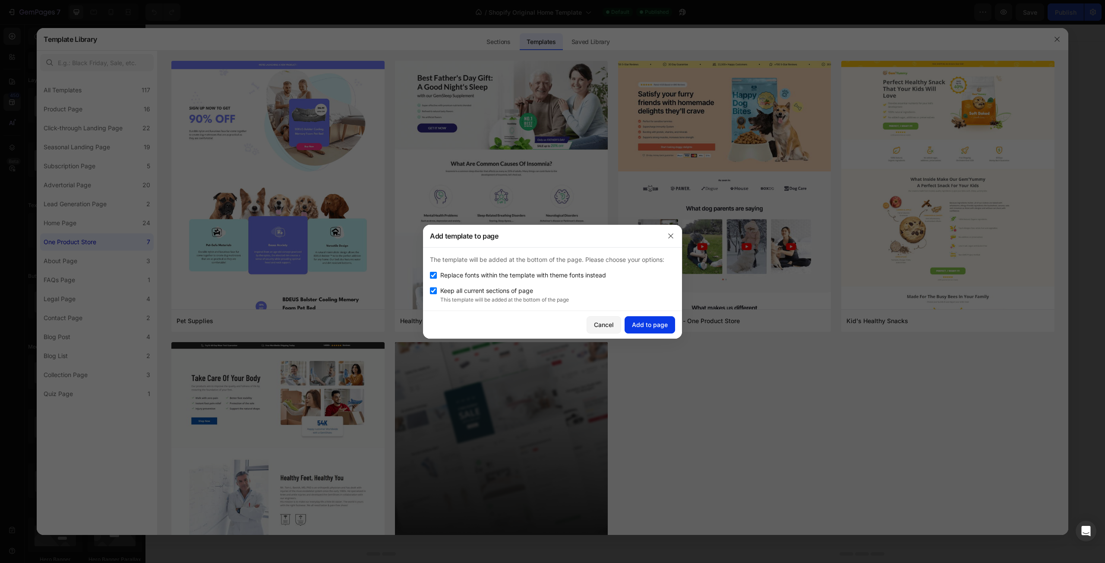
click at [650, 319] on button "Add to page" at bounding box center [649, 324] width 50 height 17
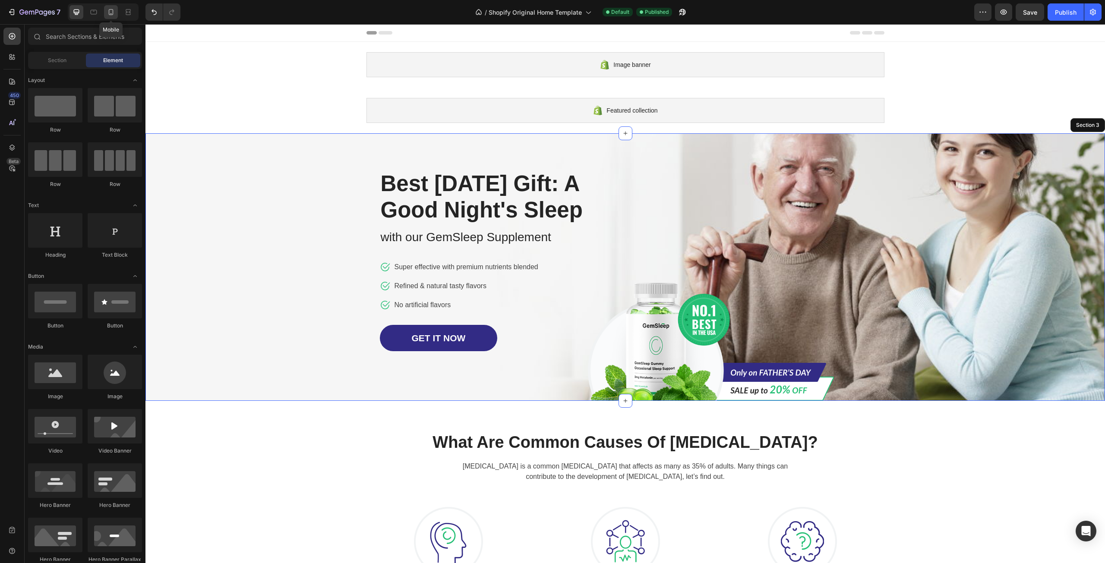
click at [112, 17] on div at bounding box center [111, 12] width 14 height 14
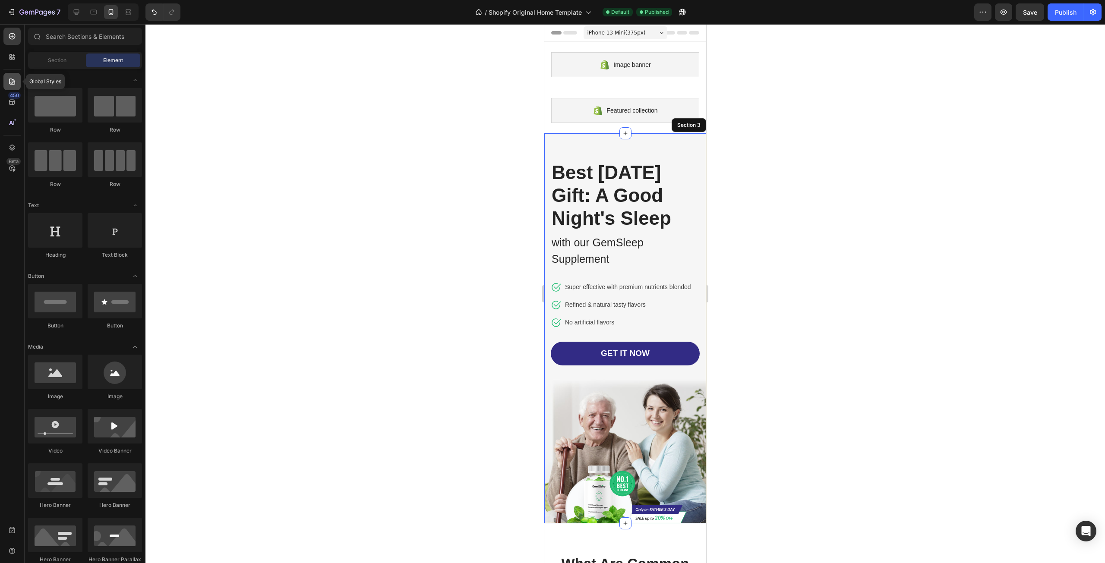
click at [15, 77] on icon at bounding box center [12, 81] width 9 height 9
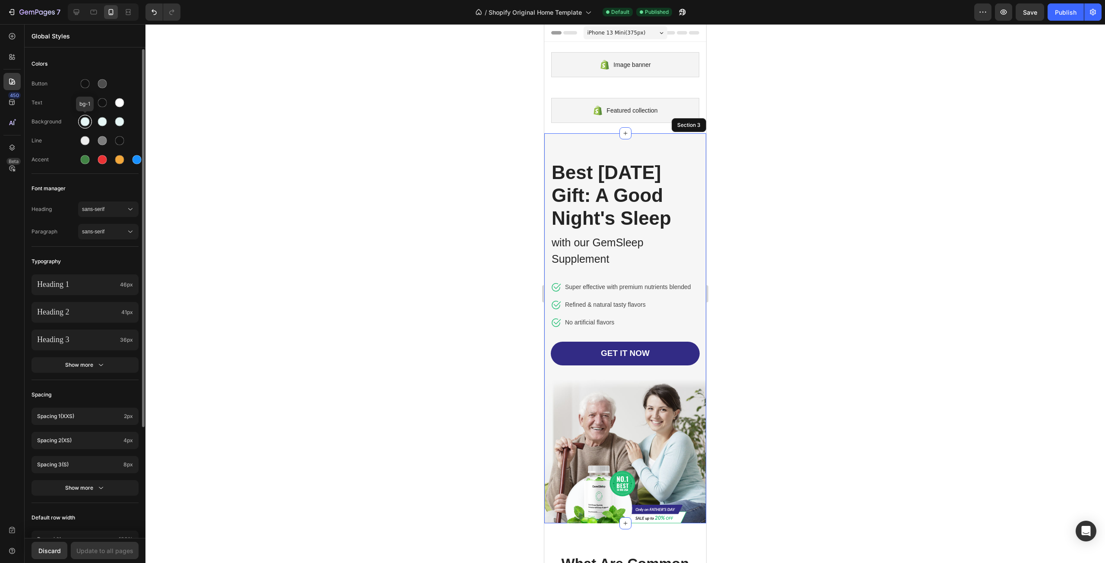
click at [87, 126] on div at bounding box center [85, 122] width 10 height 10
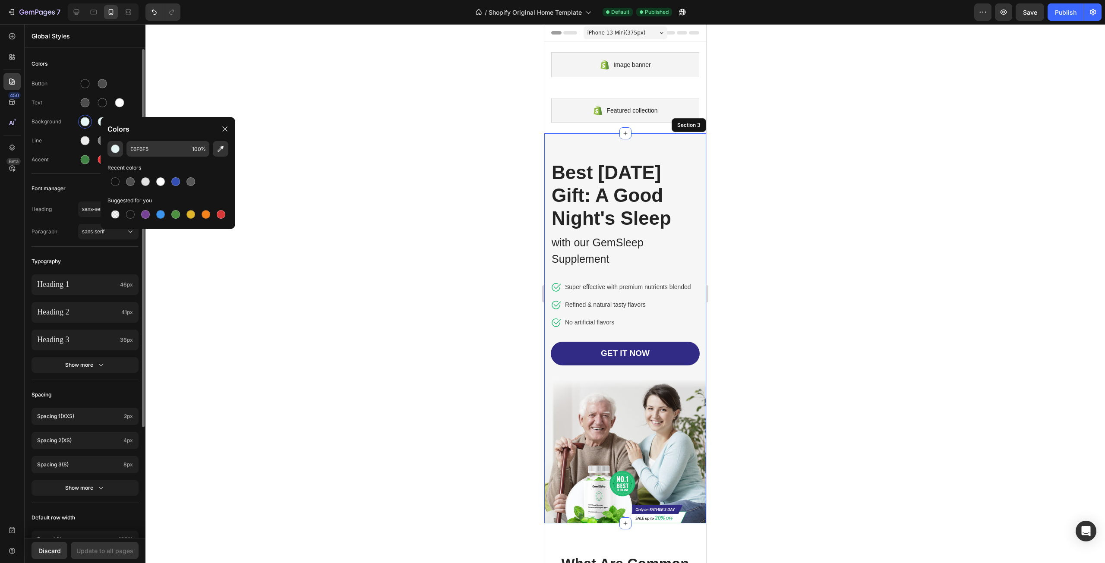
click at [60, 113] on div "Button Text Background Line Accent" at bounding box center [85, 123] width 107 height 102
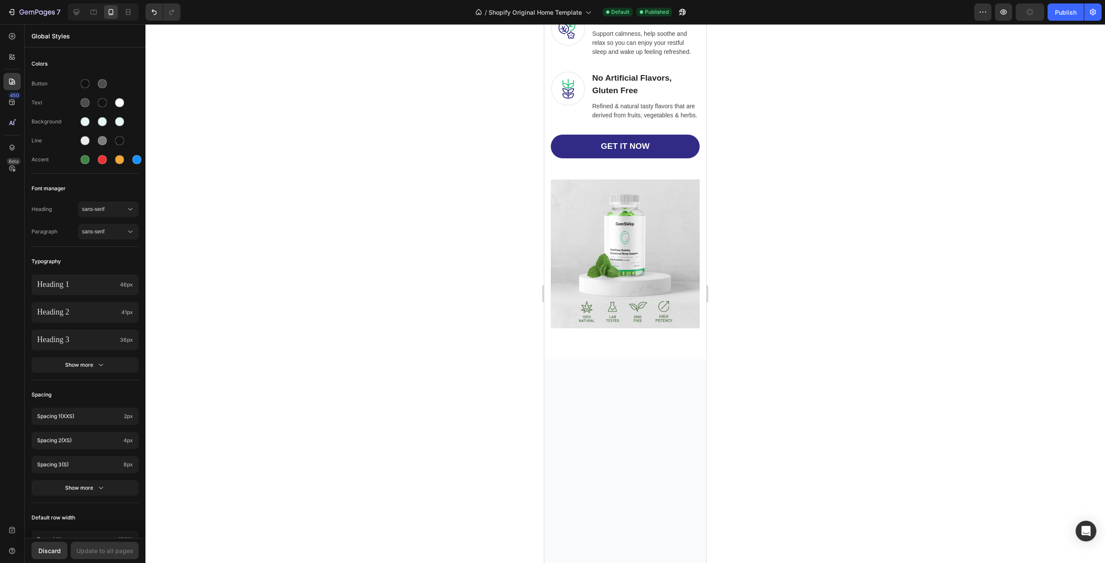
scroll to position [1683, 0]
